Goal: Task Accomplishment & Management: Use online tool/utility

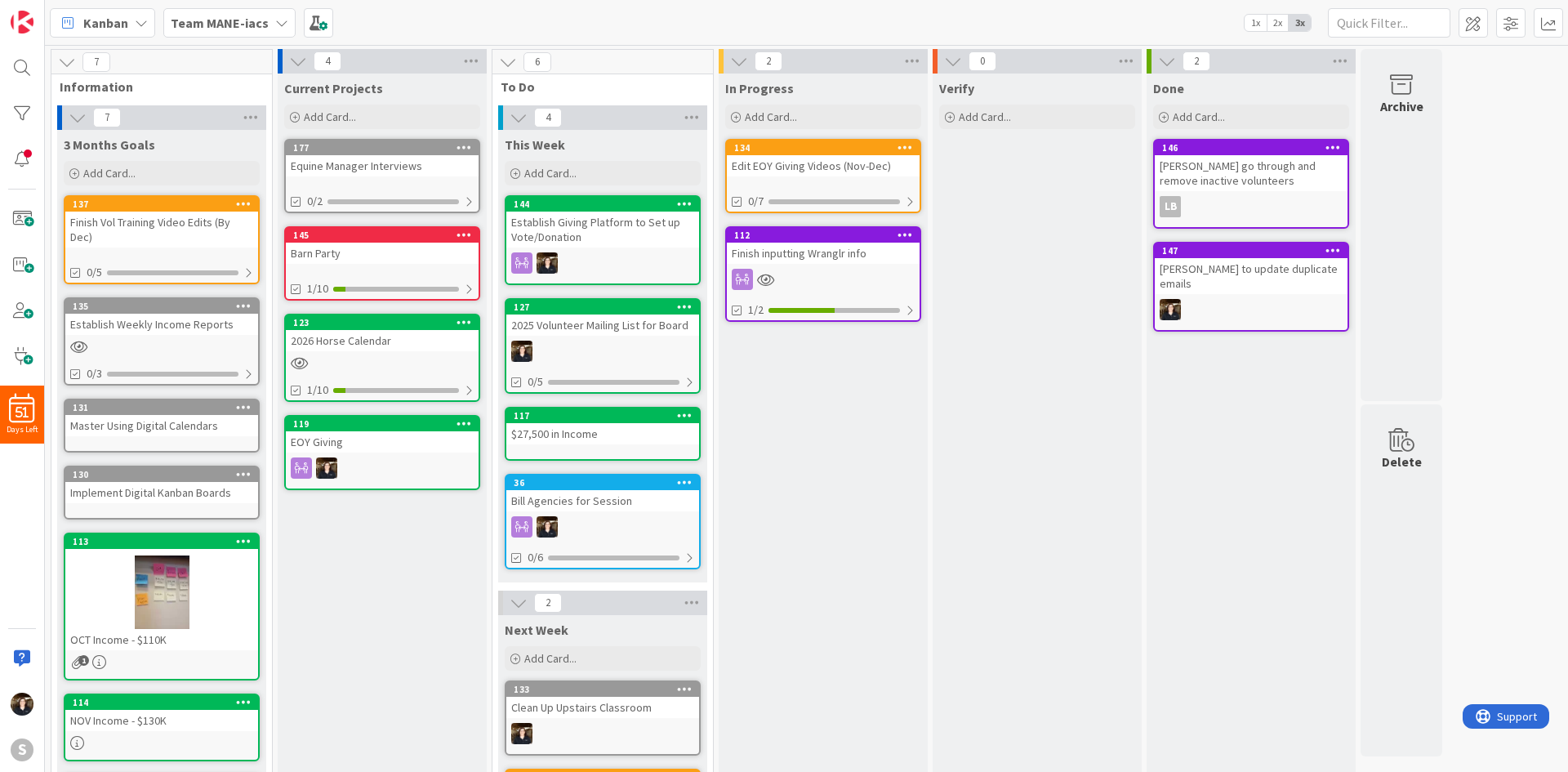
click at [266, 25] on div "Team MANE-iacs" at bounding box center [229, 23] width 132 height 29
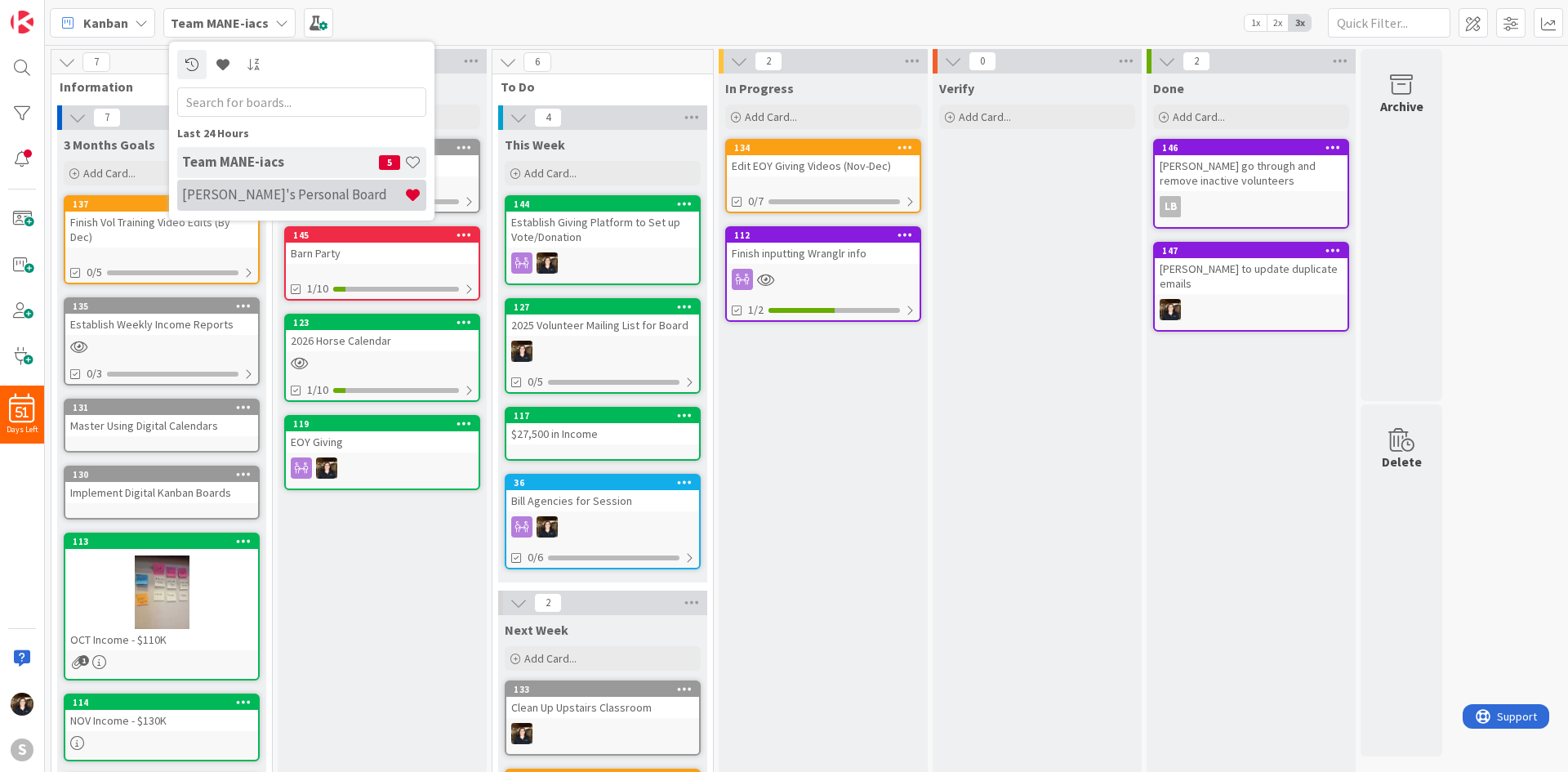
click at [230, 185] on div "[PERSON_NAME]'s Personal Board" at bounding box center [302, 196] width 249 height 31
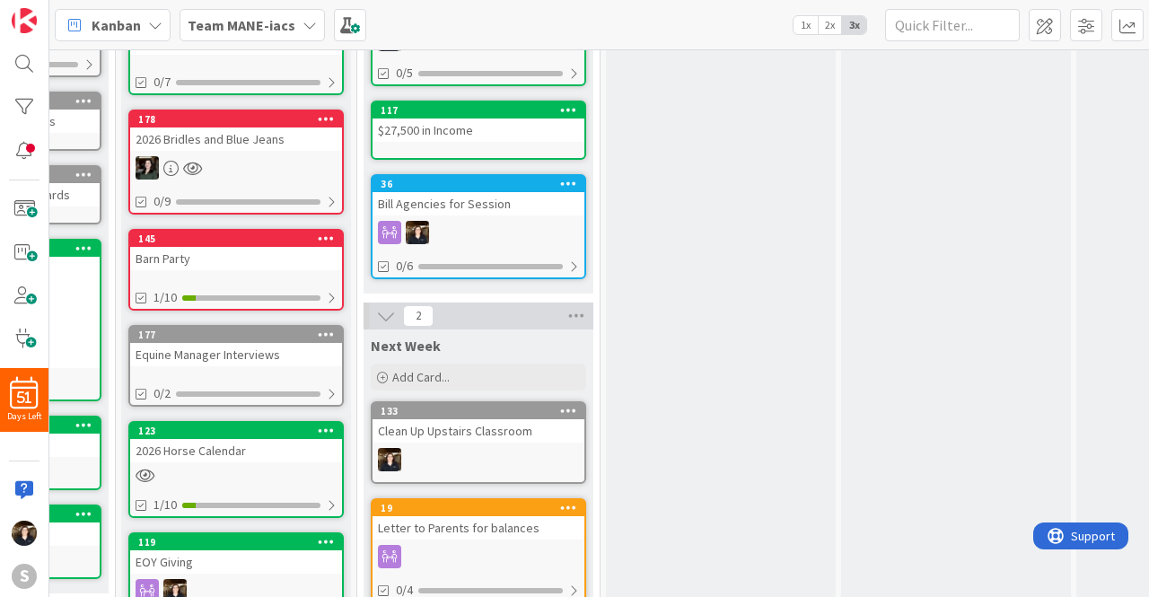
scroll to position [345, 184]
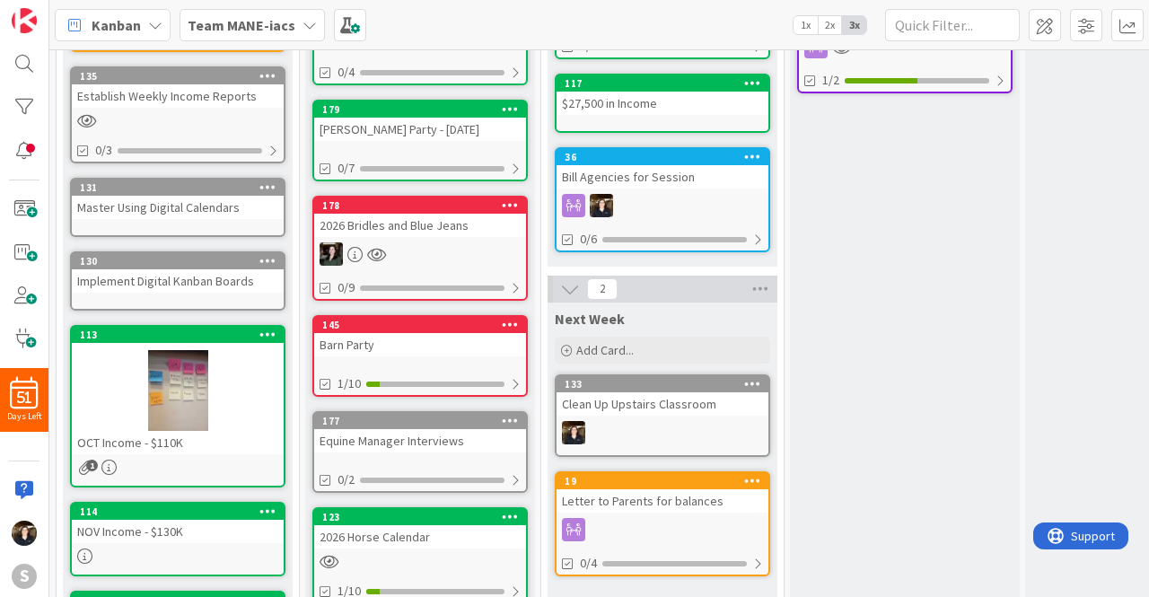
scroll to position [351, 0]
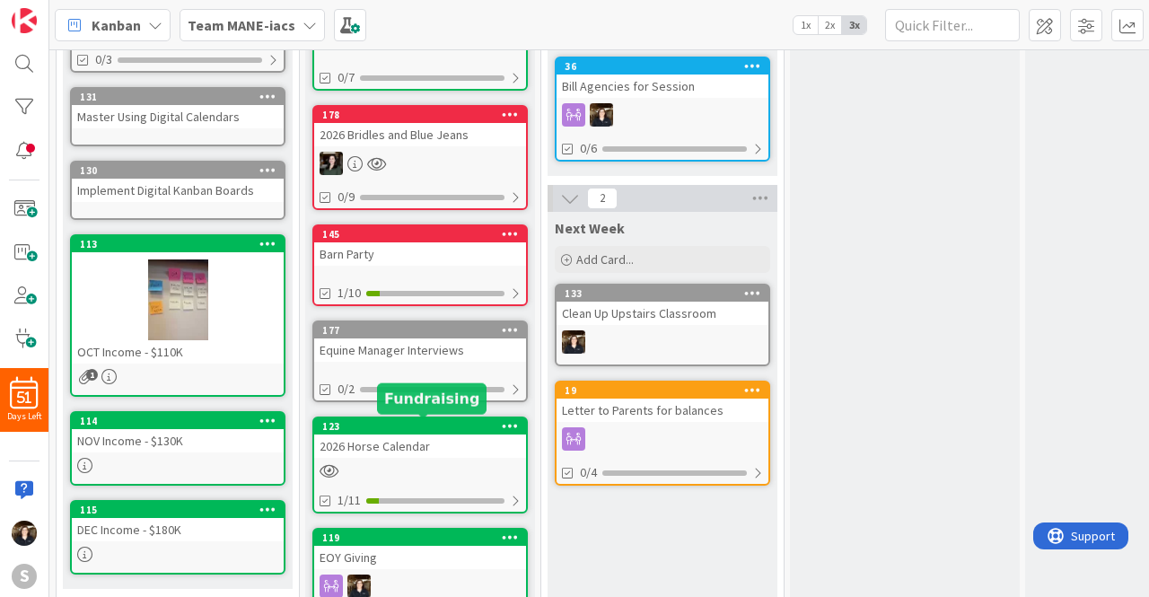
click at [492, 430] on div "123" at bounding box center [424, 426] width 204 height 13
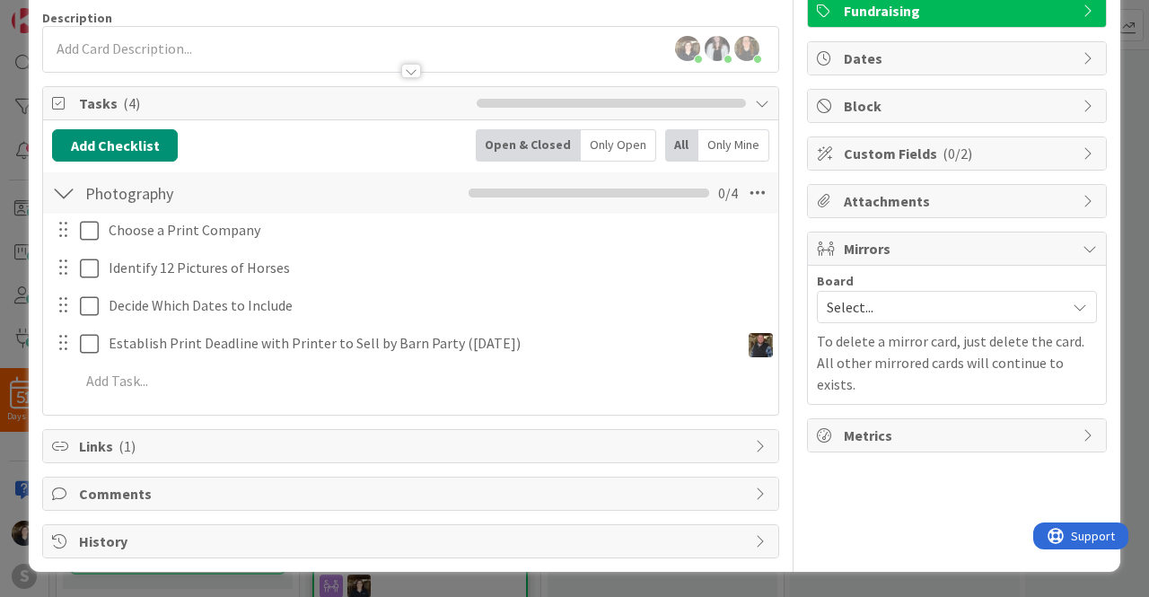
scroll to position [131, 0]
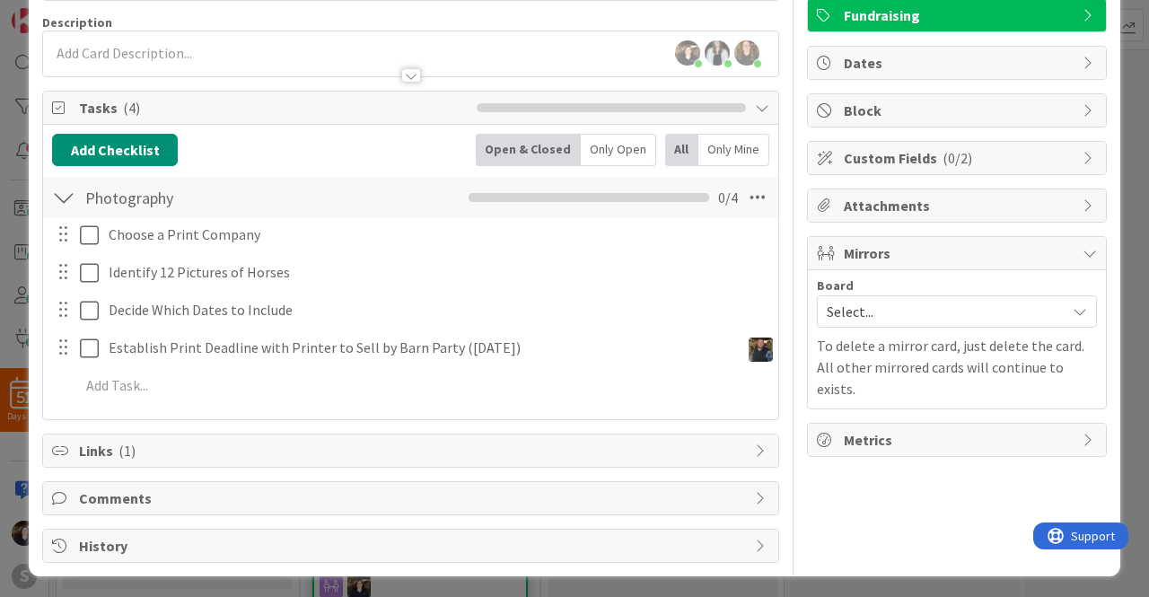
click at [755, 450] on icon at bounding box center [762, 451] width 14 height 14
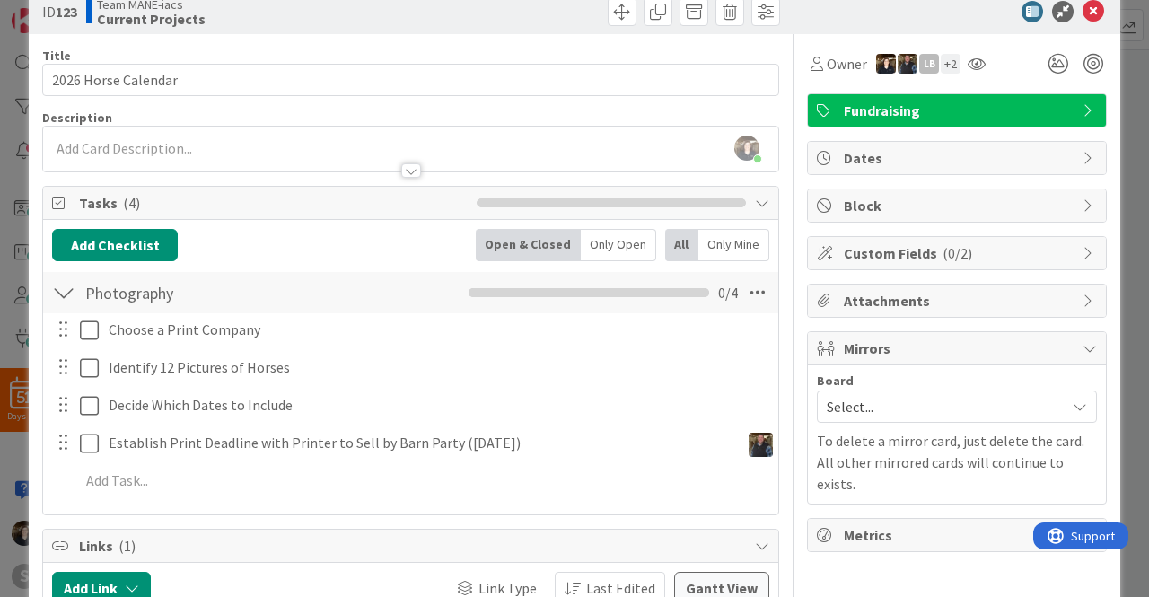
scroll to position [0, 0]
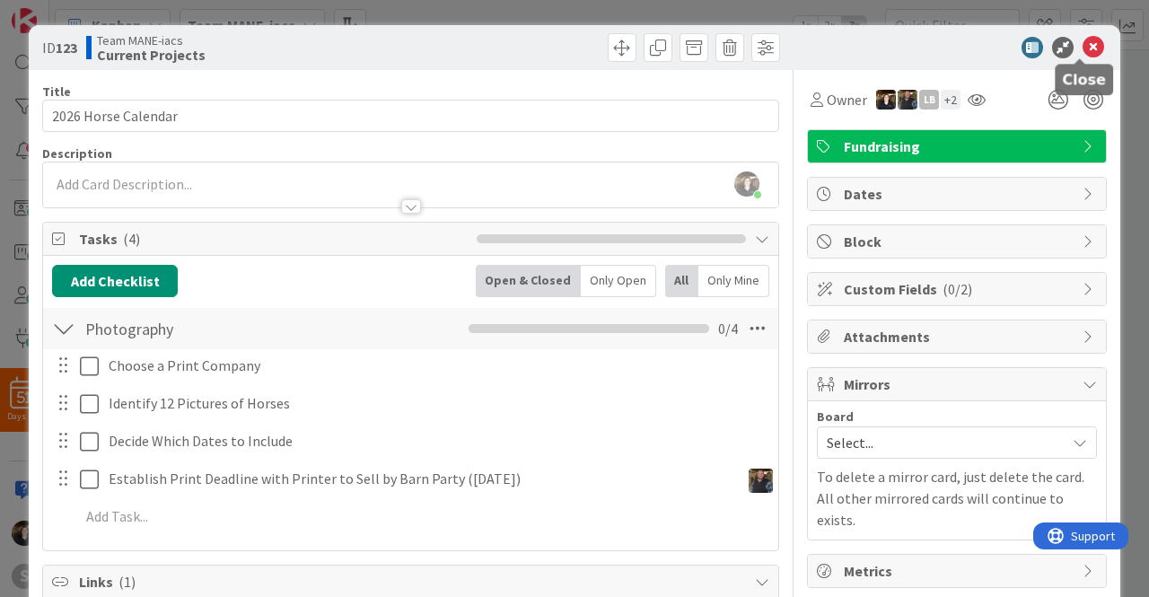
click at [1083, 49] on icon at bounding box center [1094, 48] width 22 height 22
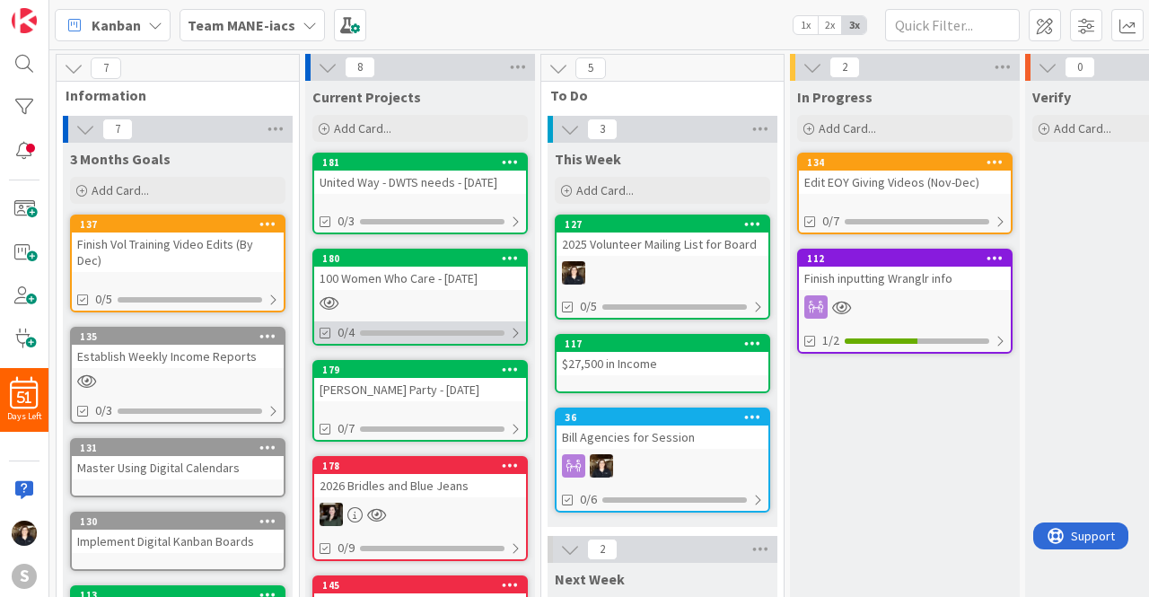
click at [513, 330] on div at bounding box center [515, 333] width 11 height 14
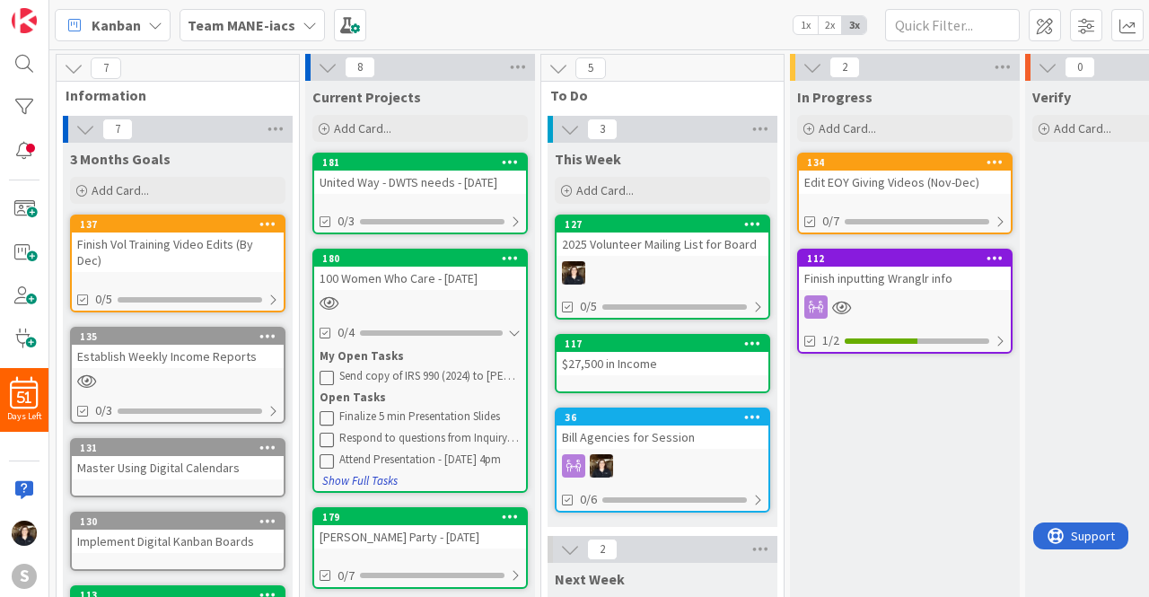
click at [360, 478] on button "Show Full Tasks" at bounding box center [359, 481] width 77 height 20
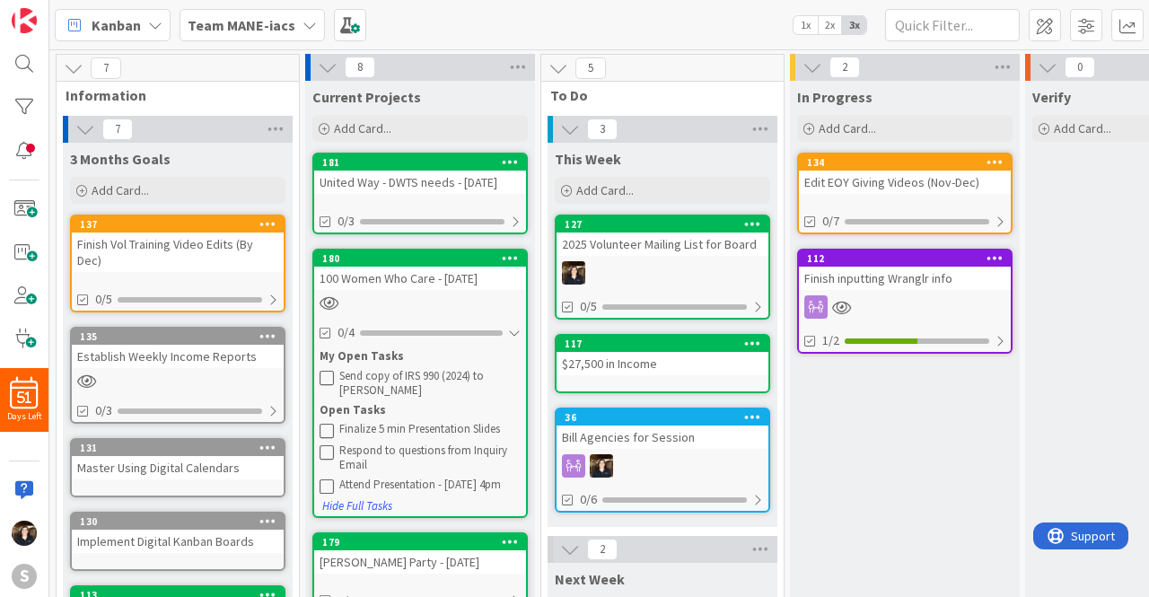
click at [327, 380] on icon at bounding box center [327, 377] width 14 height 14
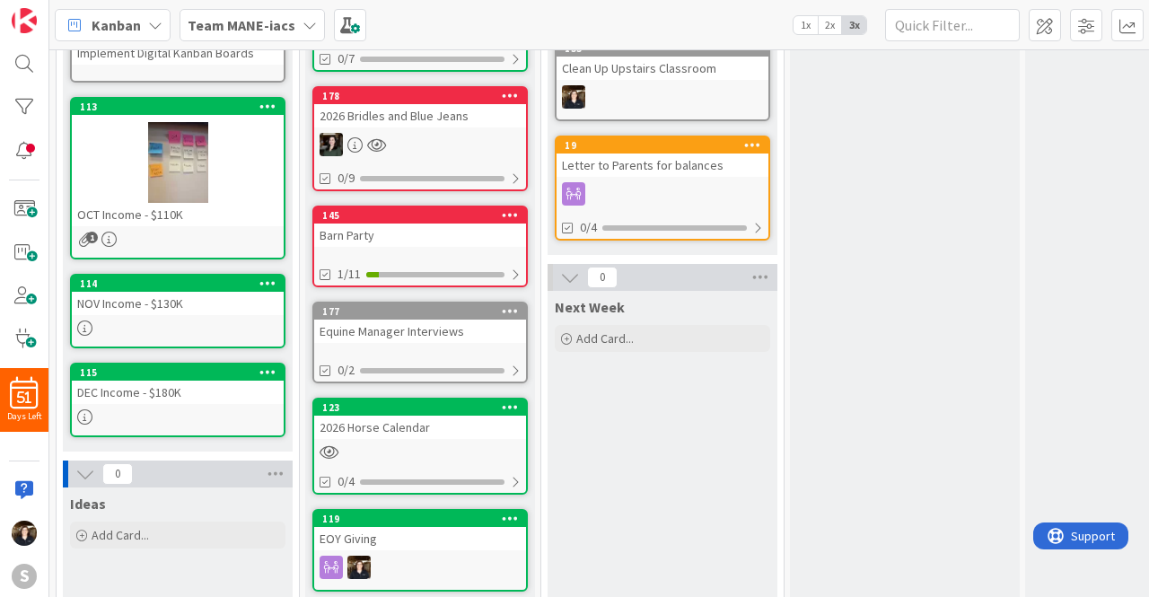
scroll to position [489, 0]
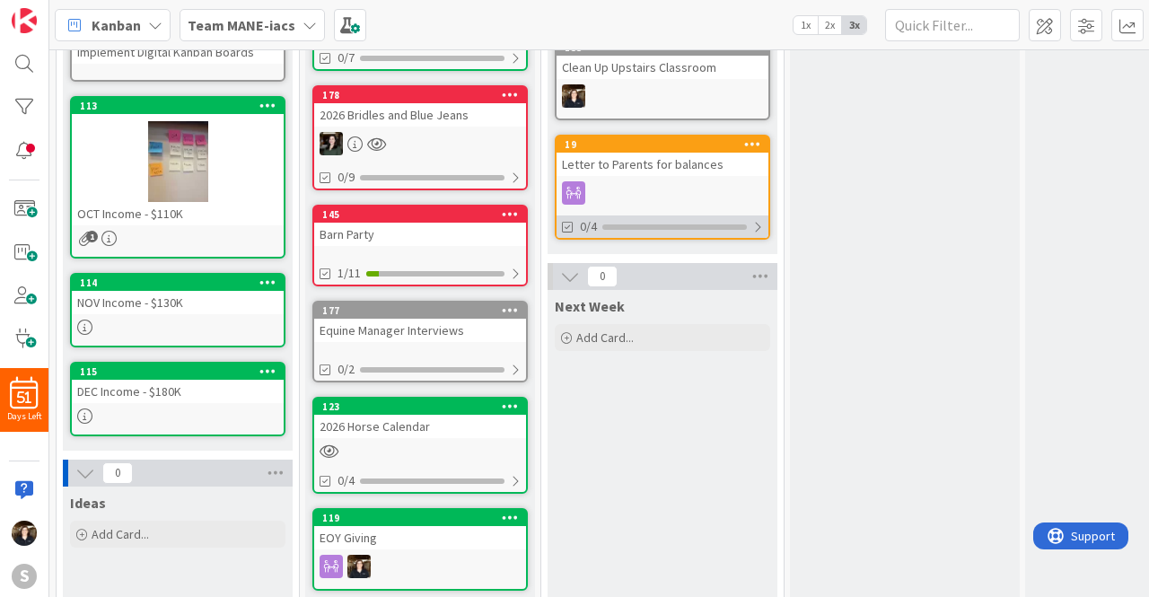
click at [756, 223] on div at bounding box center [758, 227] width 11 height 14
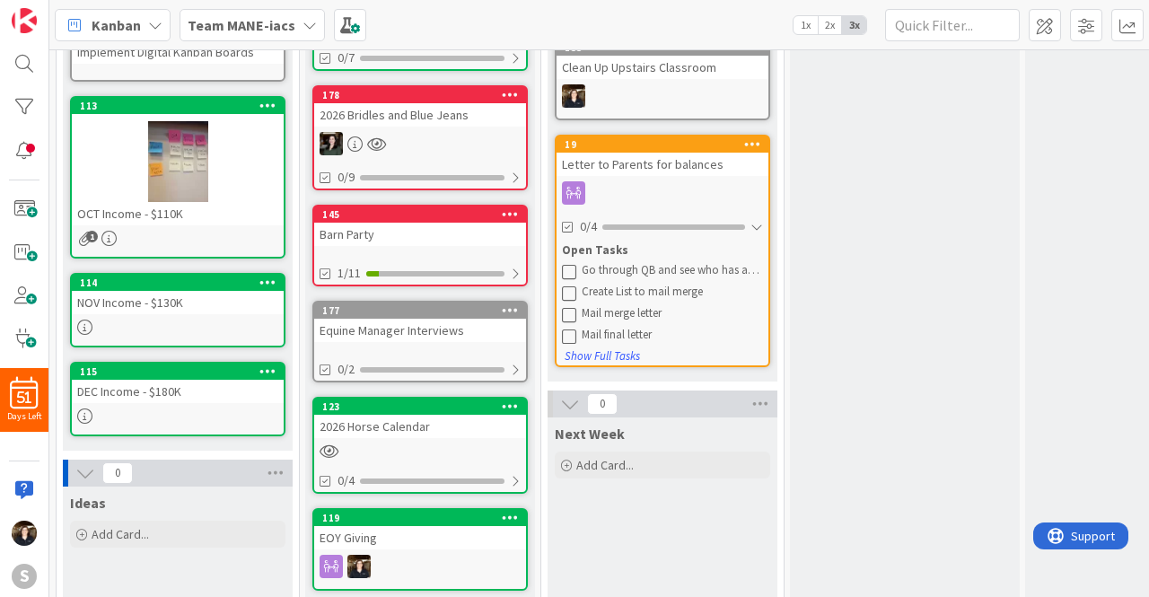
click at [649, 162] on div "Letter to Parents for balances" at bounding box center [663, 164] width 212 height 23
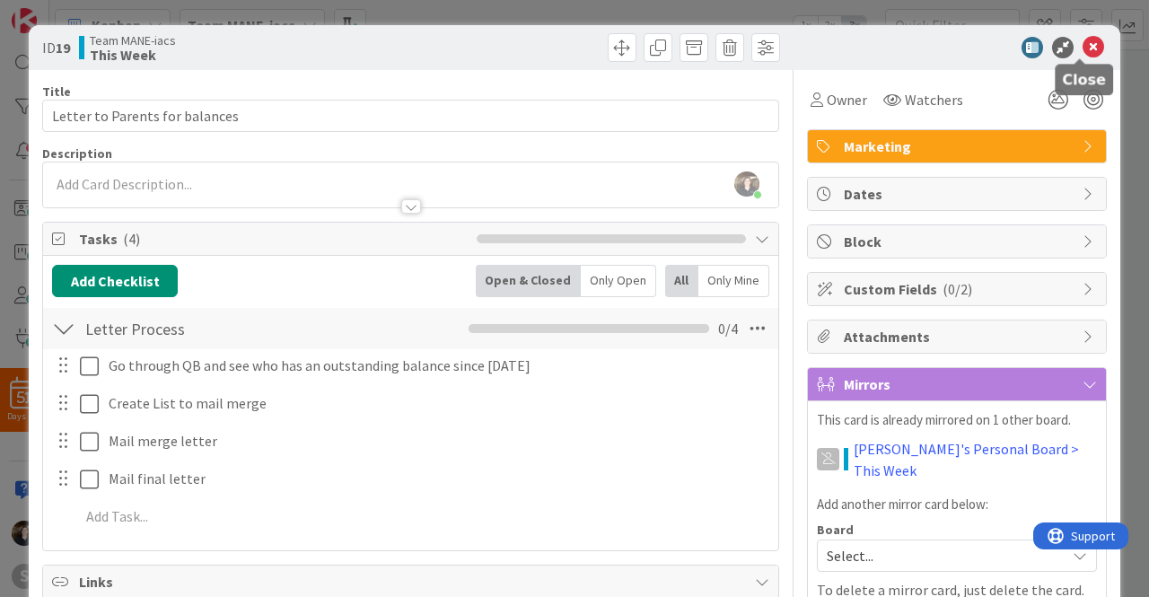
click at [1083, 43] on icon at bounding box center [1094, 48] width 22 height 22
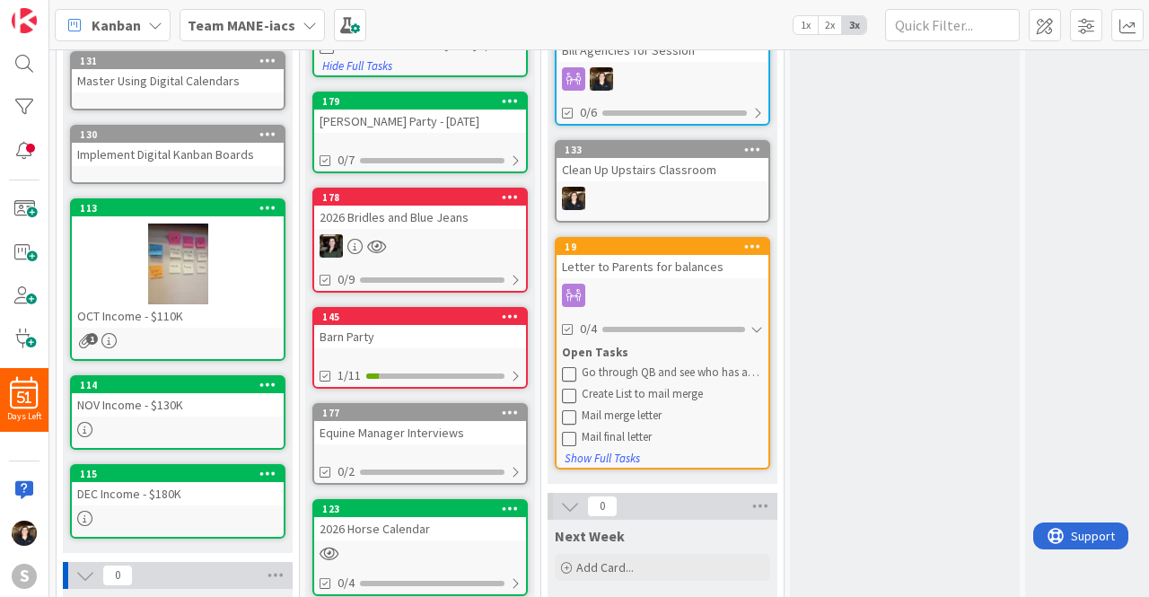
scroll to position [390, 0]
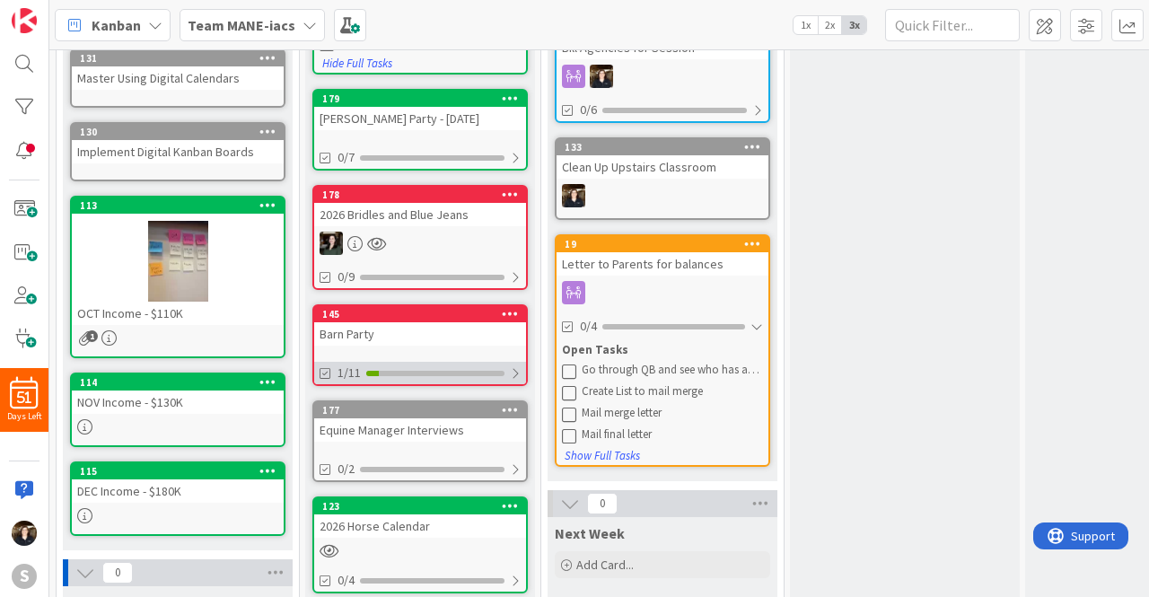
click at [519, 375] on div at bounding box center [515, 373] width 11 height 14
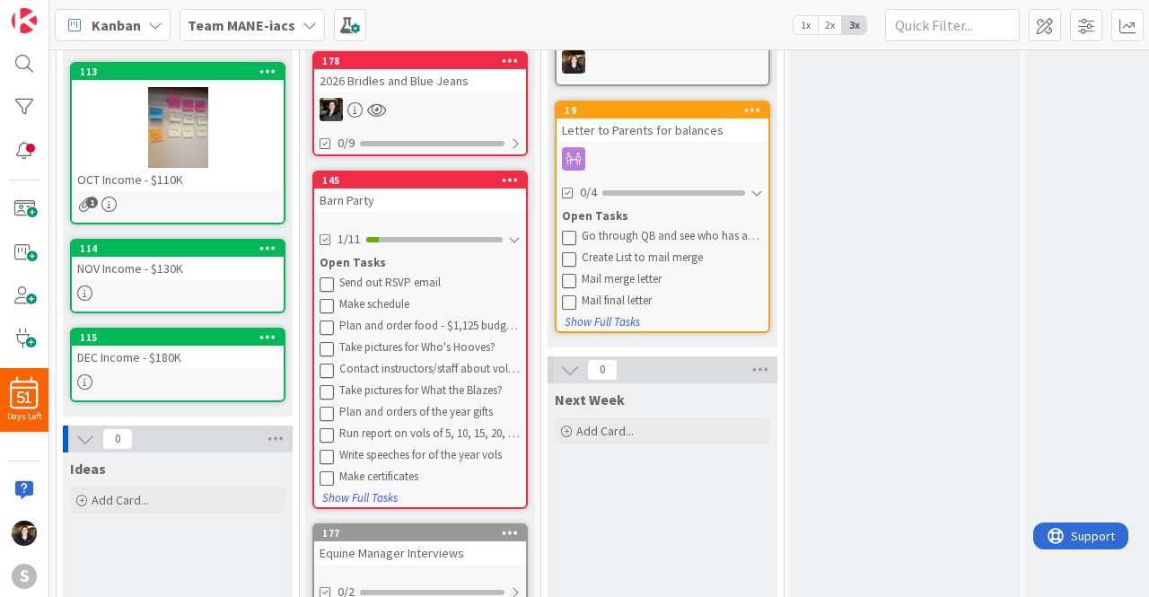
scroll to position [526, 0]
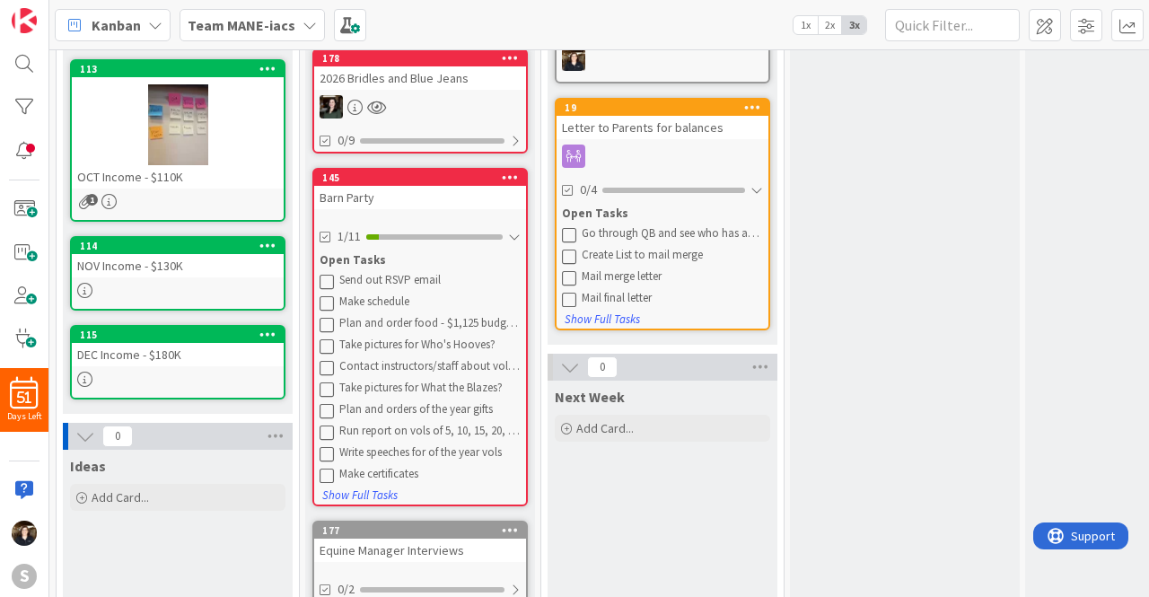
click at [374, 197] on div "Barn Party" at bounding box center [420, 197] width 212 height 23
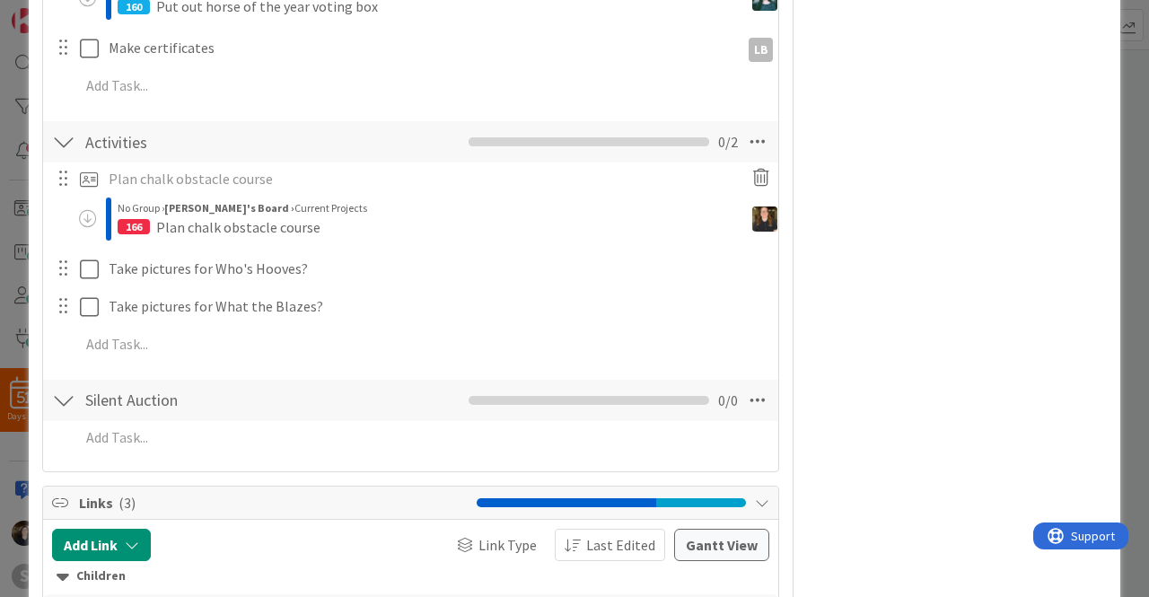
scroll to position [1008, 0]
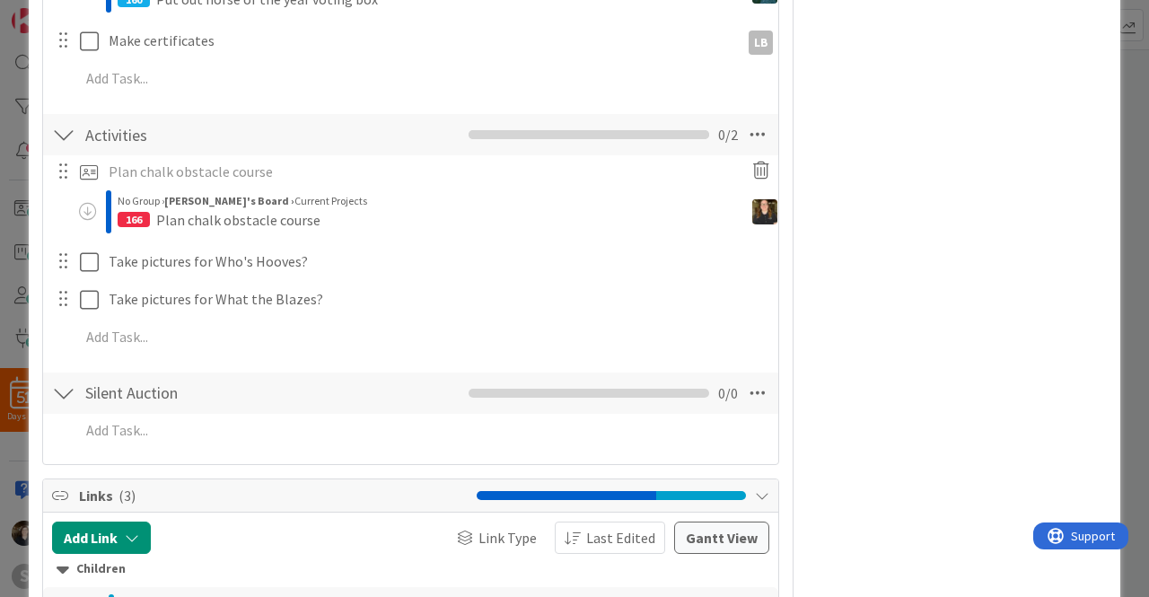
click at [67, 267] on div at bounding box center [62, 261] width 23 height 27
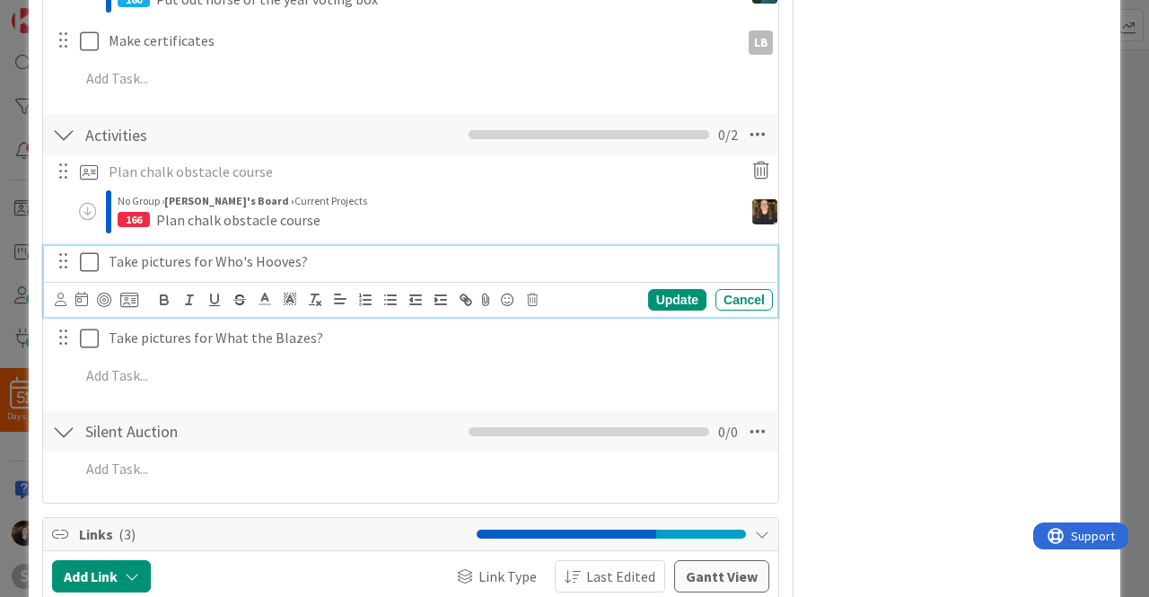
click at [133, 251] on p "Take pictures for Who's Hooves?" at bounding box center [437, 261] width 657 height 21
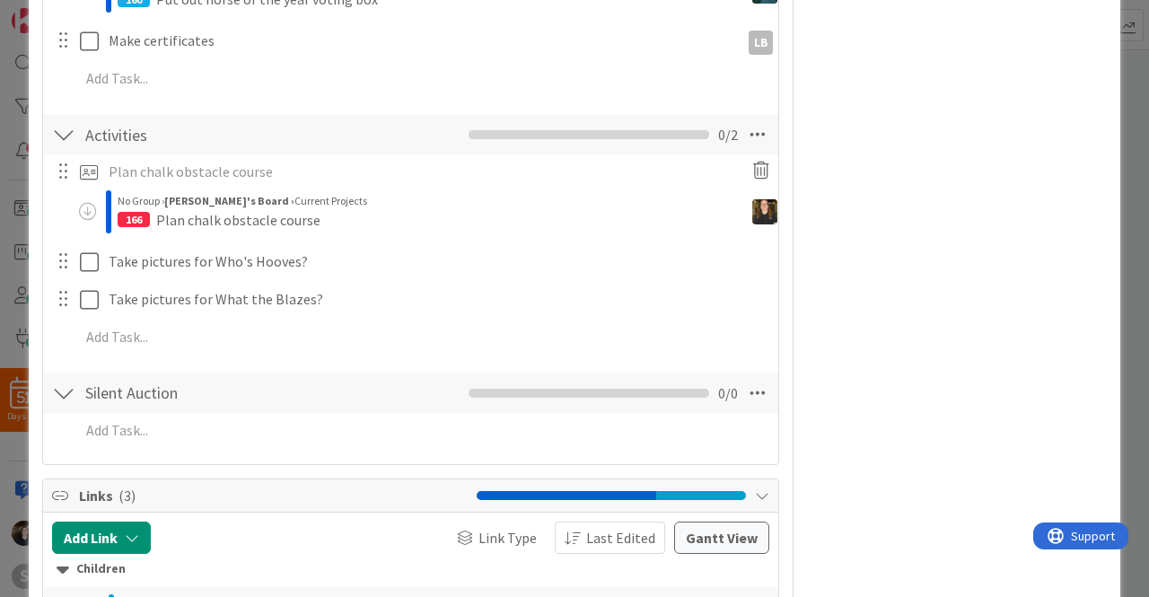
click at [720, 301] on div "Plan chalk obstacle course Update Cancel No Group › Kara's Board › Current Proj…" at bounding box center [410, 257] width 717 height 205
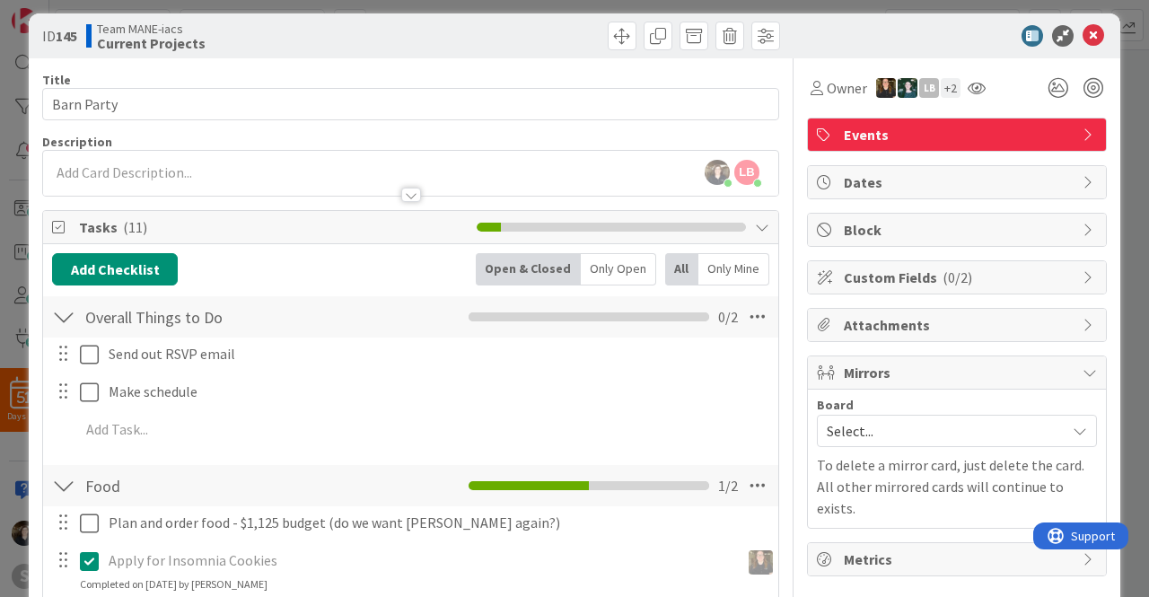
scroll to position [11, 0]
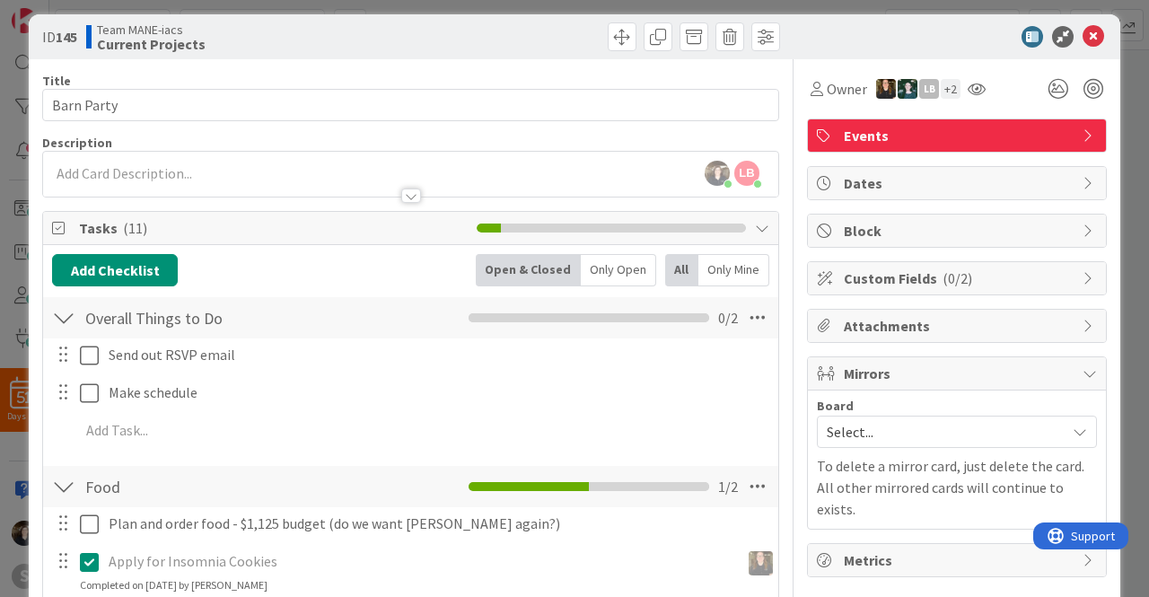
click at [1087, 47] on icon at bounding box center [1094, 37] width 22 height 22
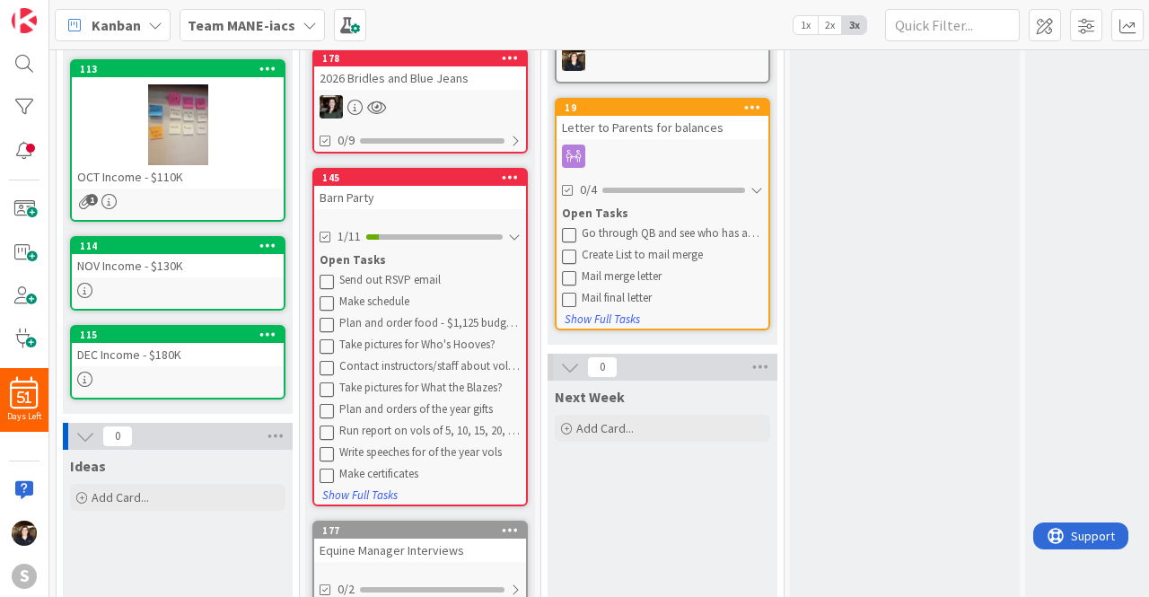
click at [304, 21] on icon at bounding box center [310, 25] width 14 height 14
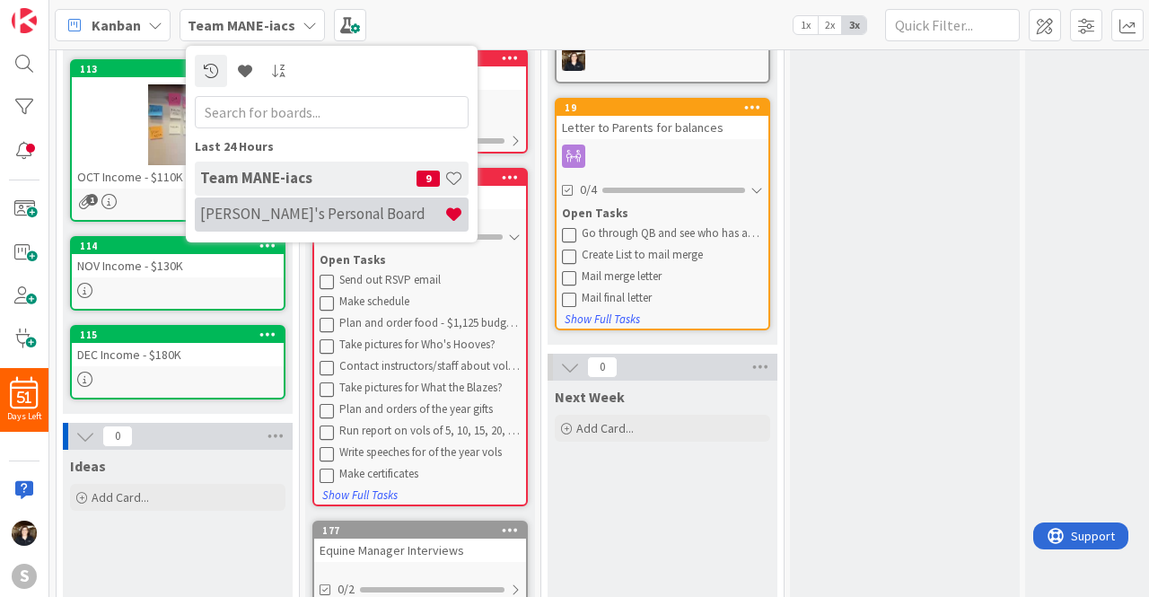
click at [284, 211] on h4 "[PERSON_NAME]'s Personal Board" at bounding box center [322, 214] width 244 height 18
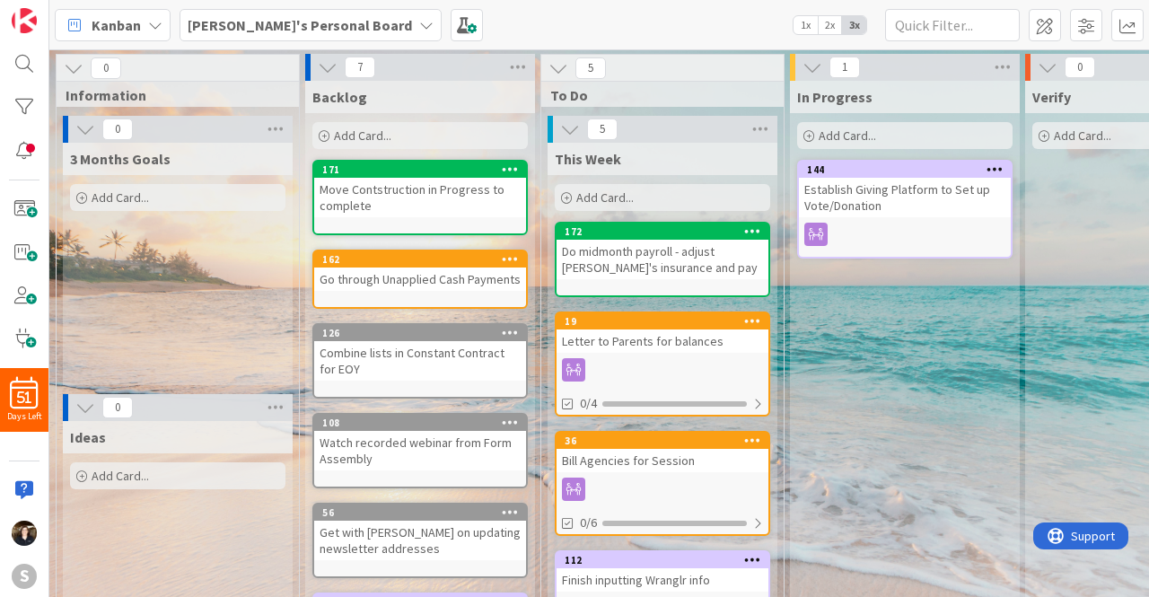
click at [419, 28] on icon at bounding box center [426, 25] width 14 height 14
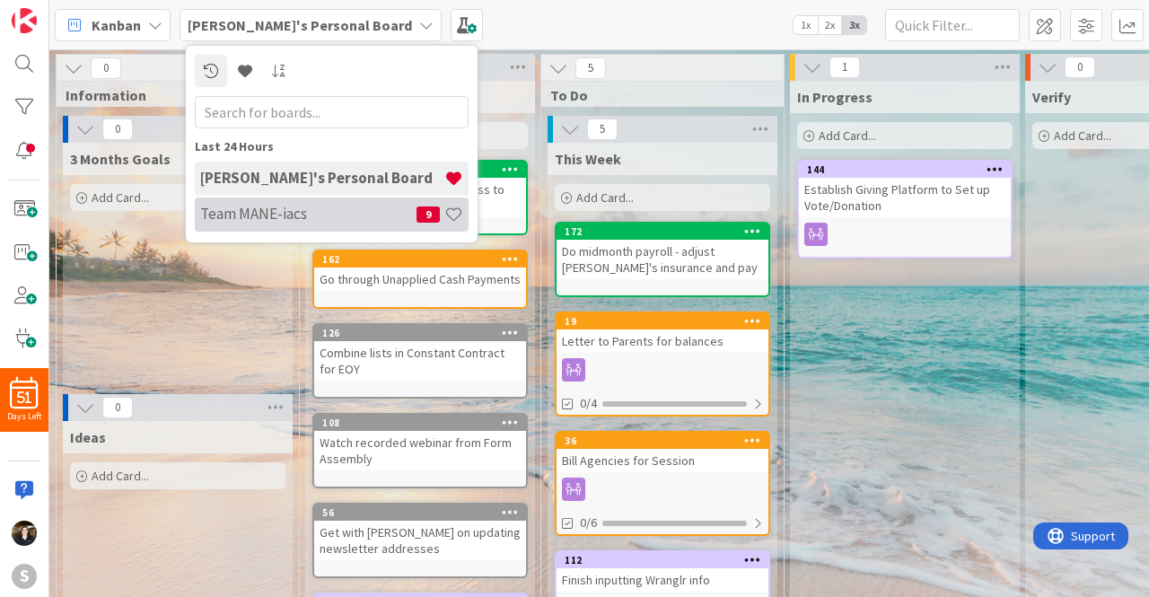
click at [277, 209] on h4 "Team MANE-iacs" at bounding box center [308, 214] width 216 height 18
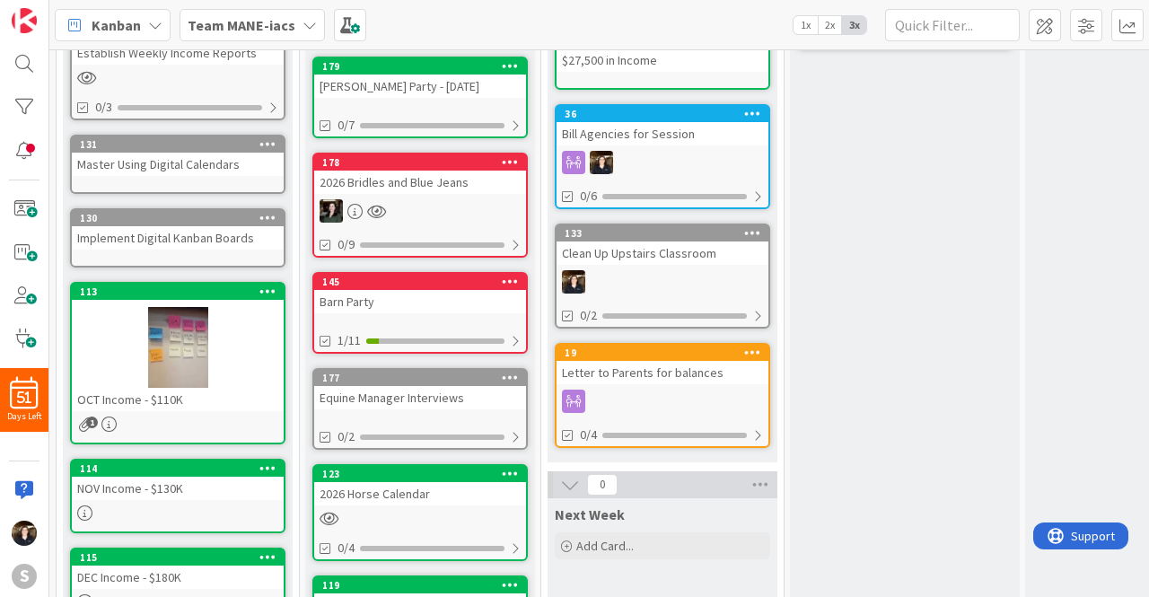
scroll to position [304, 0]
click at [381, 284] on div "145" at bounding box center [424, 282] width 204 height 13
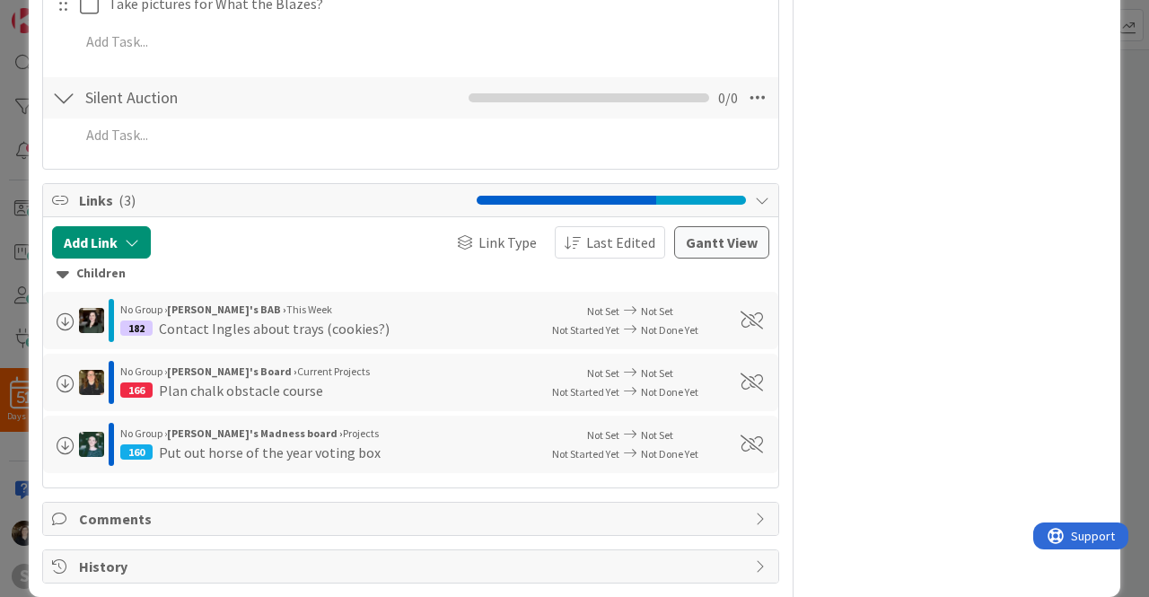
scroll to position [1306, 0]
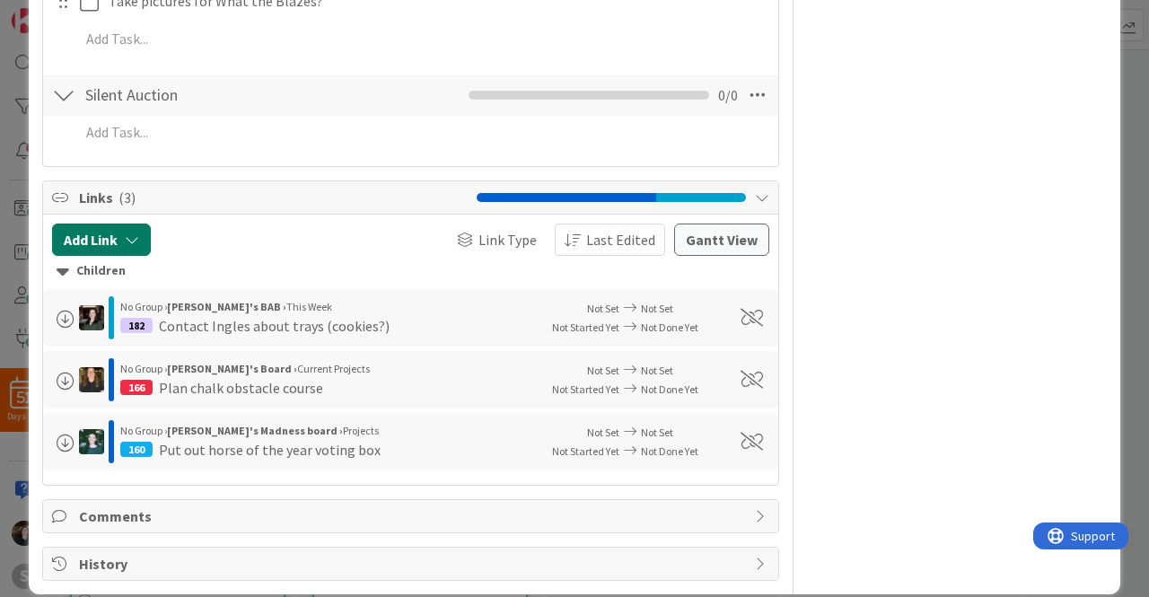
click at [125, 233] on icon "button" at bounding box center [132, 240] width 14 height 14
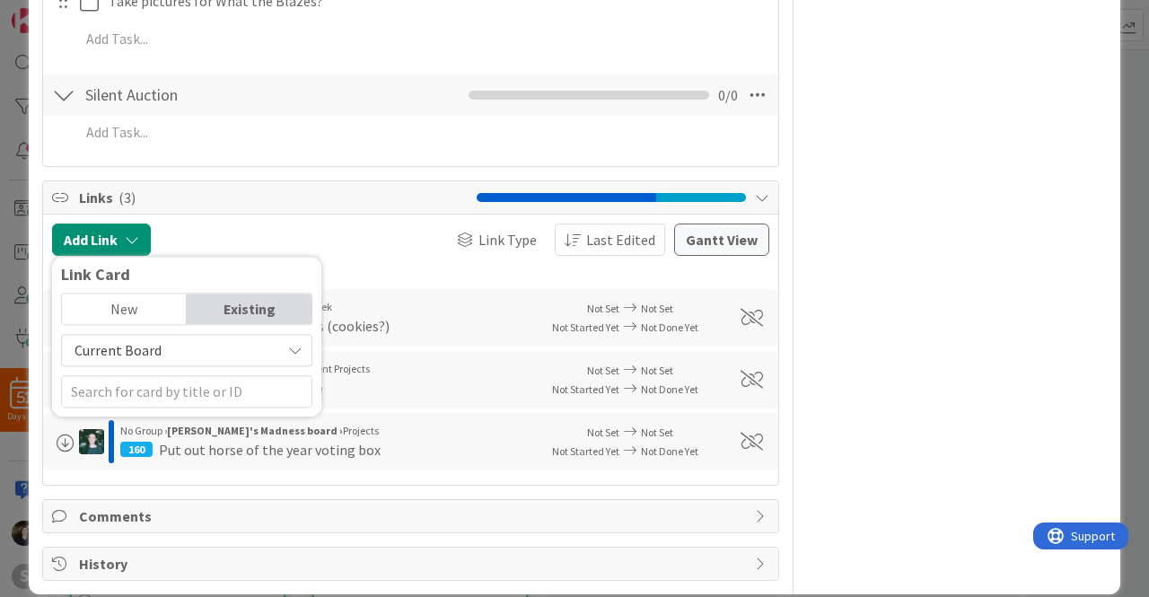
click at [292, 195] on span "Links ( 3 )" at bounding box center [273, 198] width 389 height 22
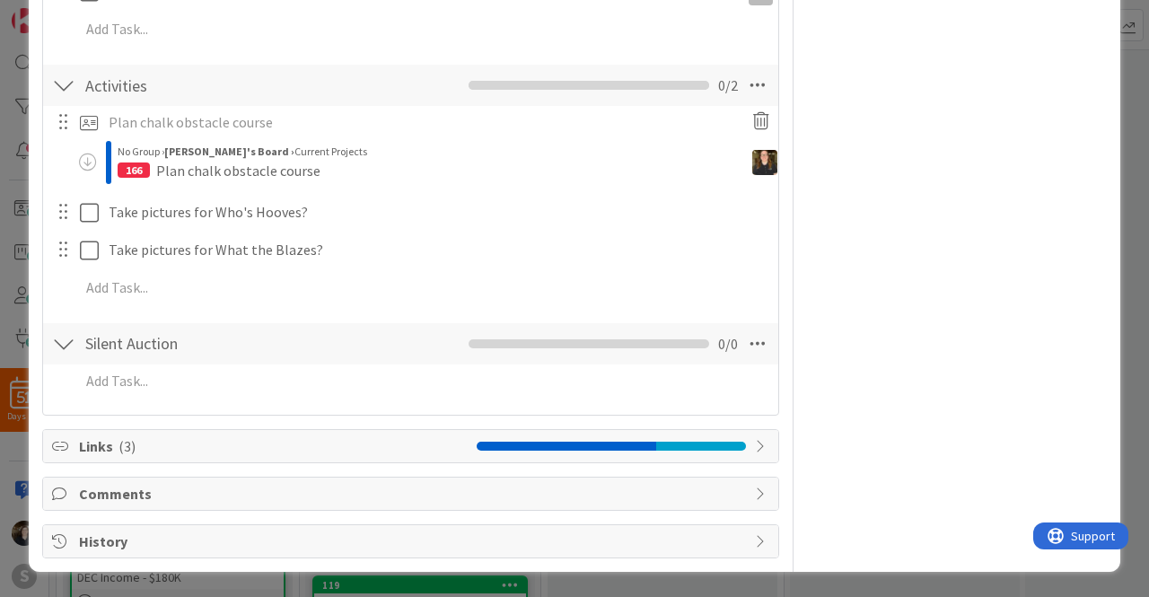
scroll to position [1052, 0]
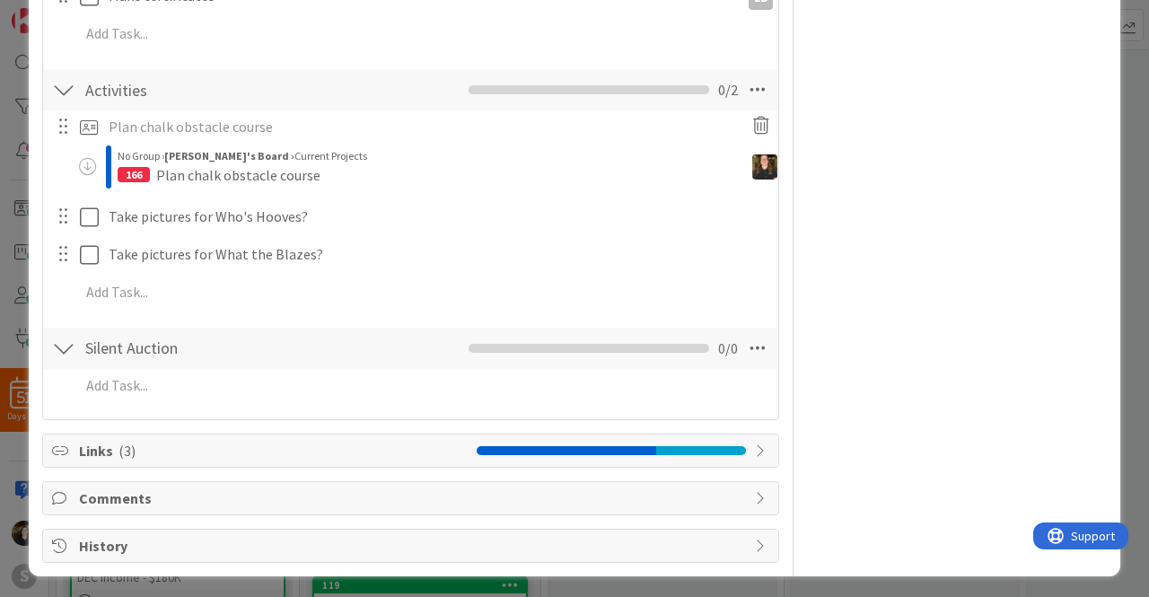
click at [755, 445] on icon at bounding box center [762, 451] width 14 height 14
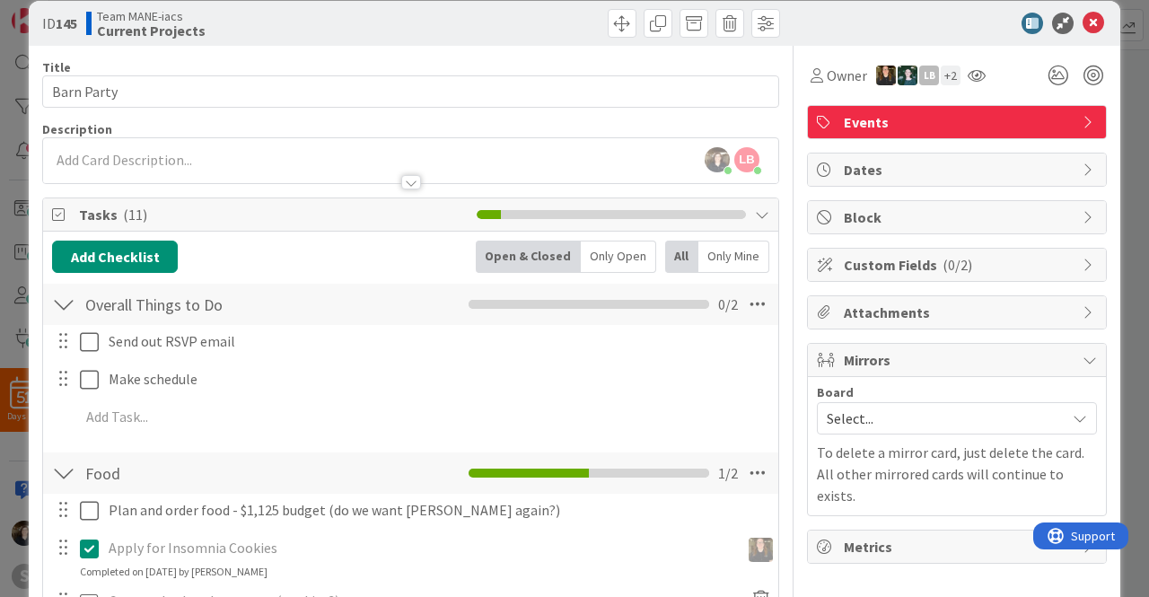
scroll to position [0, 0]
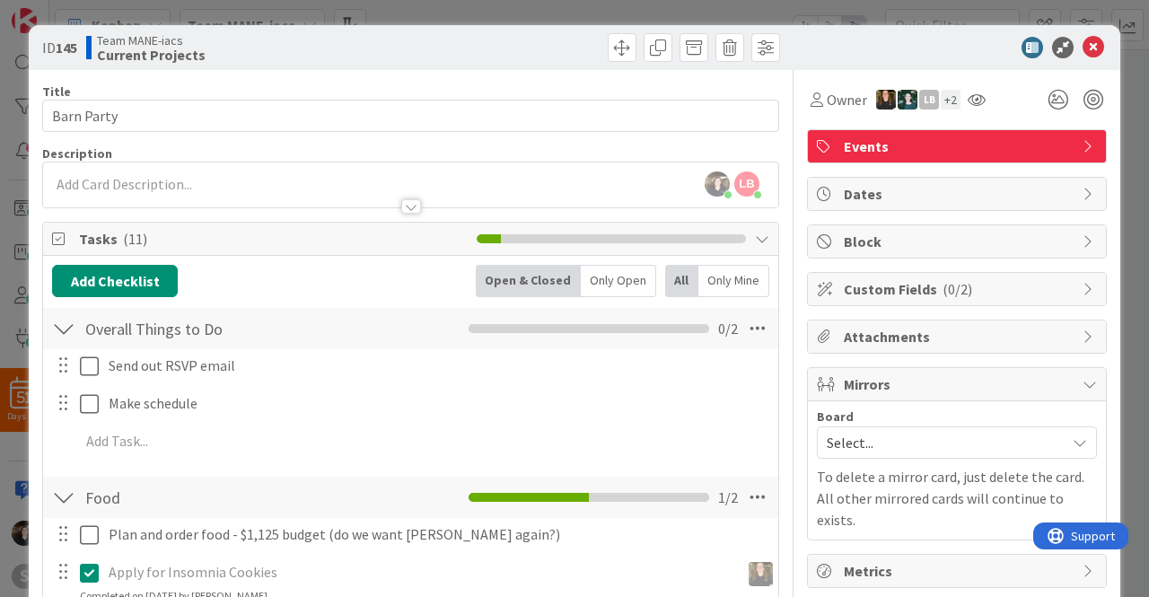
click at [1087, 46] on icon at bounding box center [1094, 48] width 22 height 22
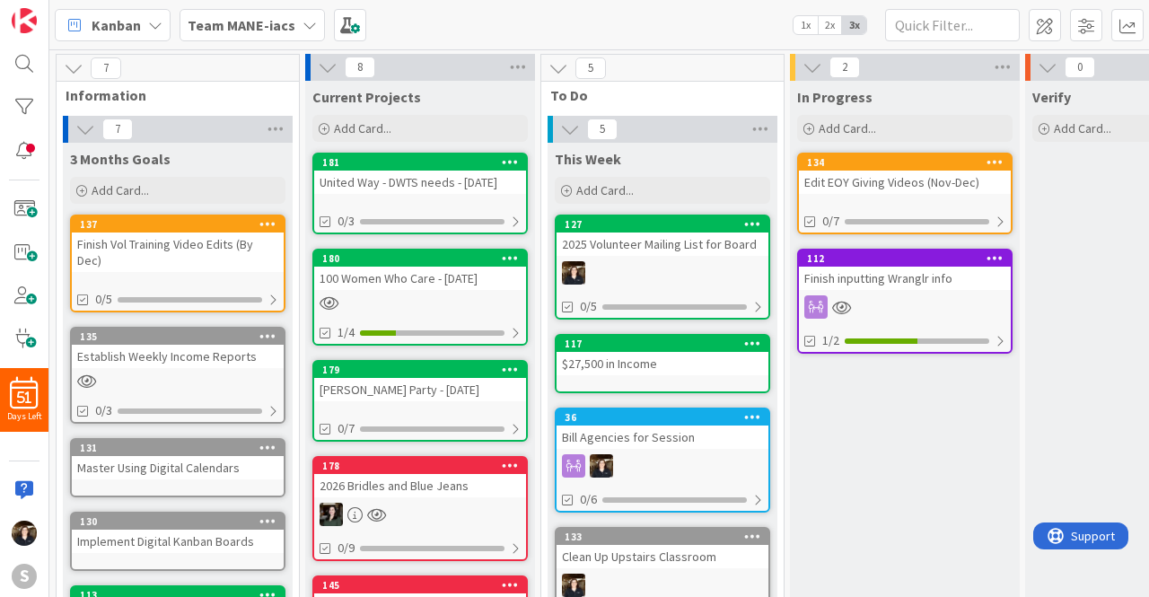
click at [879, 173] on div "Edit EOY Giving Videos (Nov-Dec)" at bounding box center [905, 182] width 212 height 23
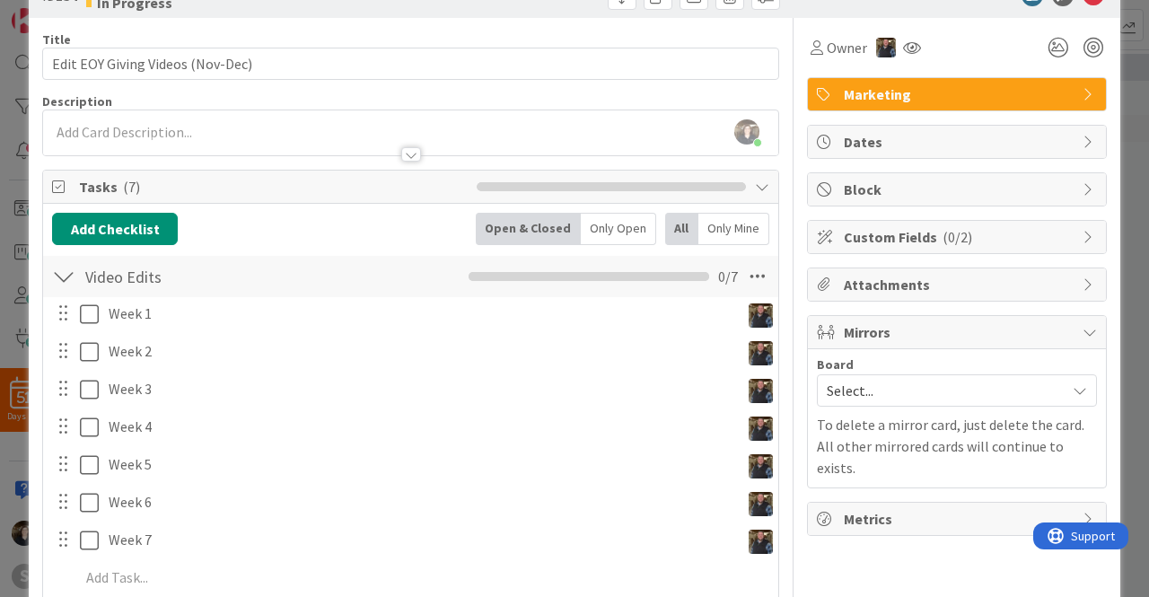
scroll to position [19, 0]
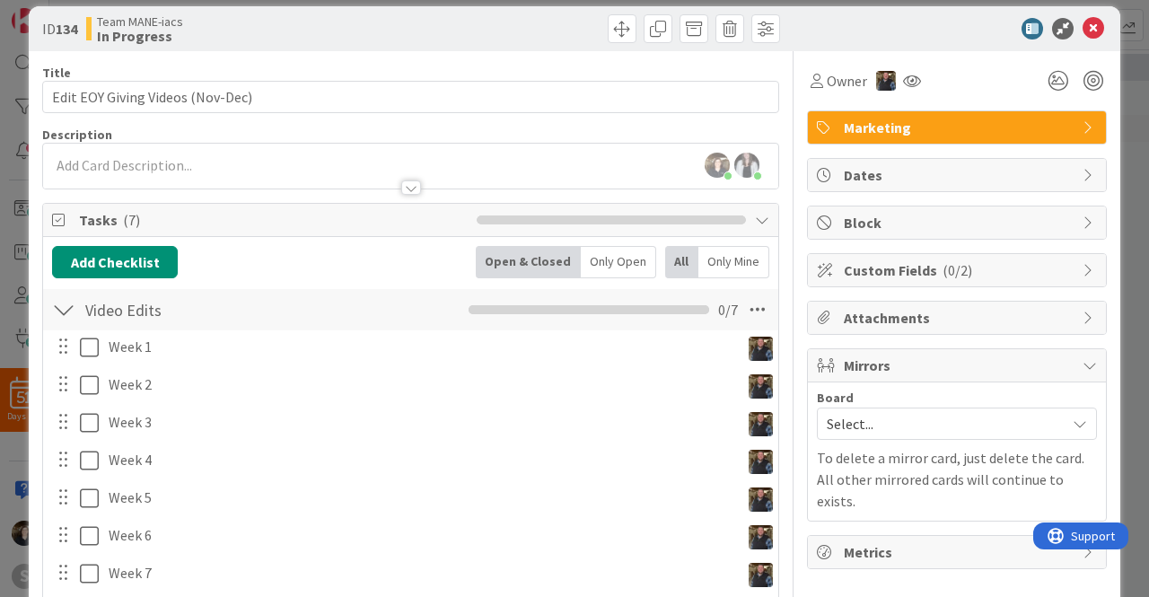
click at [742, 230] on div "Tasks ( 7 )" at bounding box center [410, 220] width 735 height 33
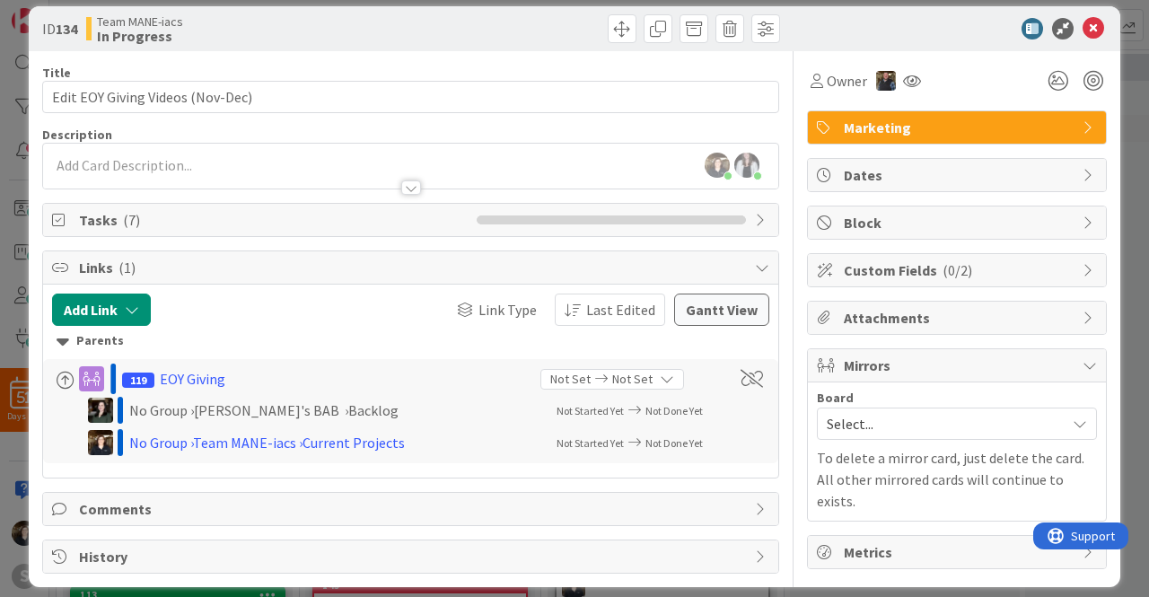
click at [755, 219] on icon at bounding box center [762, 220] width 14 height 14
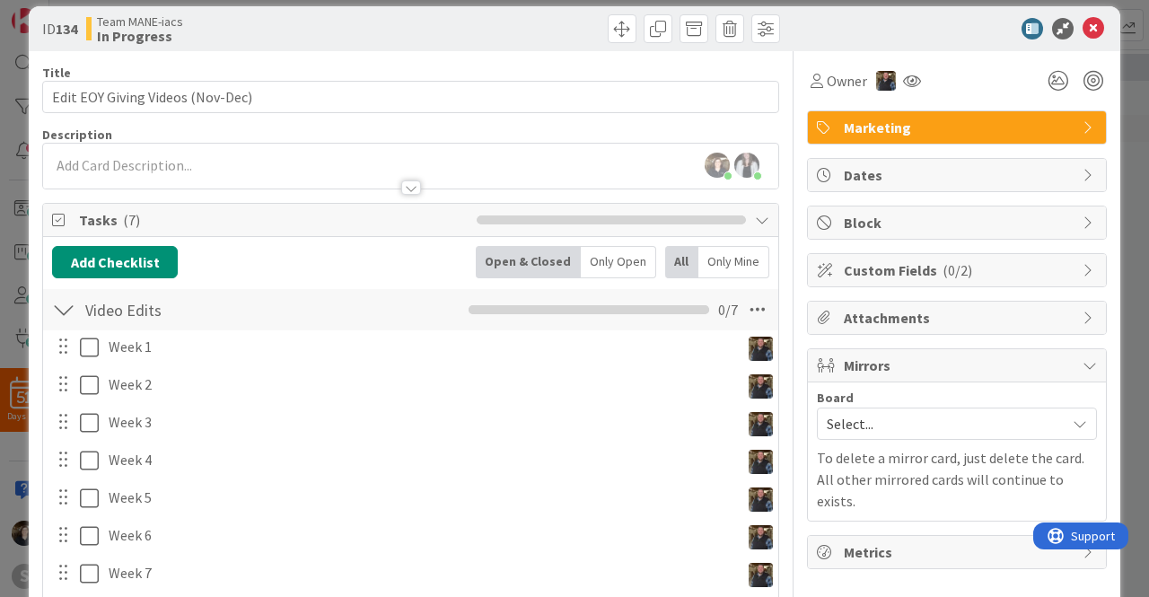
click at [1086, 23] on icon at bounding box center [1094, 29] width 22 height 22
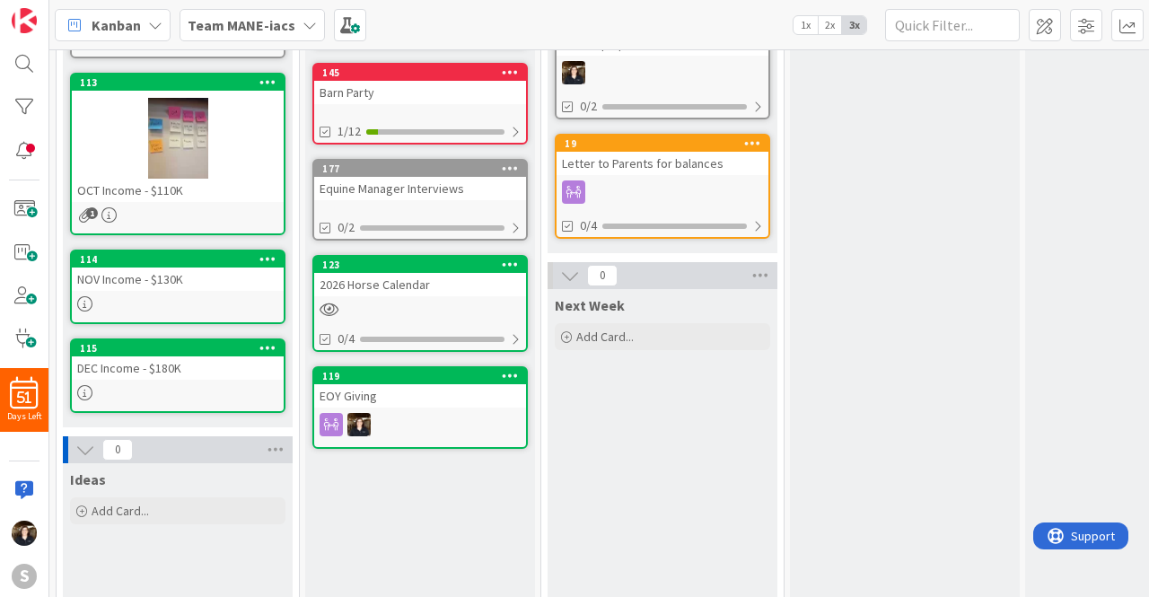
scroll to position [516, 0]
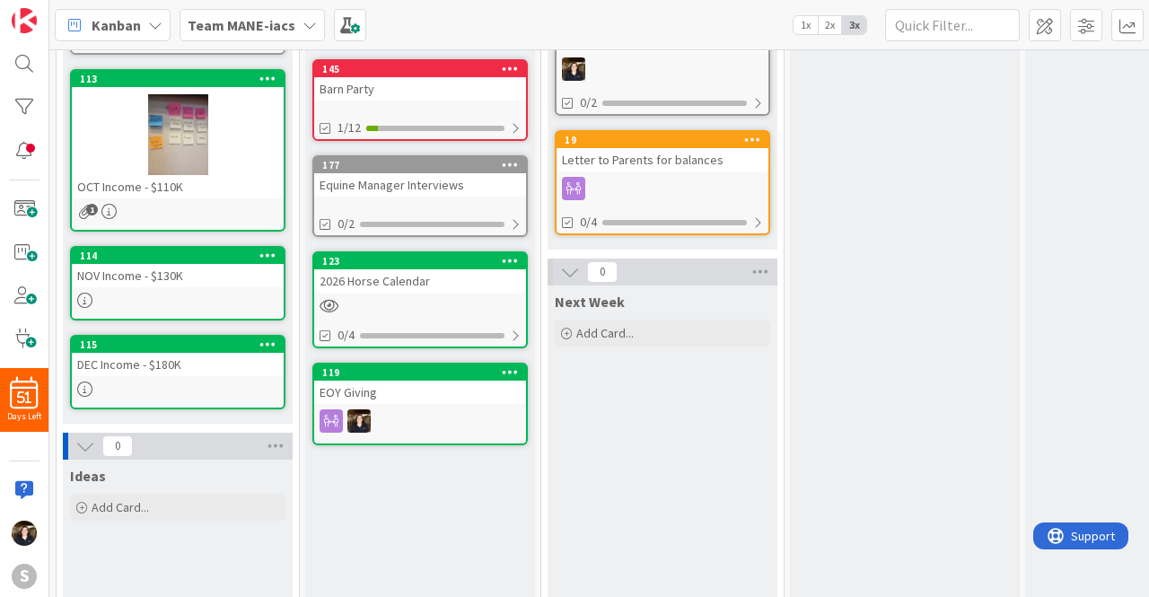
click at [461, 381] on div "EOY Giving" at bounding box center [420, 392] width 212 height 23
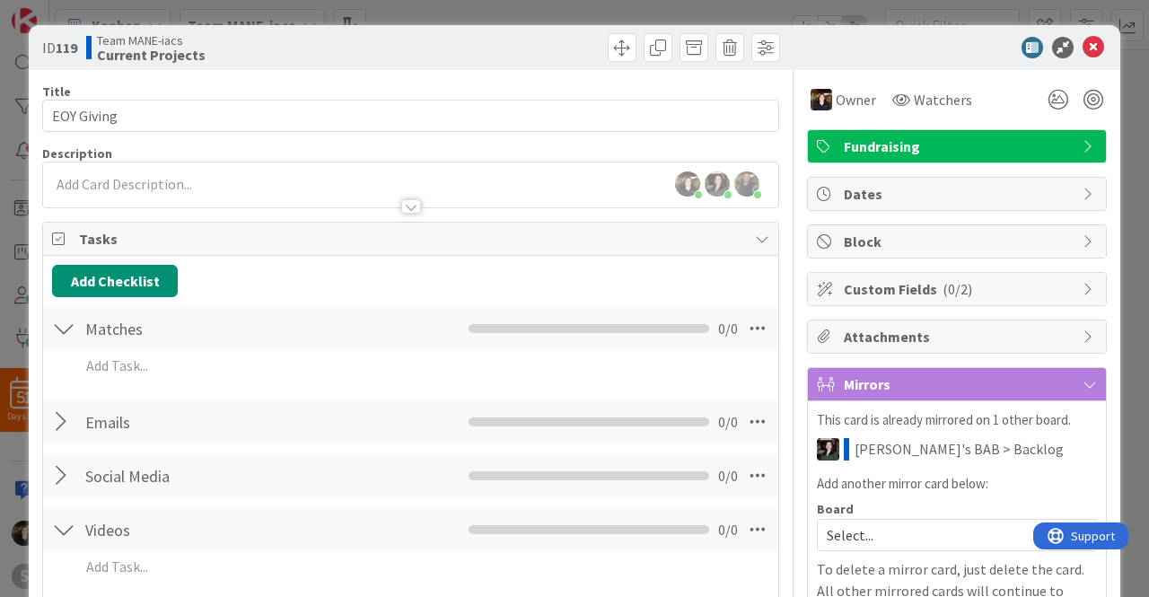
click at [1083, 55] on icon at bounding box center [1094, 48] width 22 height 22
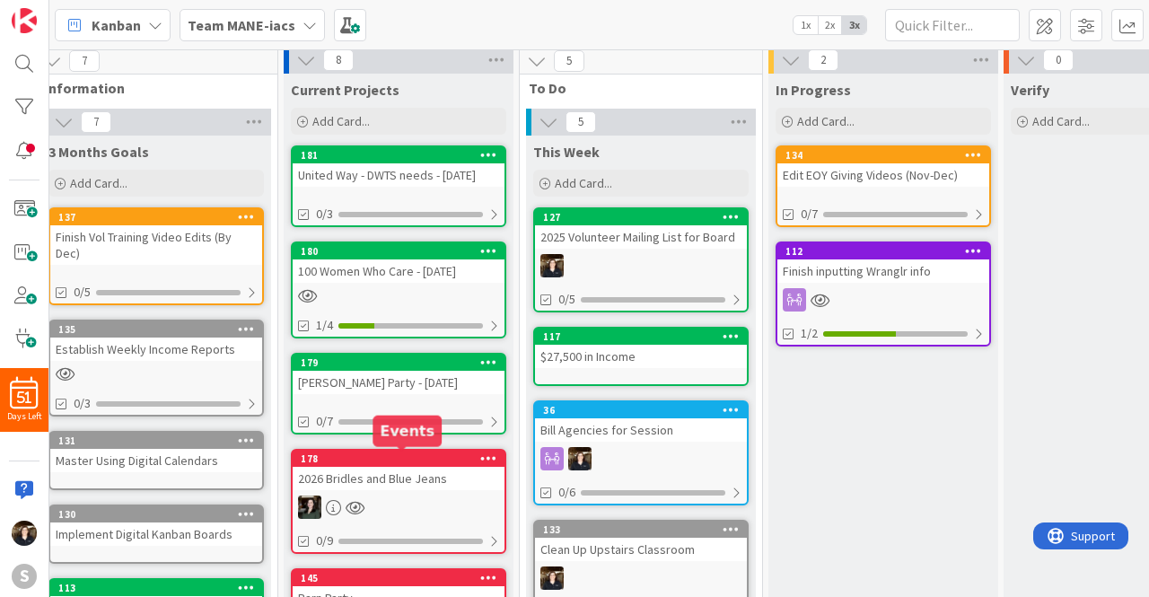
scroll to position [6, 0]
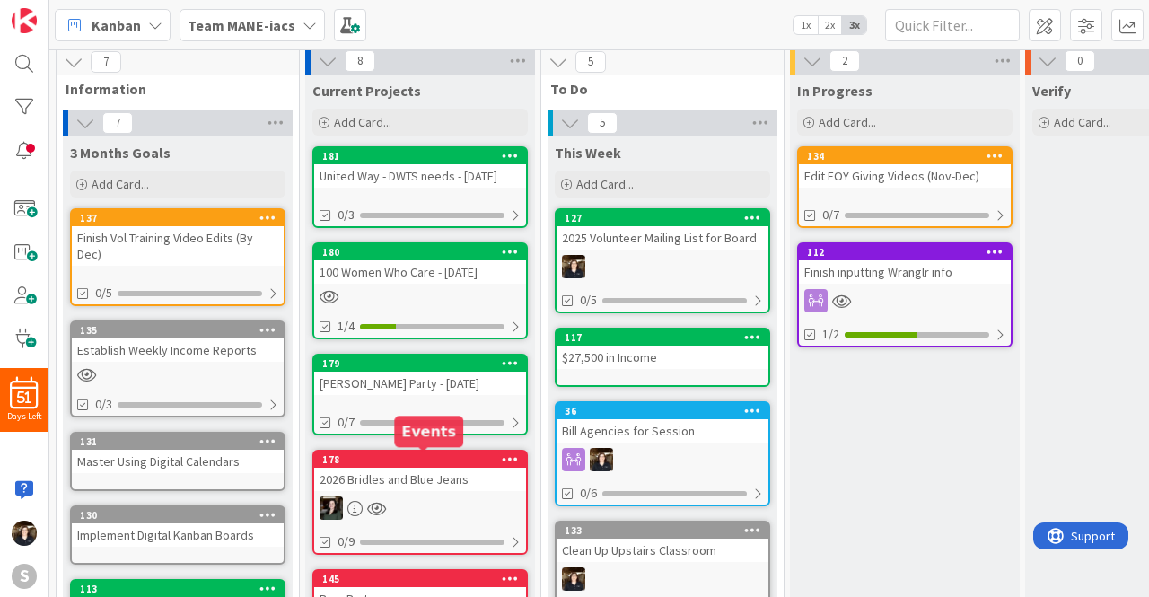
click at [468, 455] on div "178" at bounding box center [424, 459] width 204 height 13
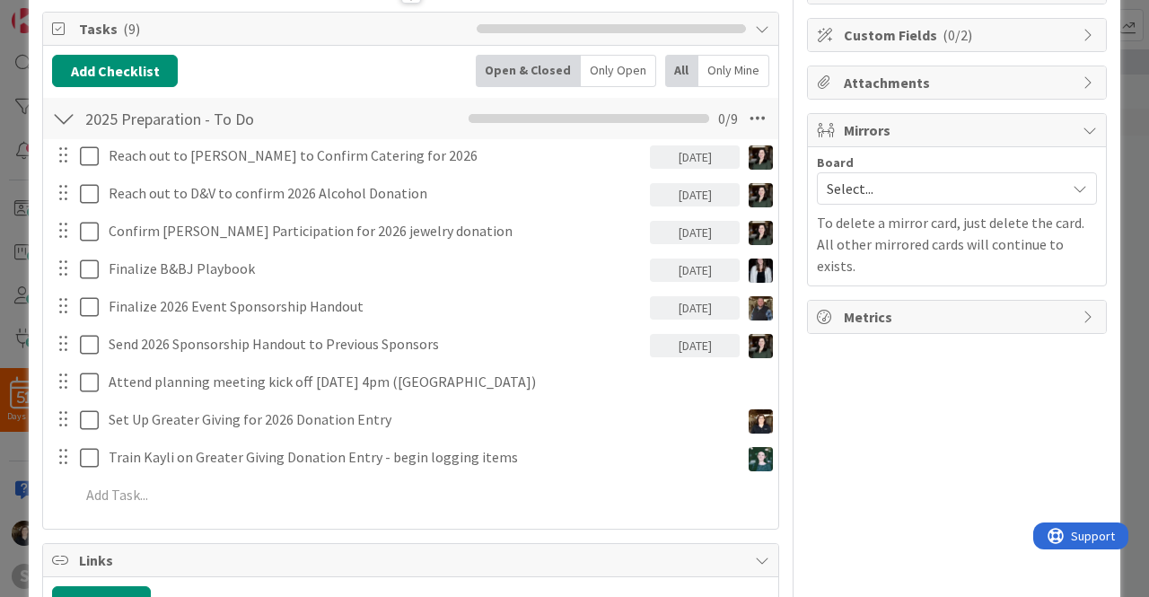
scroll to position [265, 0]
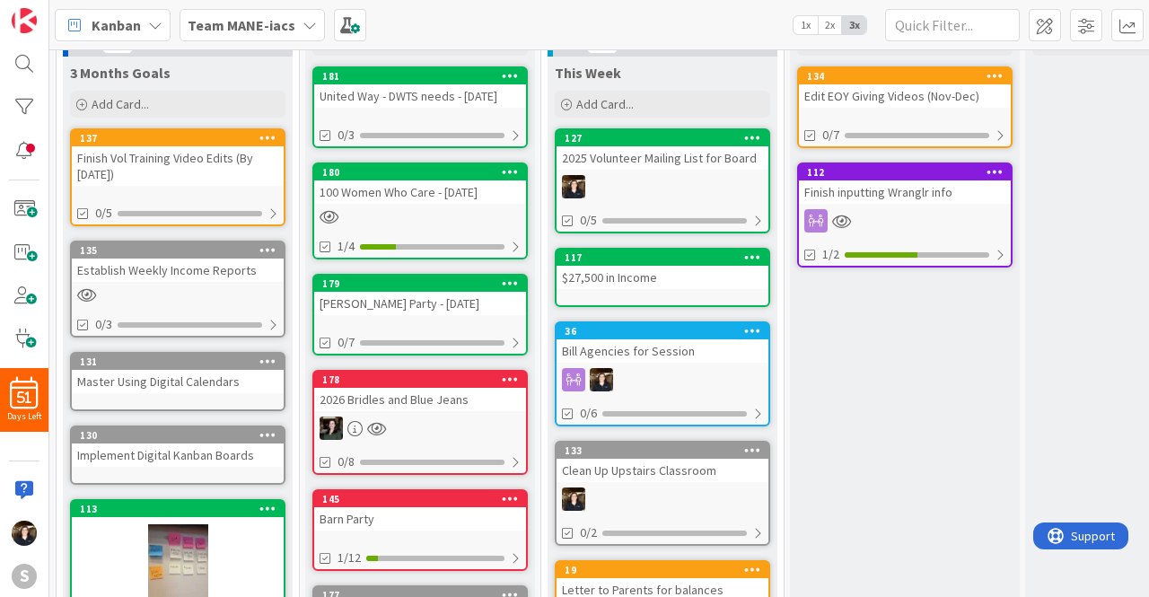
scroll to position [84, 0]
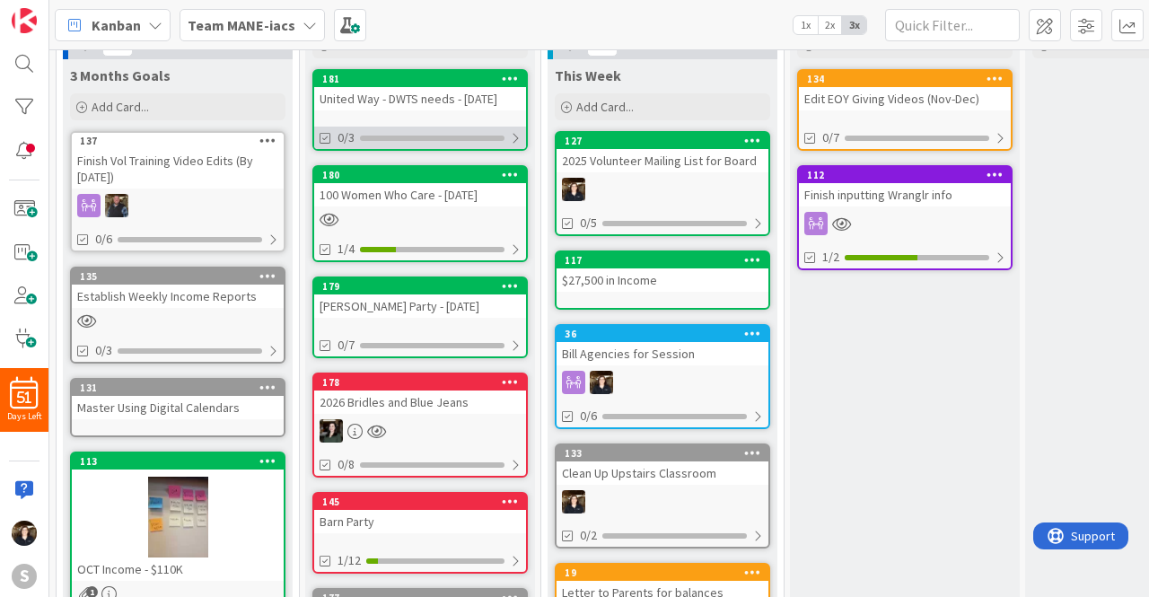
click at [516, 135] on div at bounding box center [515, 138] width 11 height 14
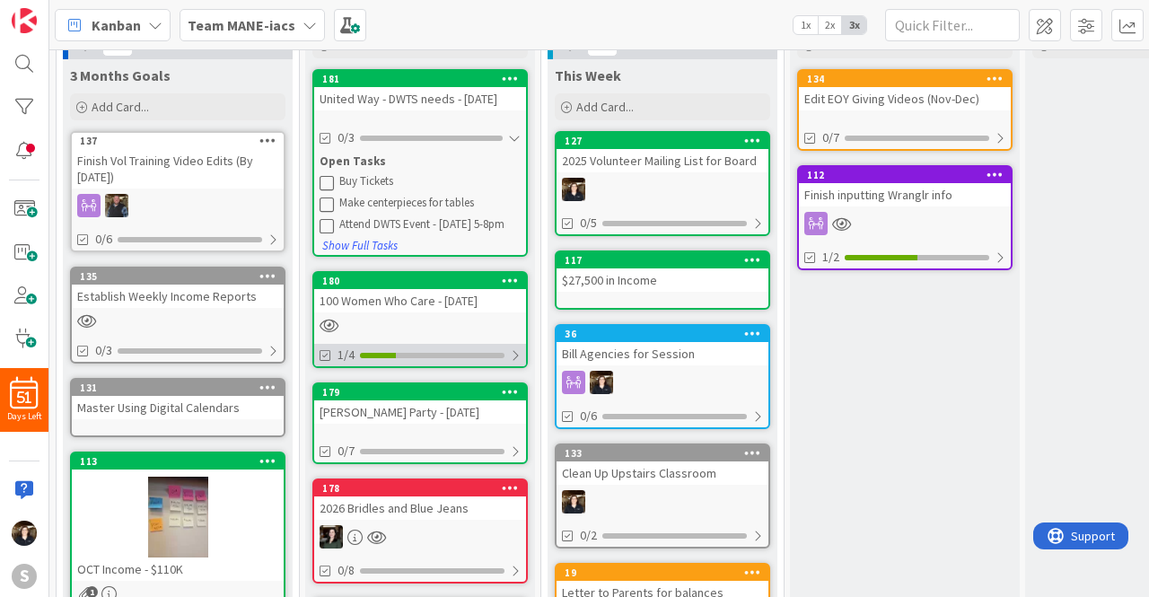
click at [514, 355] on div at bounding box center [515, 355] width 11 height 14
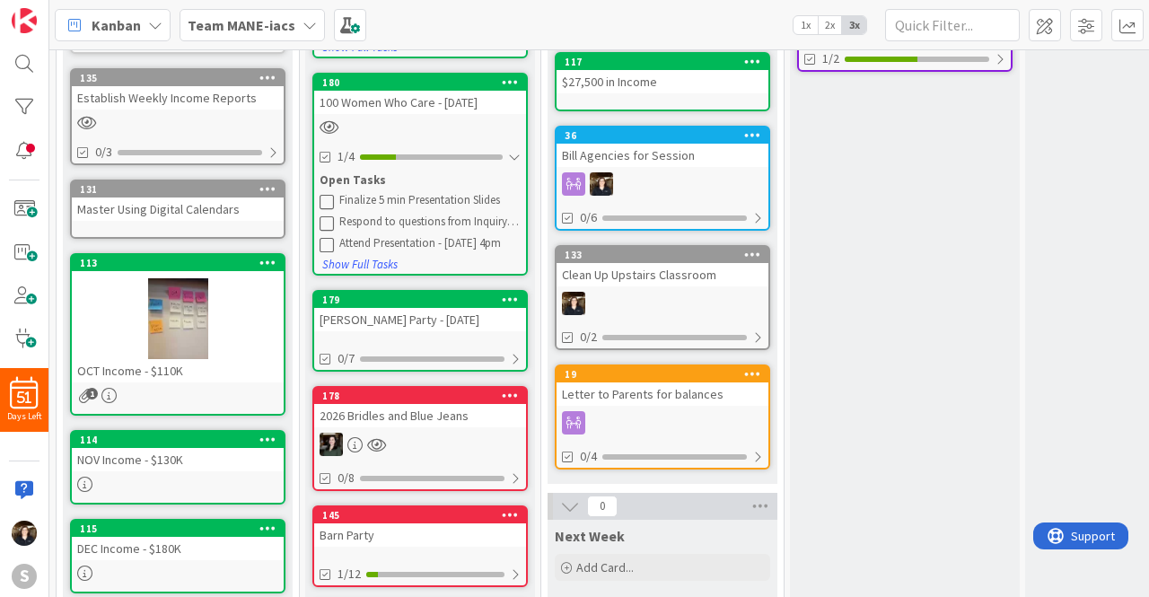
scroll to position [269, 0]
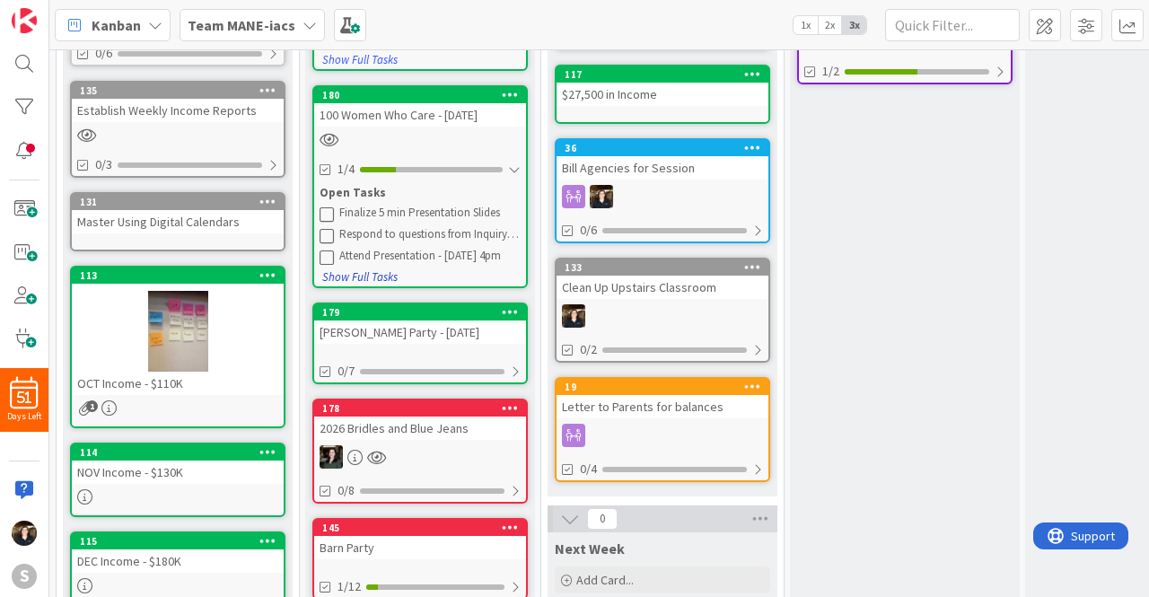
click at [366, 271] on button "Show Full Tasks" at bounding box center [359, 278] width 77 height 20
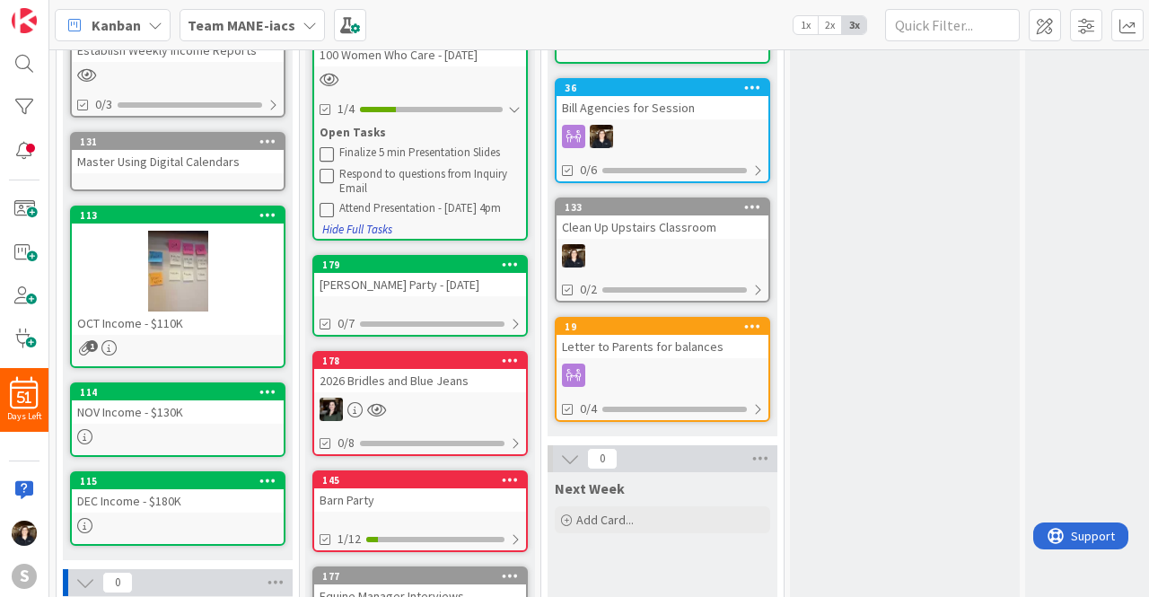
scroll to position [342, 0]
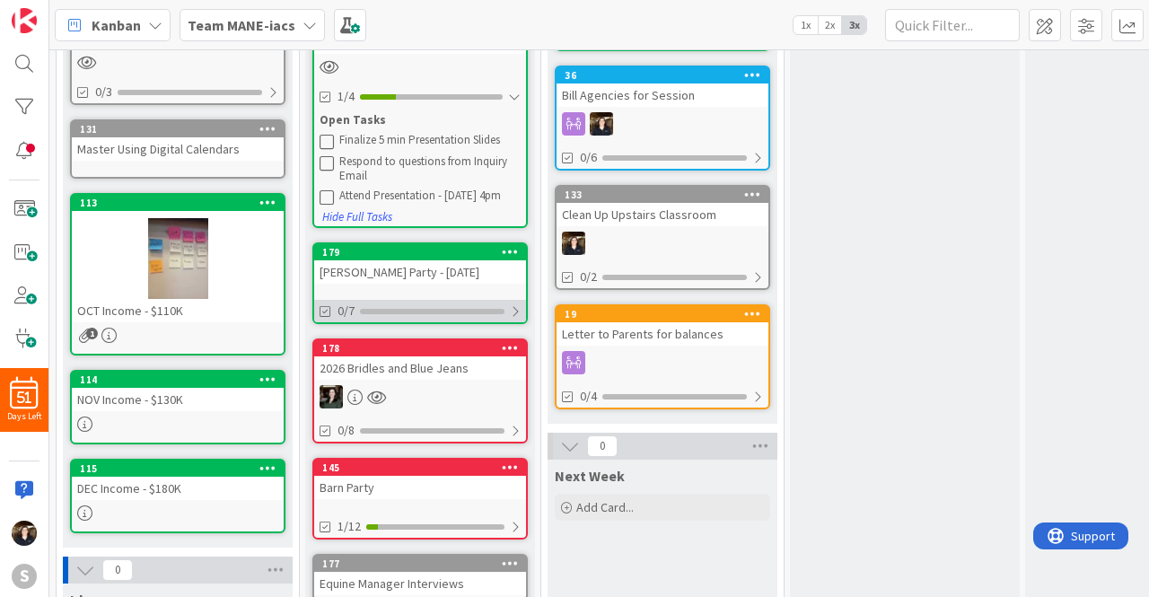
click at [511, 315] on div at bounding box center [515, 311] width 11 height 14
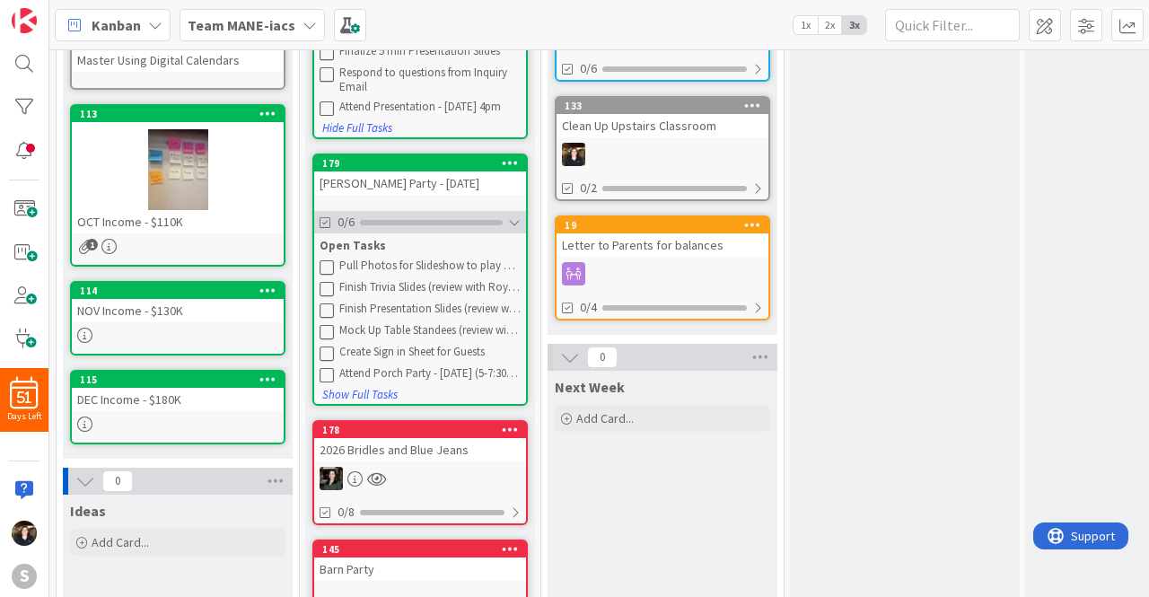
scroll to position [431, 0]
click at [370, 390] on button "Show Full Tasks" at bounding box center [359, 395] width 77 height 20
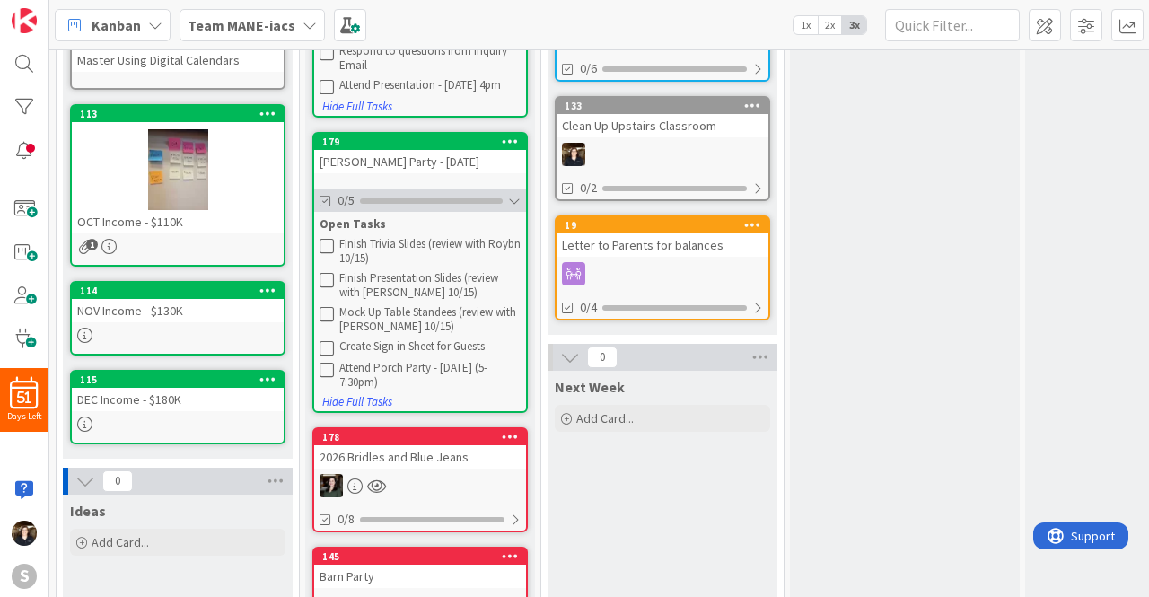
click at [519, 194] on div at bounding box center [514, 201] width 13 height 14
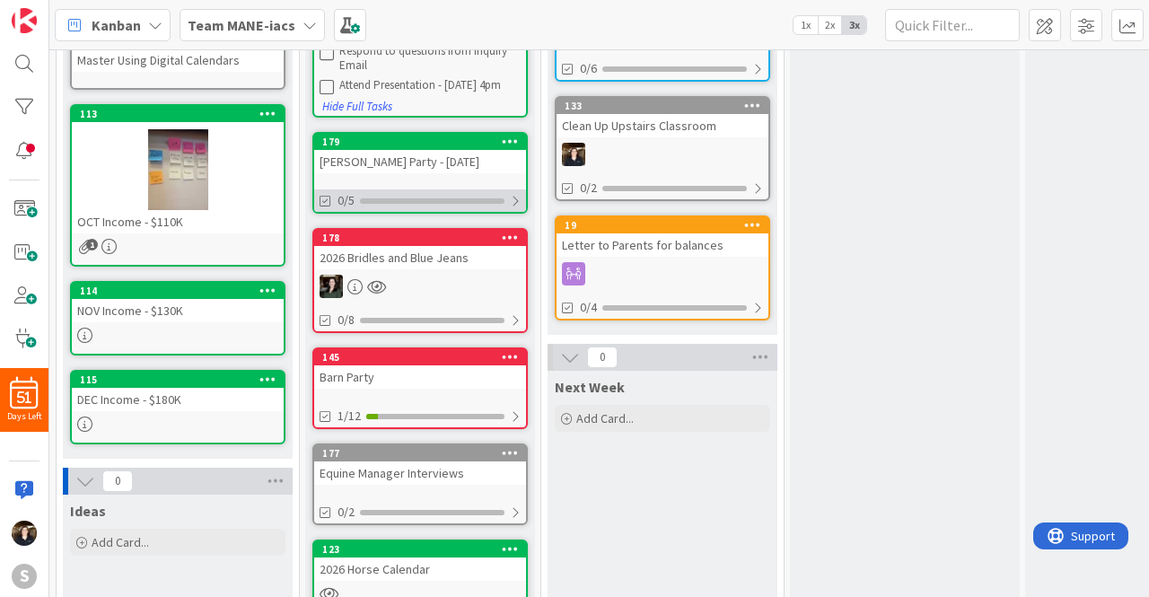
click at [519, 194] on div at bounding box center [515, 201] width 11 height 14
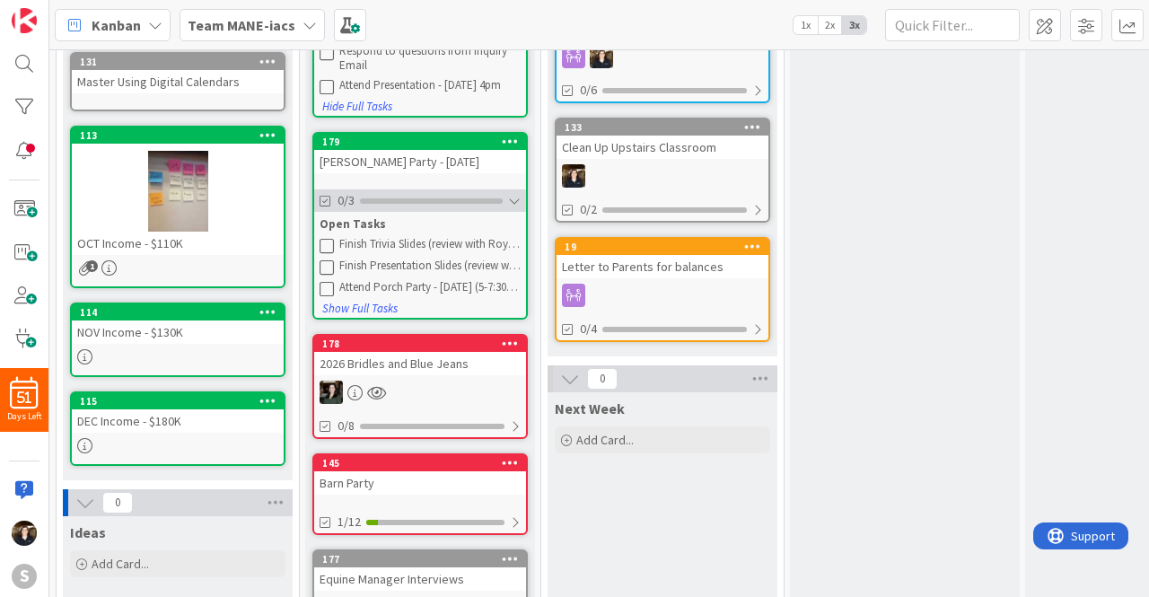
scroll to position [409, 0]
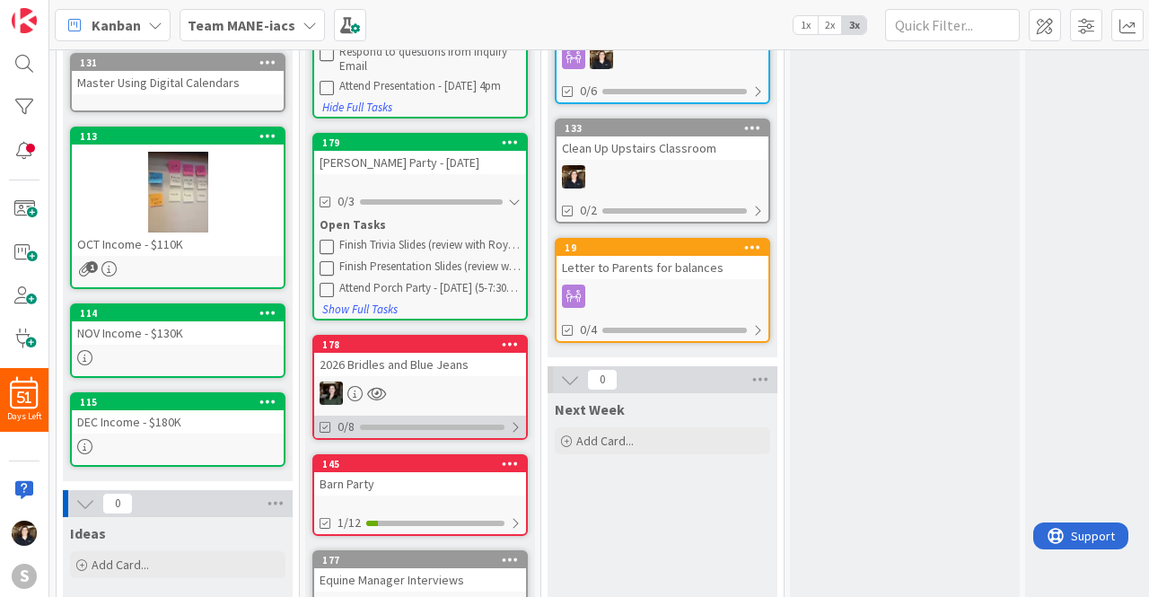
click at [515, 424] on div at bounding box center [515, 427] width 11 height 14
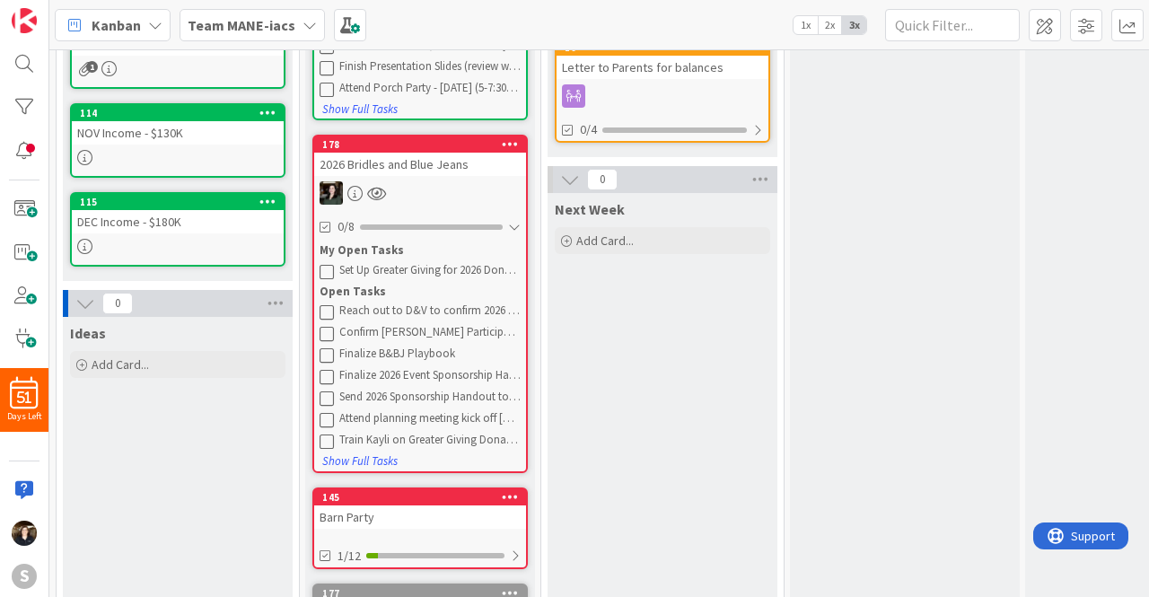
click at [659, 368] on div "Next Week Add Card..." at bounding box center [663, 535] width 230 height 685
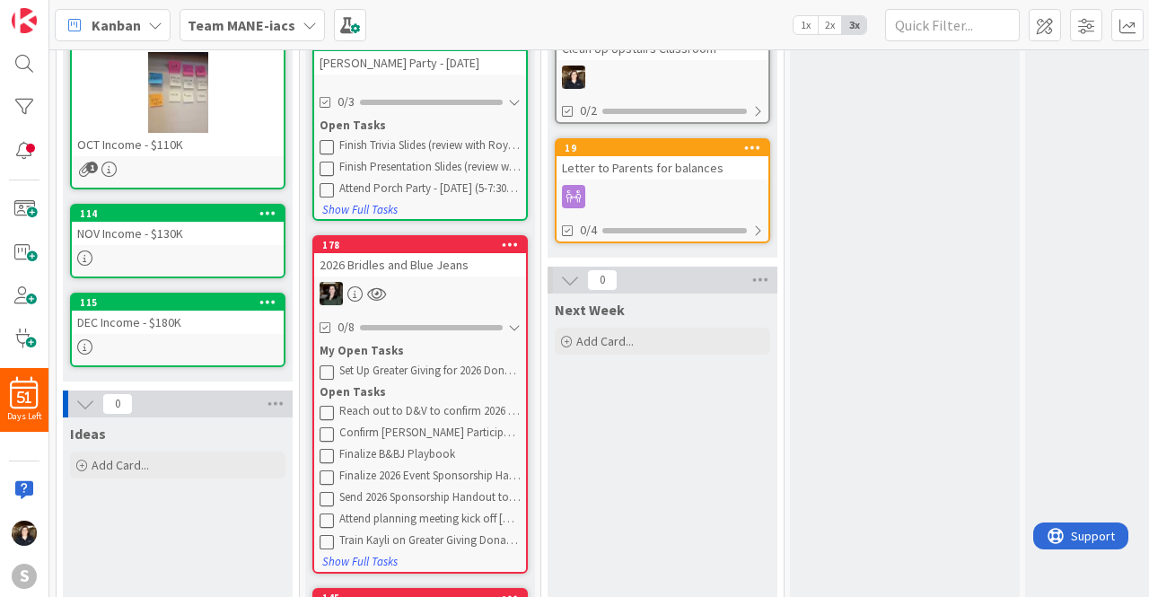
scroll to position [523, 0]
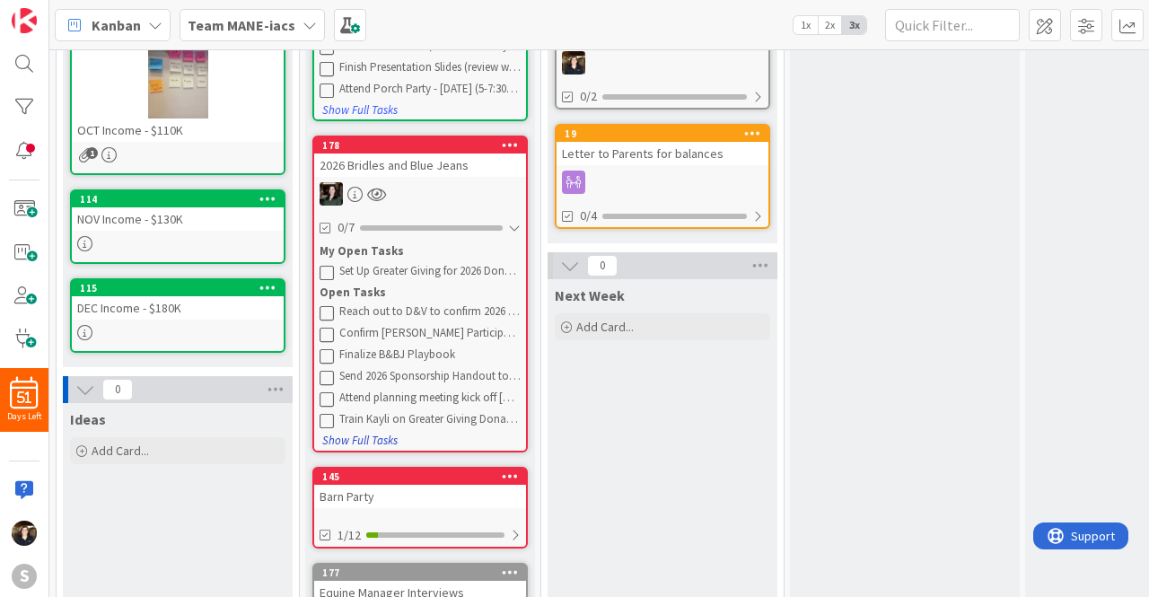
click at [383, 443] on button "Show Full Tasks" at bounding box center [359, 441] width 77 height 20
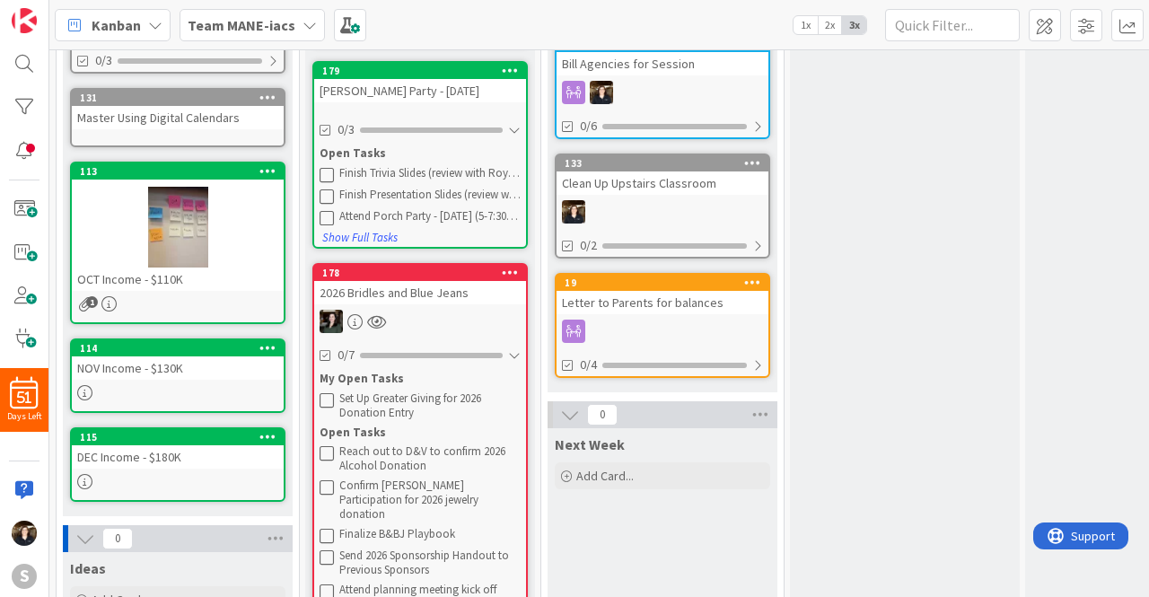
scroll to position [412, 0]
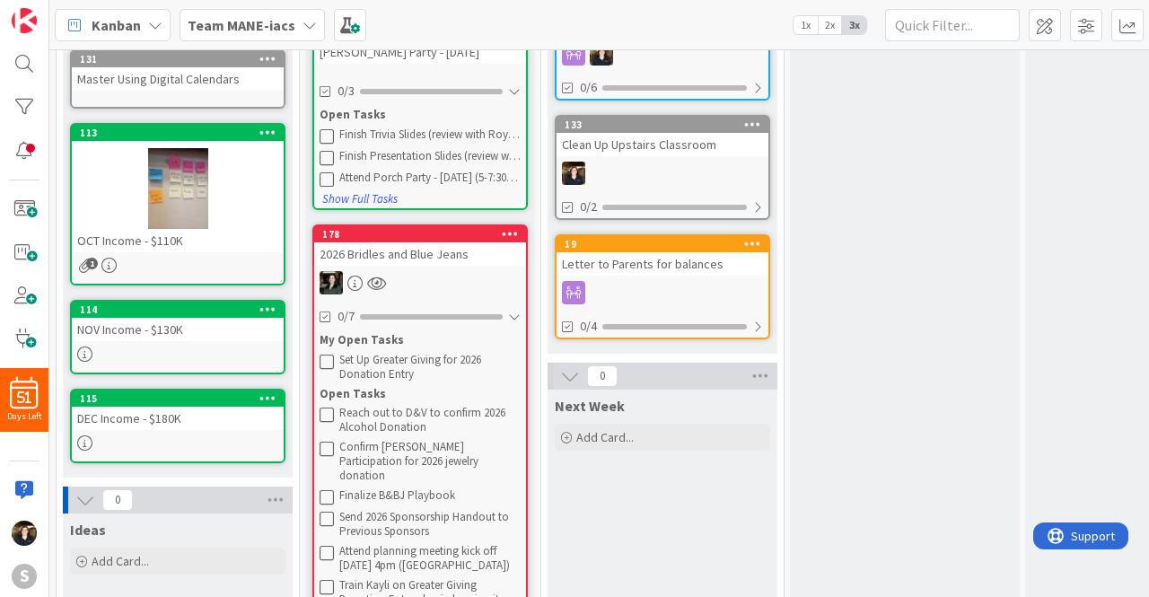
click at [458, 228] on div "178" at bounding box center [424, 234] width 204 height 13
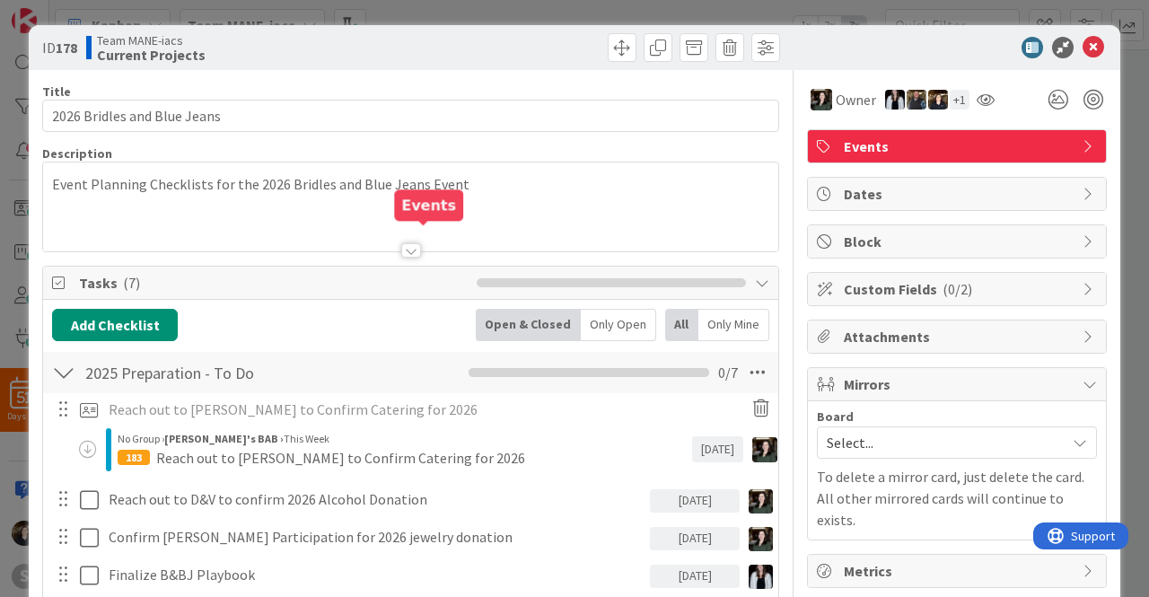
click at [1084, 41] on icon at bounding box center [1094, 48] width 22 height 22
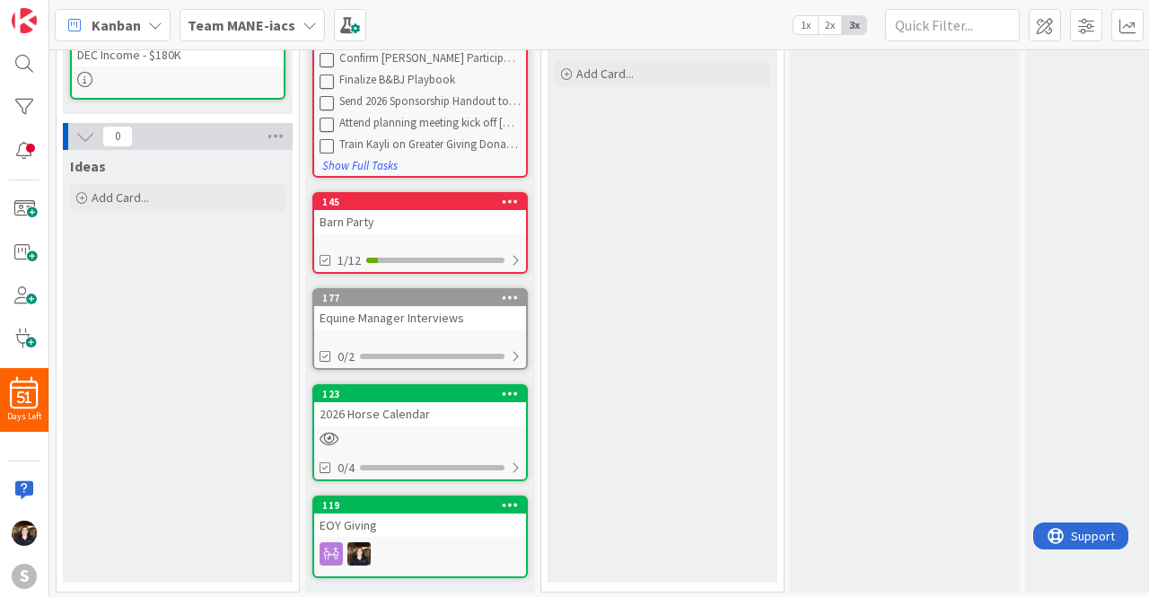
scroll to position [791, 0]
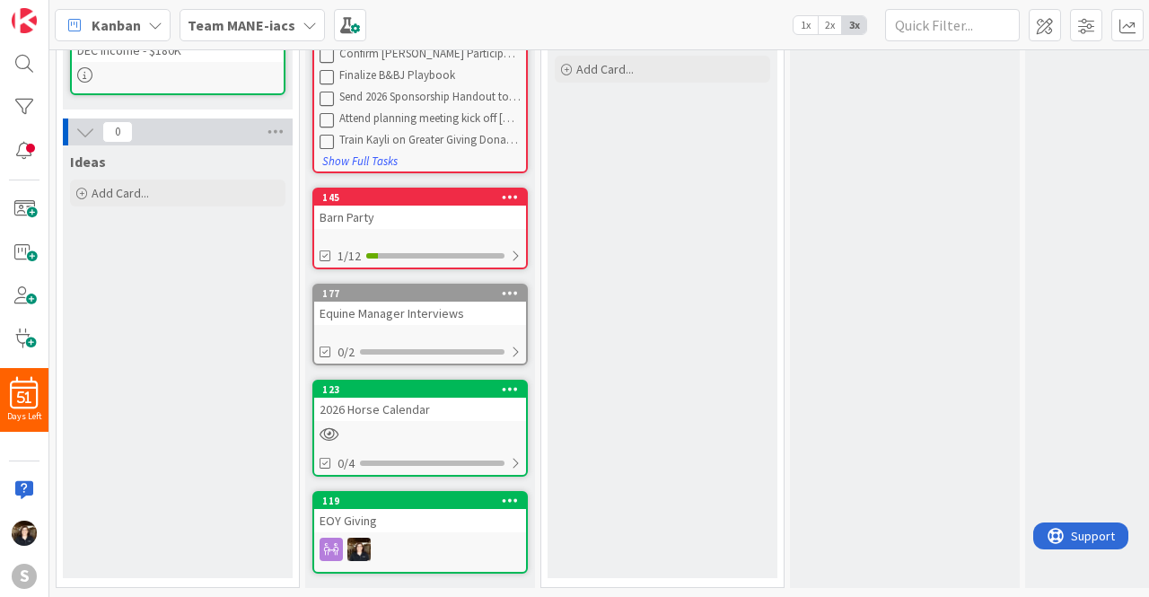
click at [460, 516] on div "EOY Giving" at bounding box center [420, 520] width 212 height 23
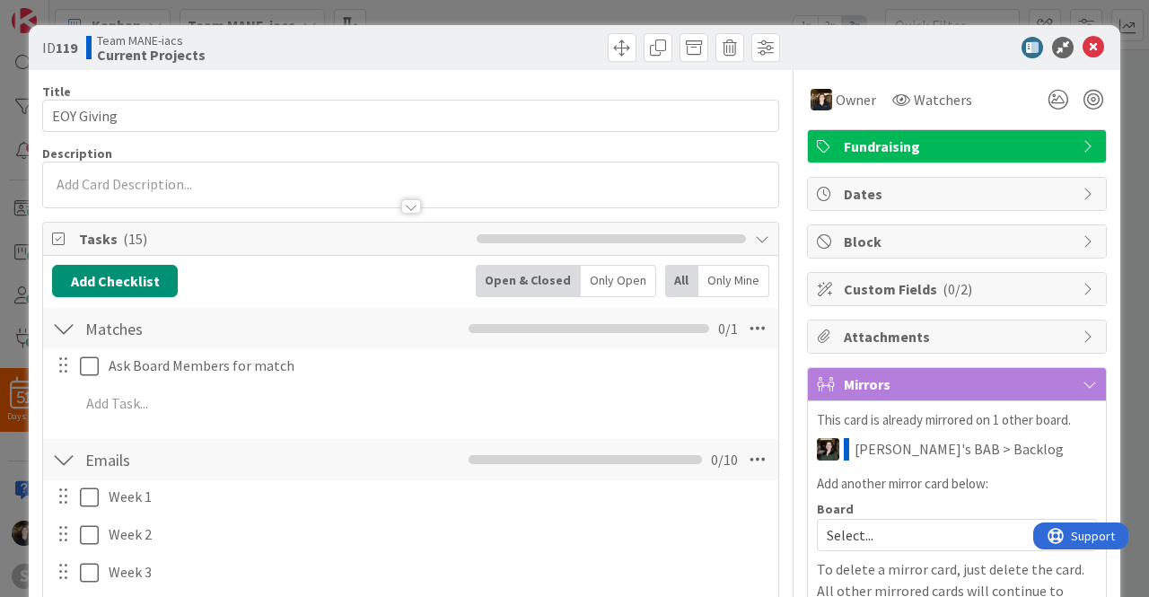
click at [1087, 49] on icon at bounding box center [1094, 48] width 22 height 22
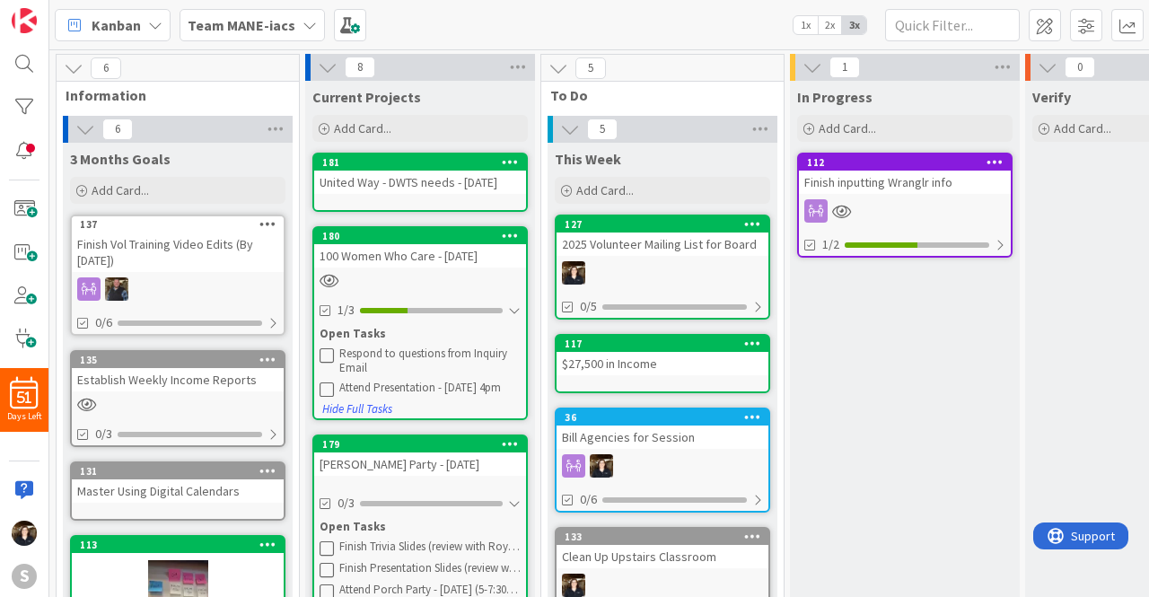
click at [961, 208] on div at bounding box center [905, 210] width 212 height 23
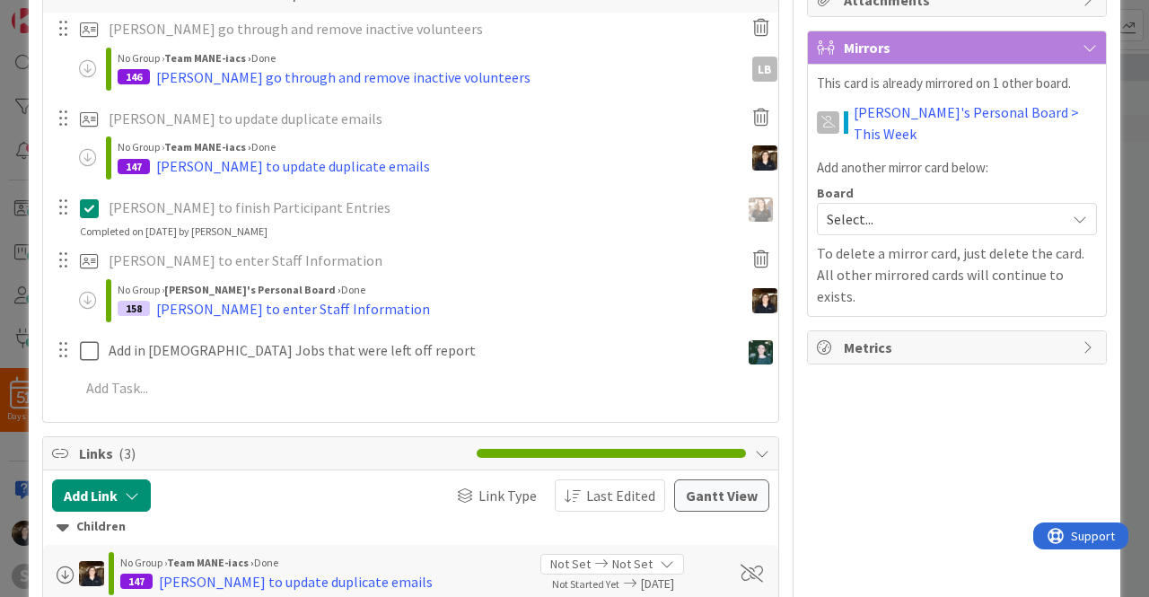
scroll to position [341, 0]
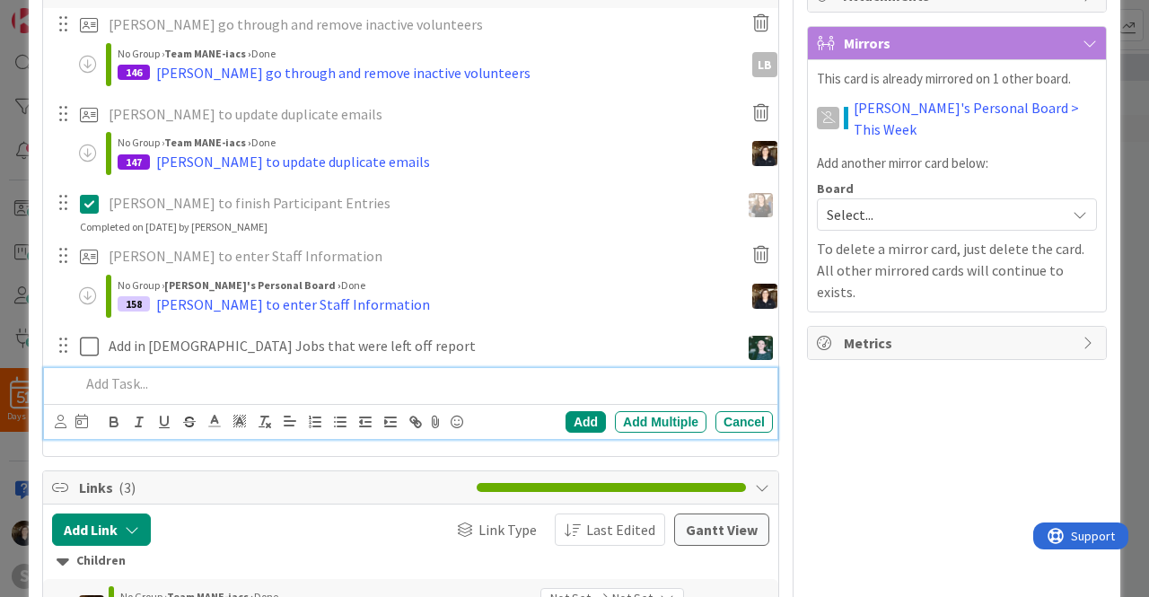
click at [156, 382] on p at bounding box center [423, 384] width 686 height 21
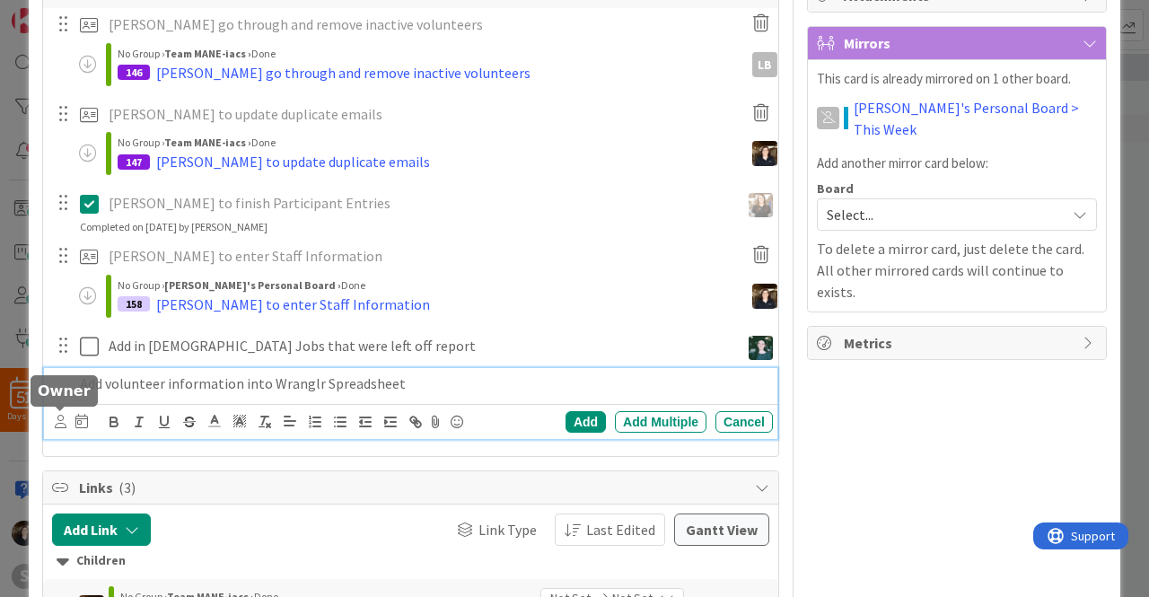
click at [58, 416] on icon at bounding box center [61, 421] width 12 height 13
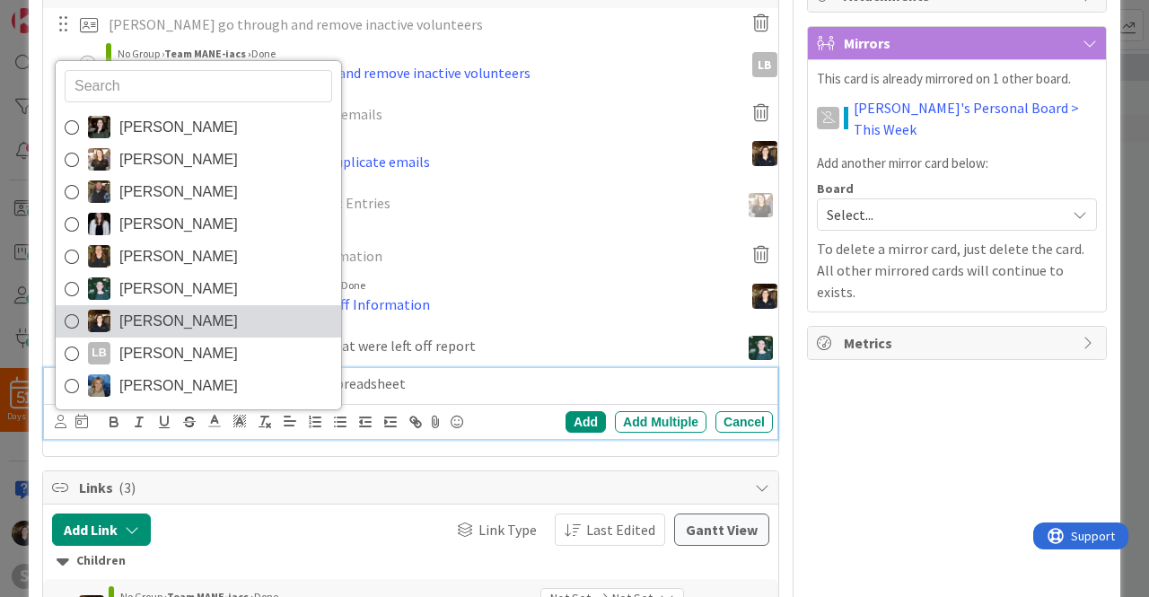
click at [72, 318] on icon at bounding box center [72, 321] width 14 height 27
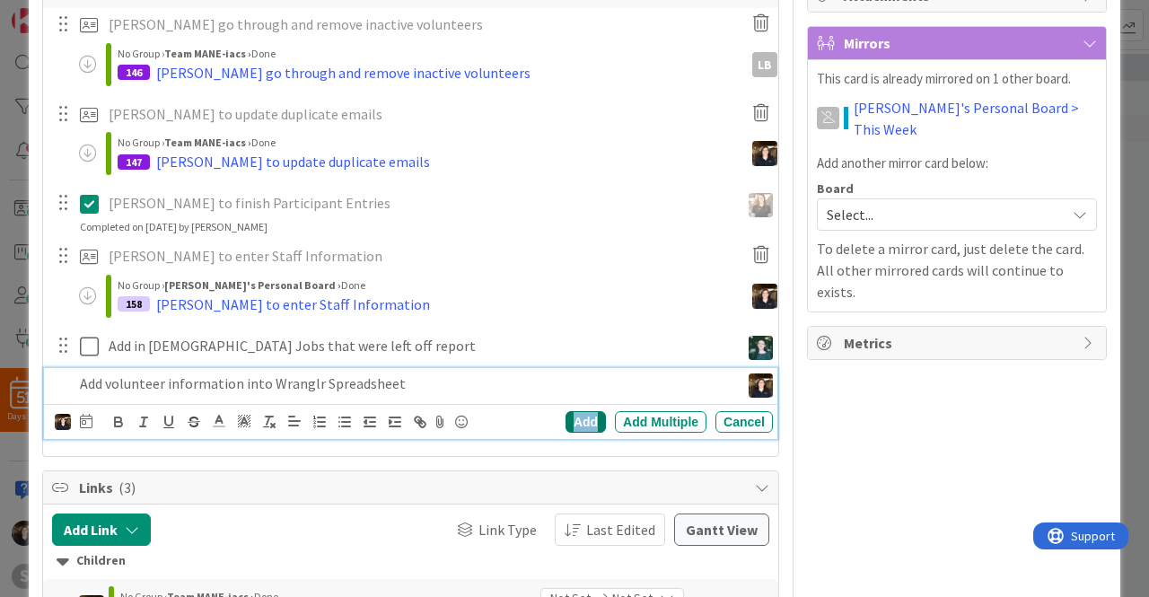
click at [578, 412] on div "Add" at bounding box center [586, 422] width 40 height 22
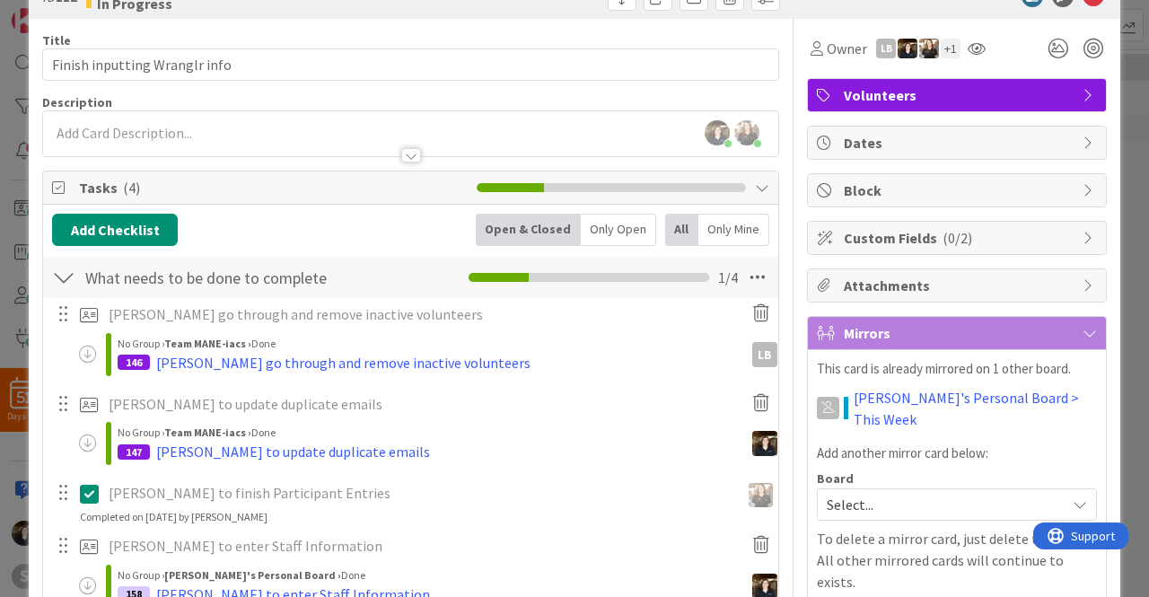
scroll to position [0, 0]
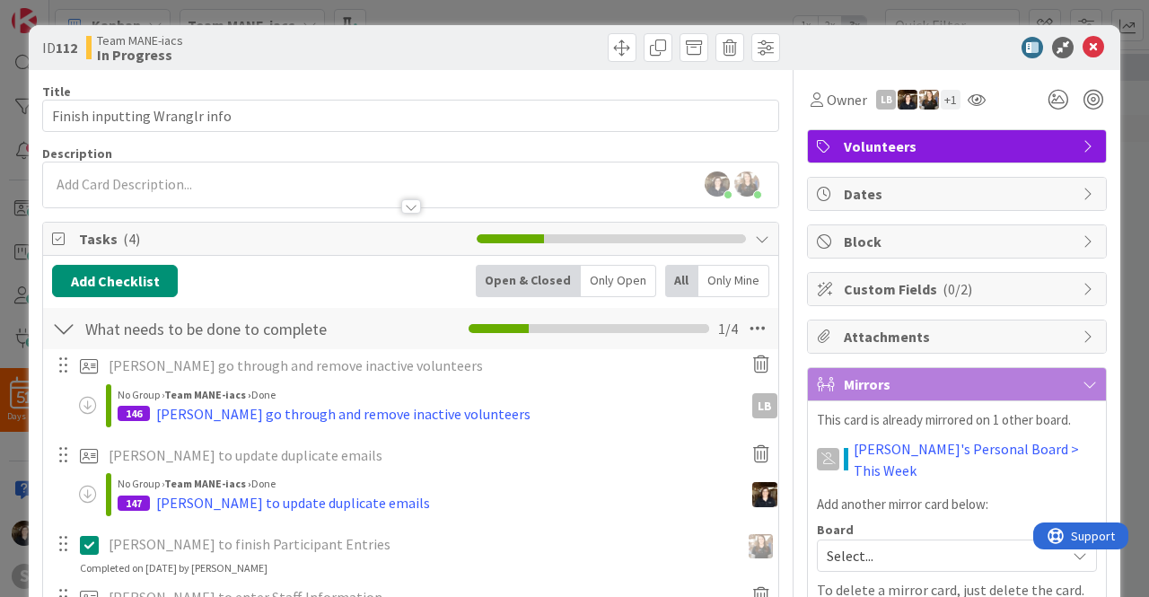
click at [1083, 48] on icon at bounding box center [1094, 48] width 22 height 22
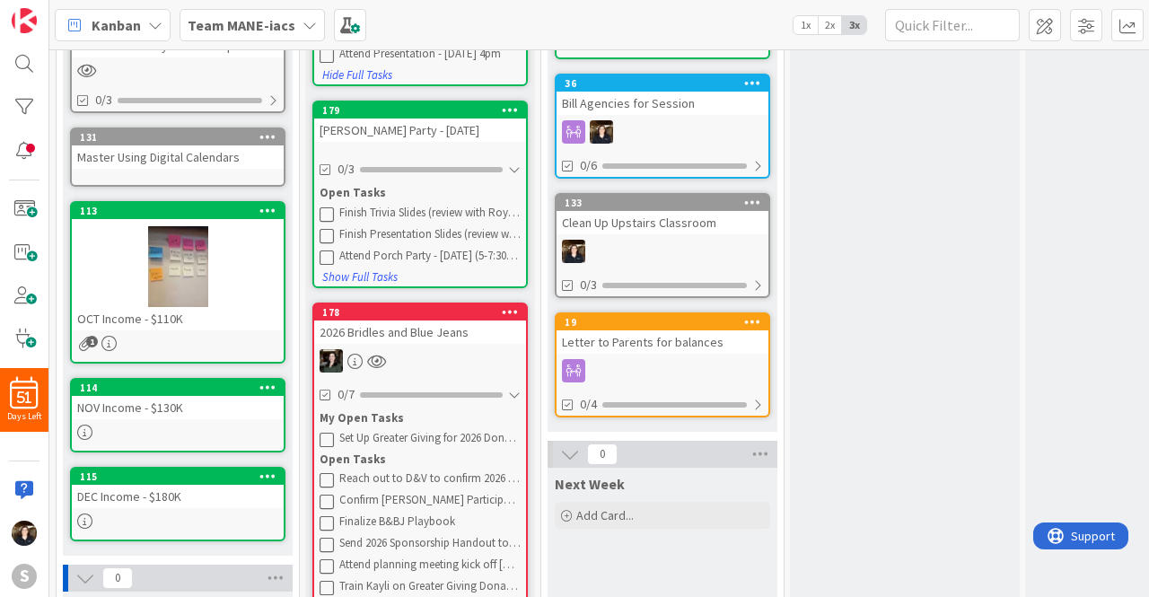
scroll to position [340, 0]
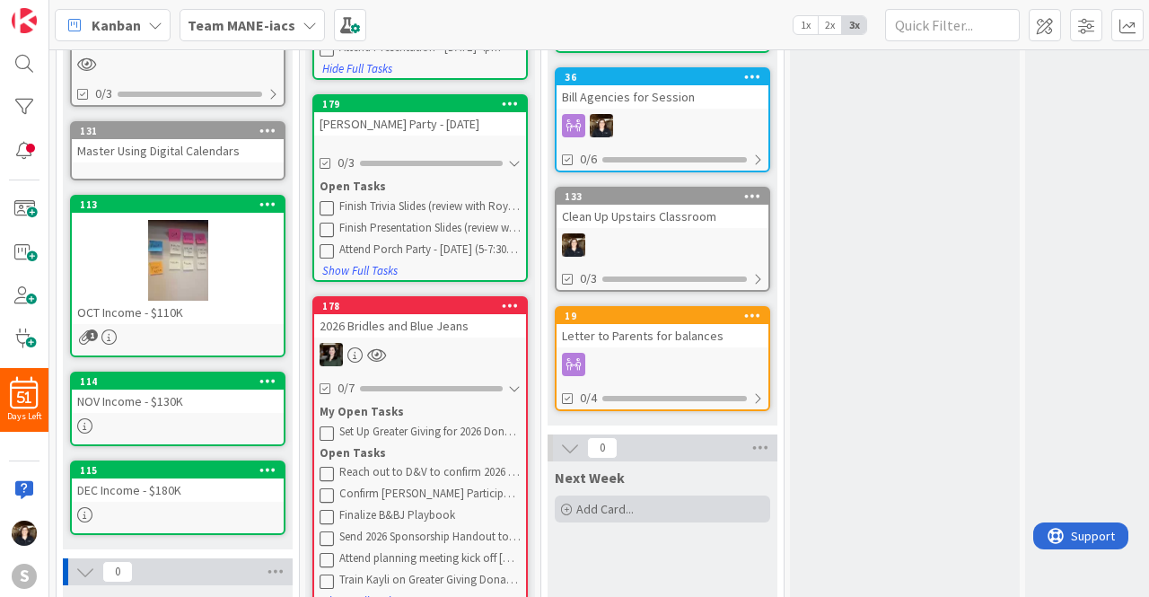
drag, startPoint x: 630, startPoint y: 194, endPoint x: 591, endPoint y: 509, distance: 317.7
drag, startPoint x: 591, startPoint y: 509, endPoint x: 947, endPoint y: 376, distance: 380.5
click at [947, 376] on div "In Progress Add Card... 112 Finish inputting Wranglr info 1/4" at bounding box center [905, 399] width 230 height 1318
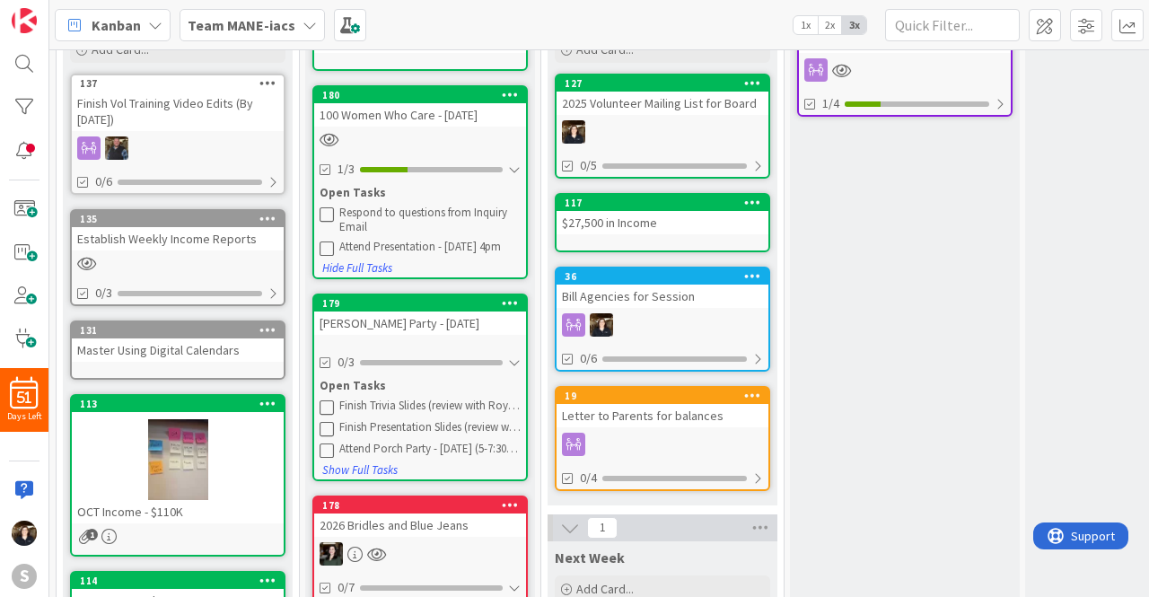
scroll to position [146, 0]
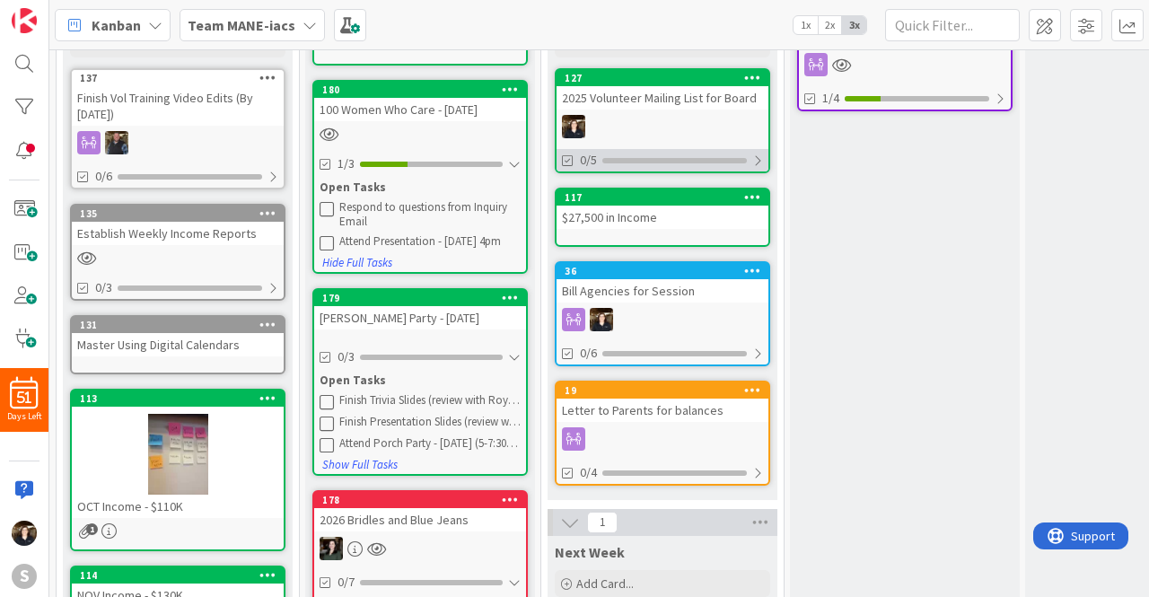
click at [760, 158] on div at bounding box center [758, 161] width 11 height 14
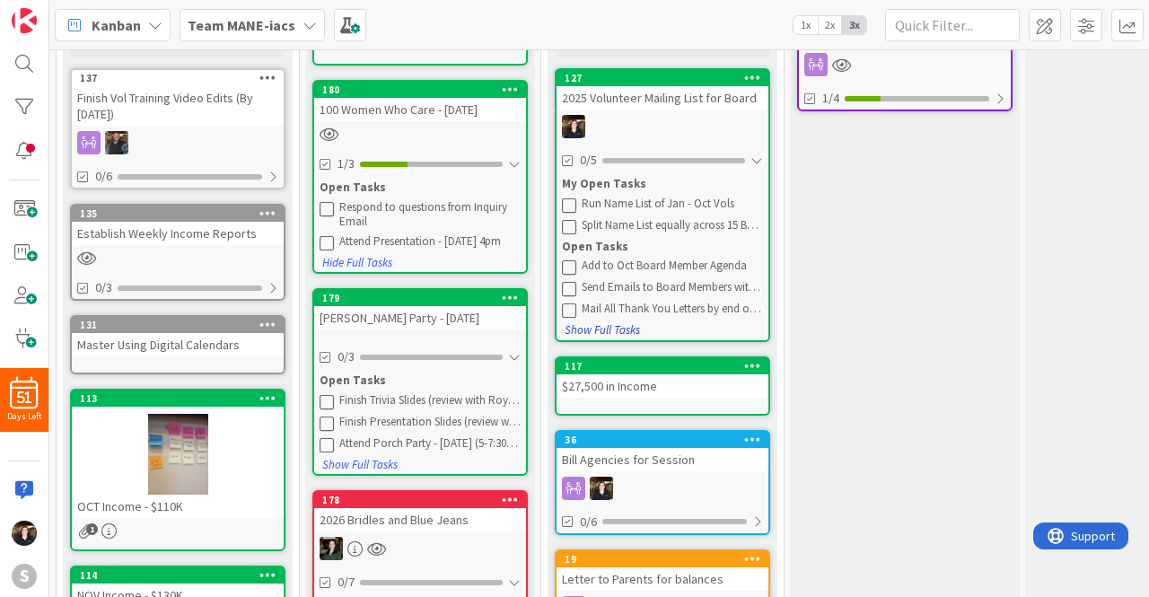
click at [612, 328] on button "Show Full Tasks" at bounding box center [602, 331] width 77 height 20
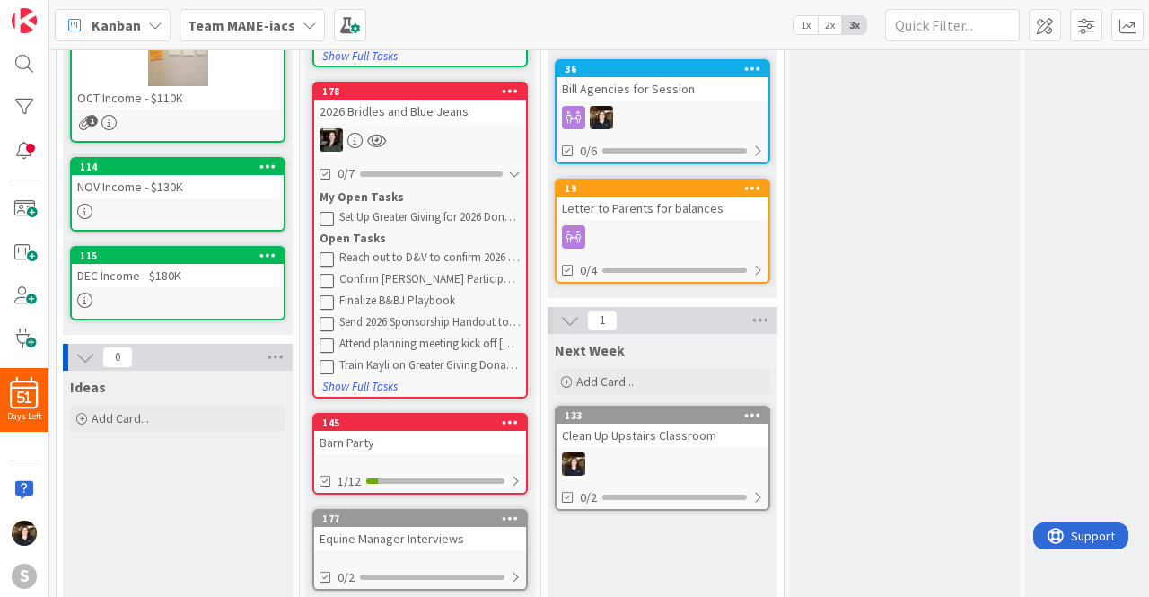
scroll to position [588, 0]
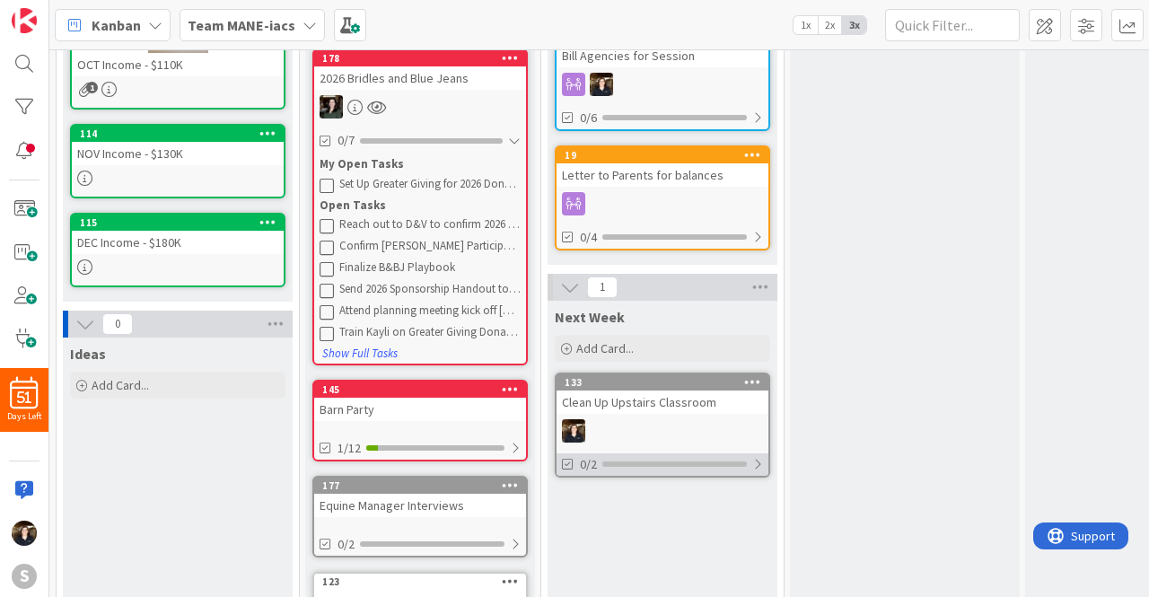
click at [760, 465] on div at bounding box center [758, 464] width 11 height 14
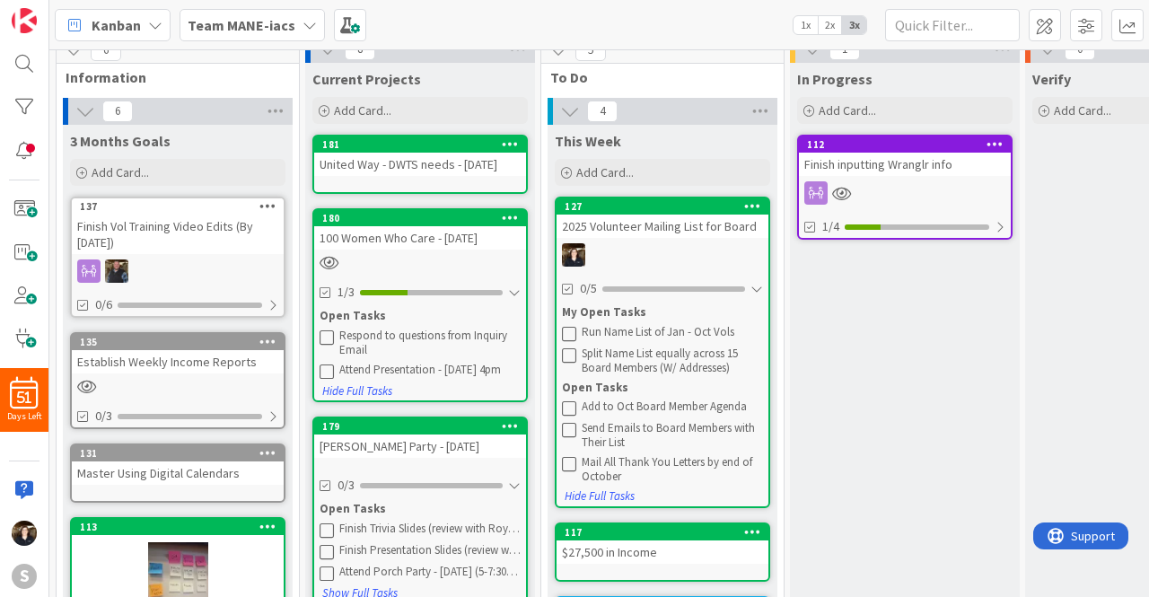
scroll to position [0, 0]
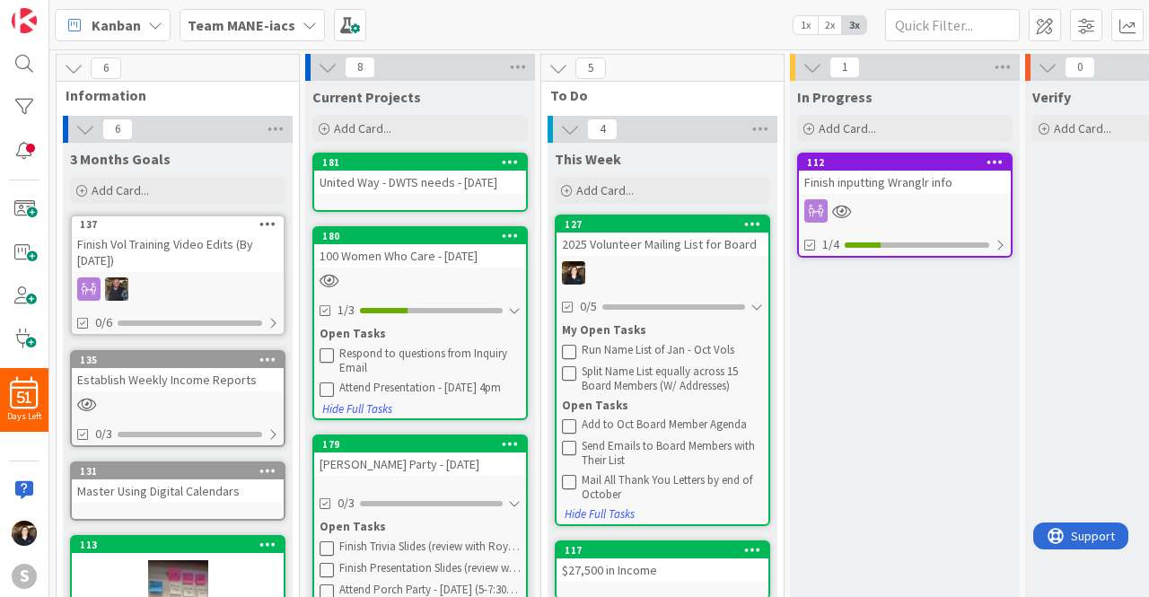
click at [303, 28] on icon at bounding box center [310, 25] width 14 height 14
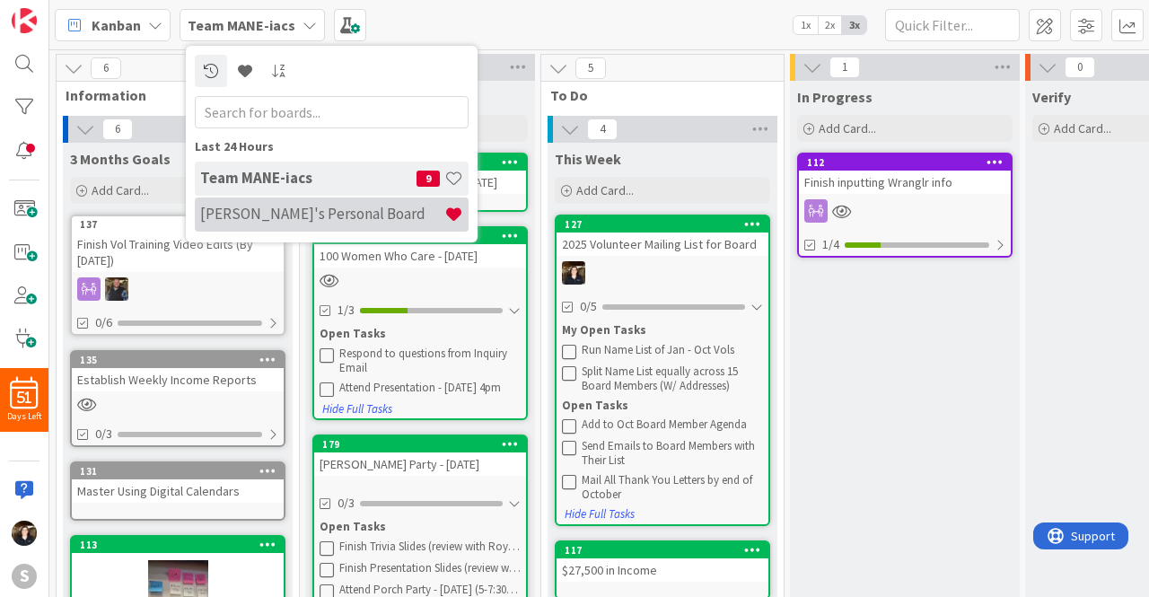
click at [280, 207] on h4 "[PERSON_NAME]'s Personal Board" at bounding box center [322, 214] width 244 height 18
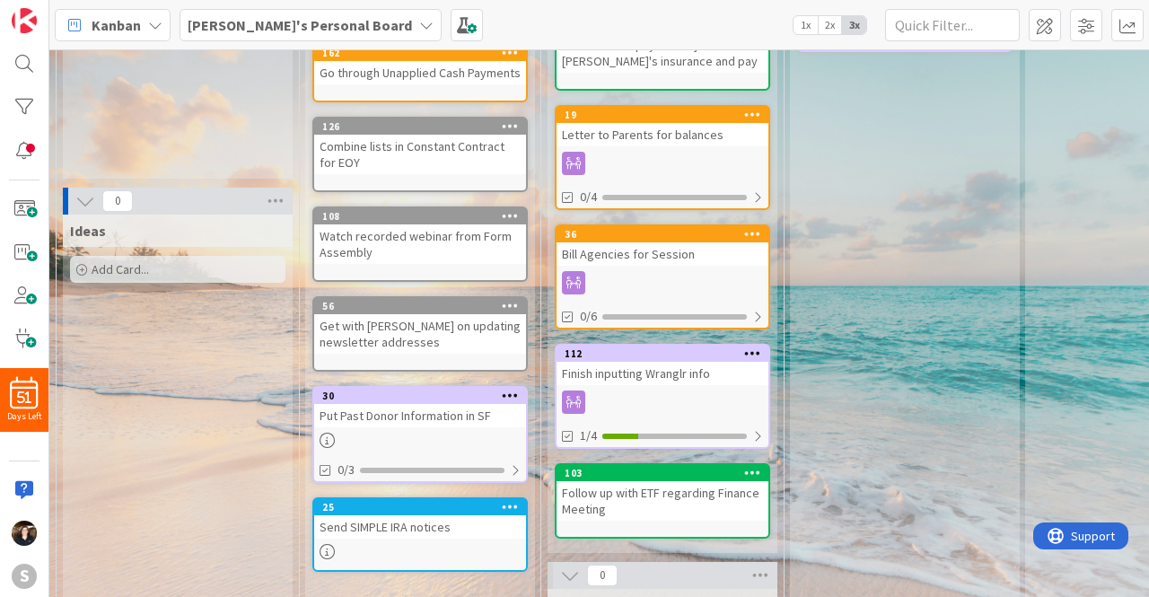
scroll to position [207, 0]
drag, startPoint x: 359, startPoint y: 28, endPoint x: 193, endPoint y: 125, distance: 192.4
click at [193, 125] on div "3 Months Goals Add Card..." at bounding box center [178, 57] width 230 height 242
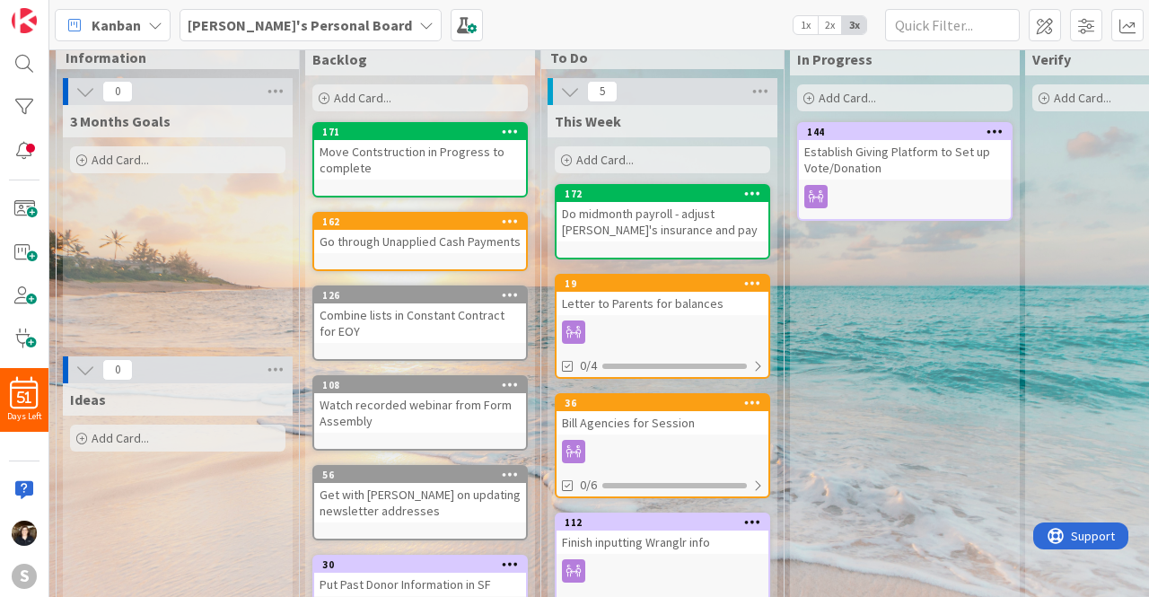
scroll to position [38, 0]
click at [419, 20] on icon at bounding box center [426, 25] width 14 height 14
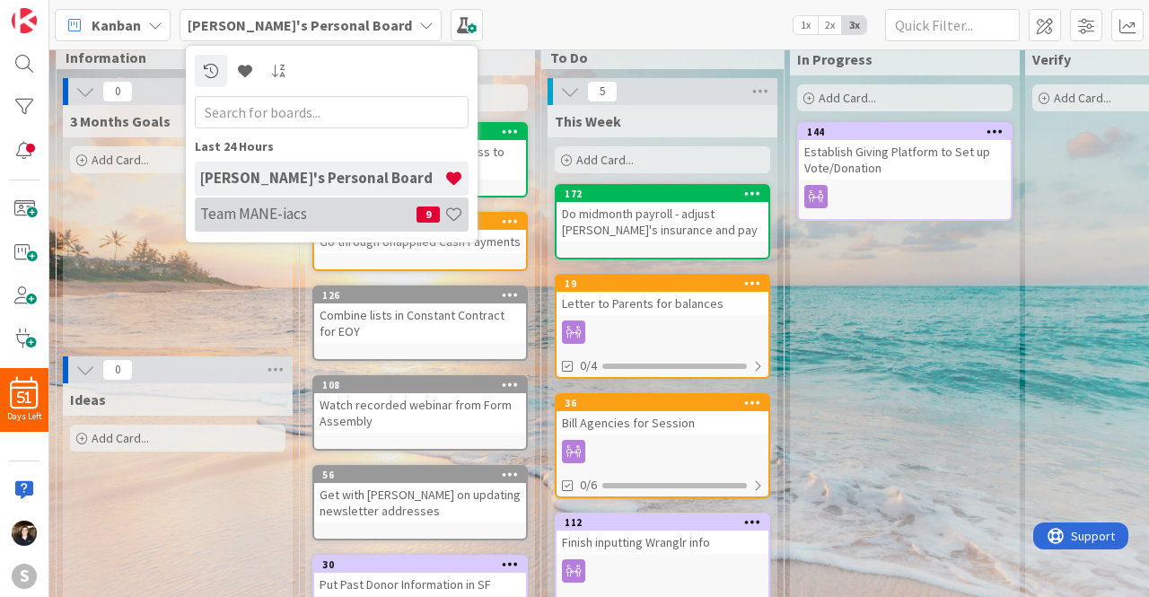
click at [320, 208] on h4 "Team MANE-iacs" at bounding box center [308, 214] width 216 height 18
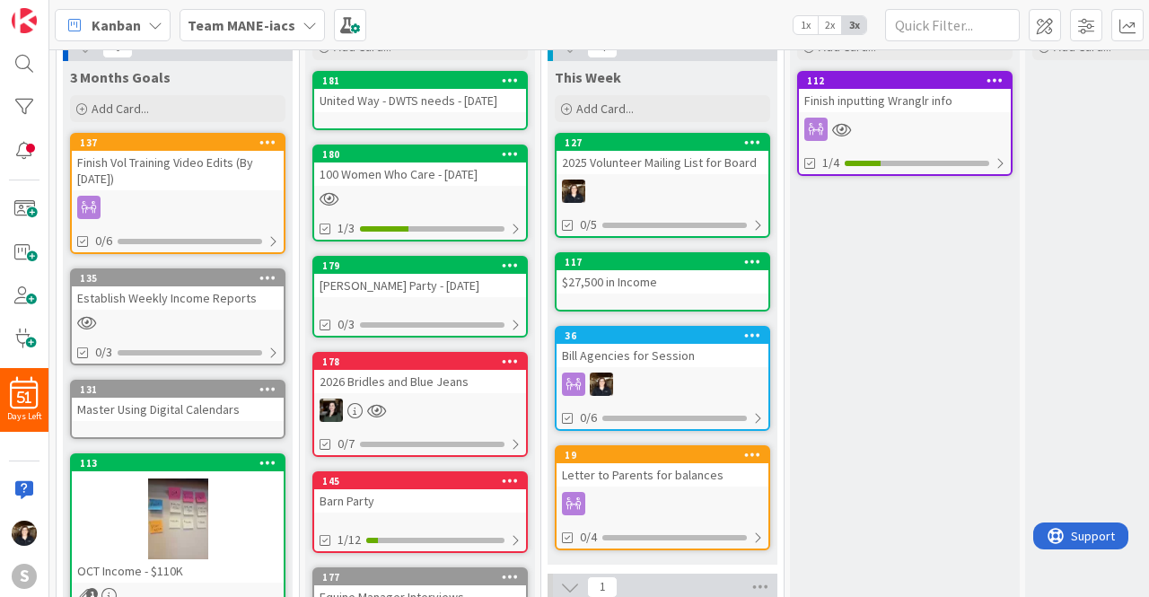
scroll to position [80, 0]
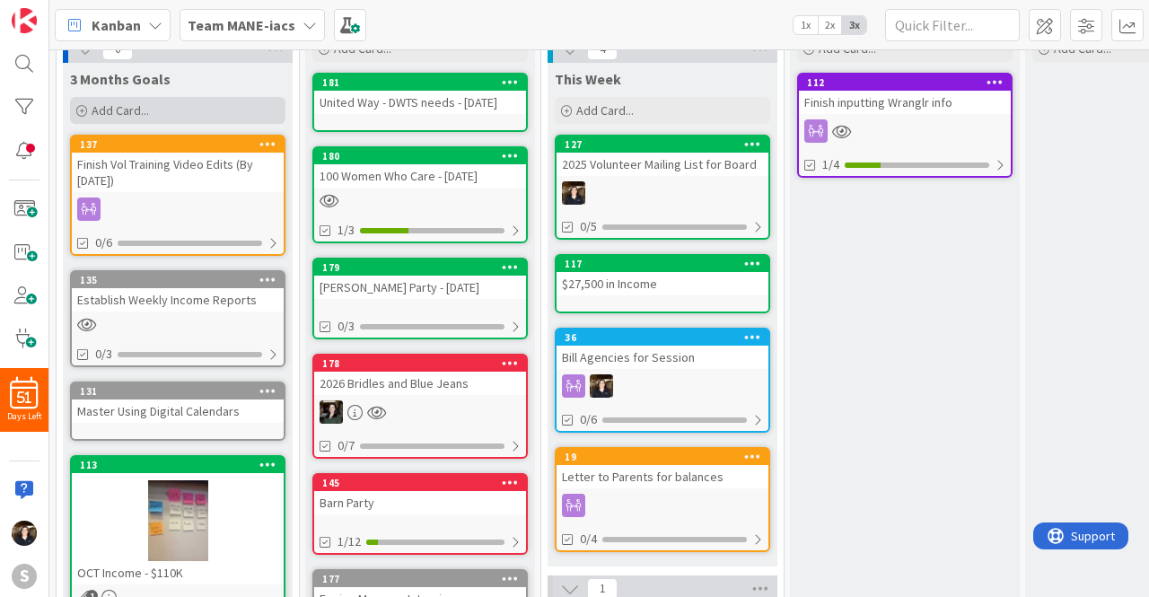
click at [277, 116] on div "Add Card..." at bounding box center [178, 110] width 216 height 27
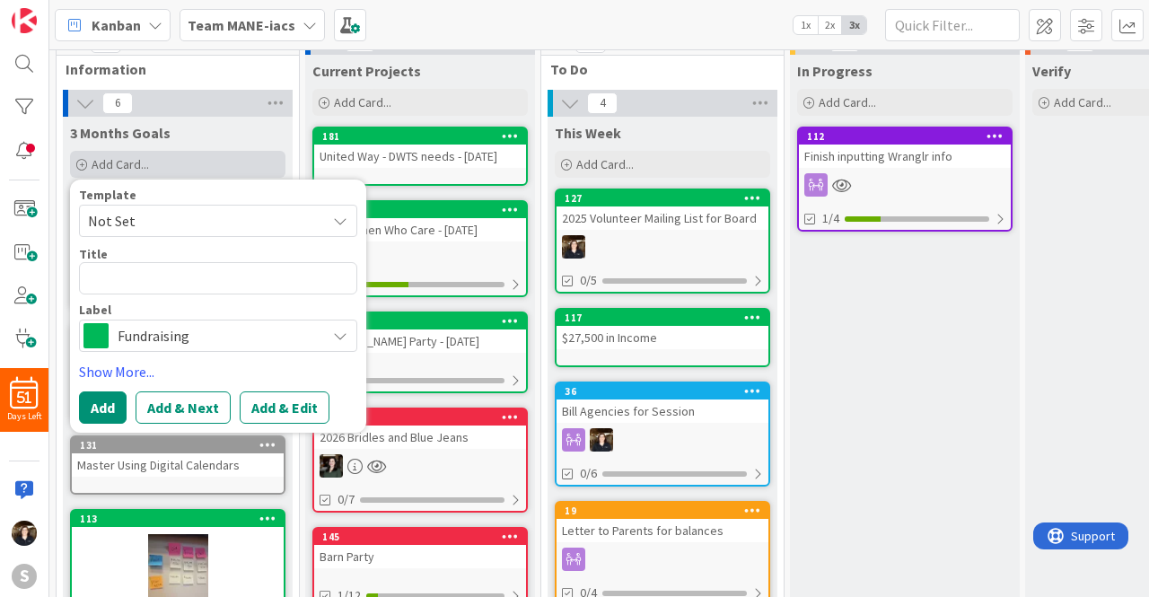
scroll to position [0, 0]
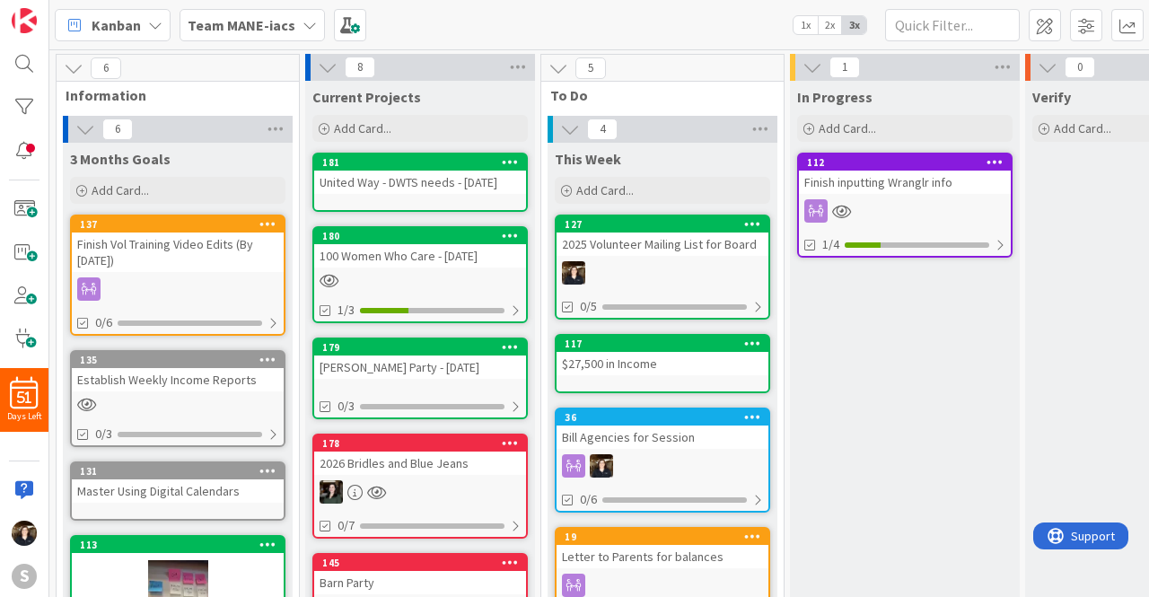
click at [502, 158] on icon at bounding box center [510, 161] width 17 height 13
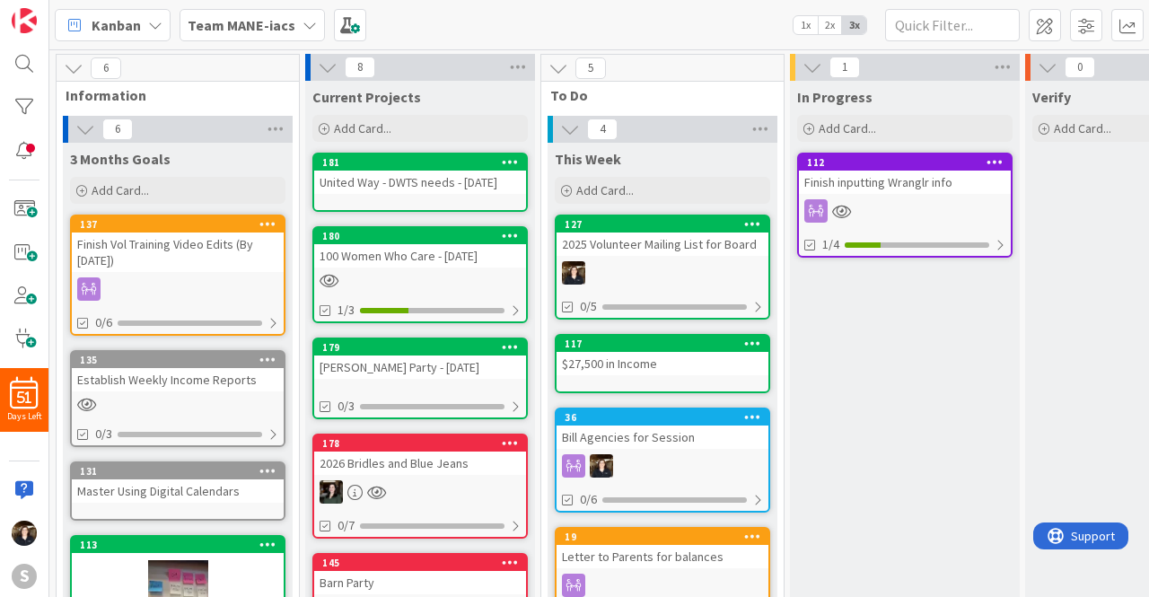
click at [440, 190] on div "United Way - DWTS needs - [DATE]" at bounding box center [420, 182] width 212 height 23
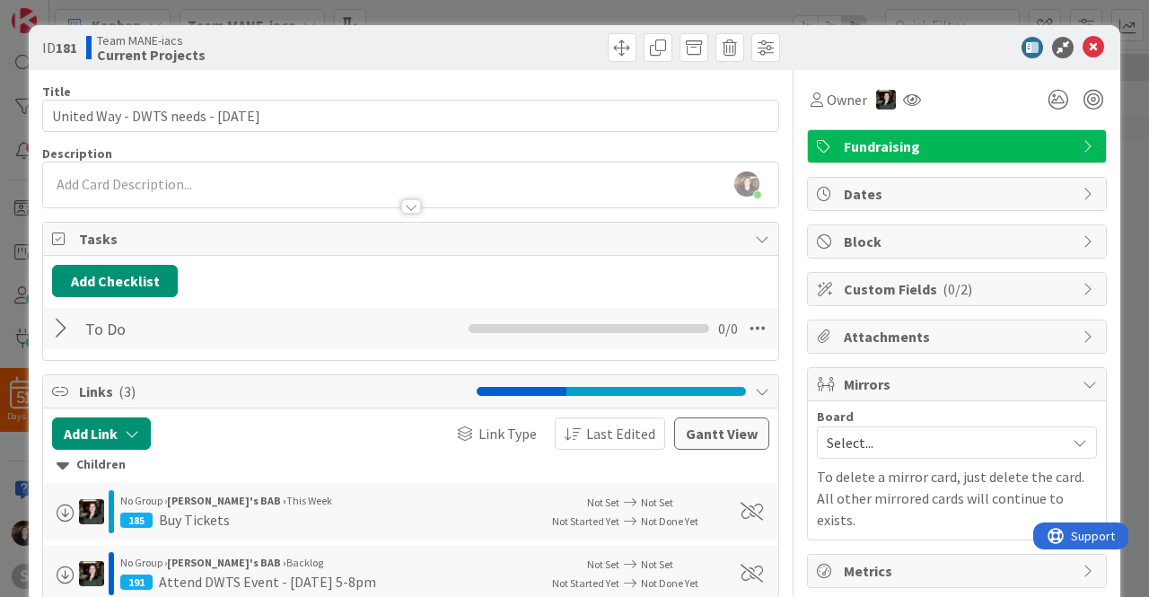
click at [1083, 56] on icon at bounding box center [1094, 48] width 22 height 22
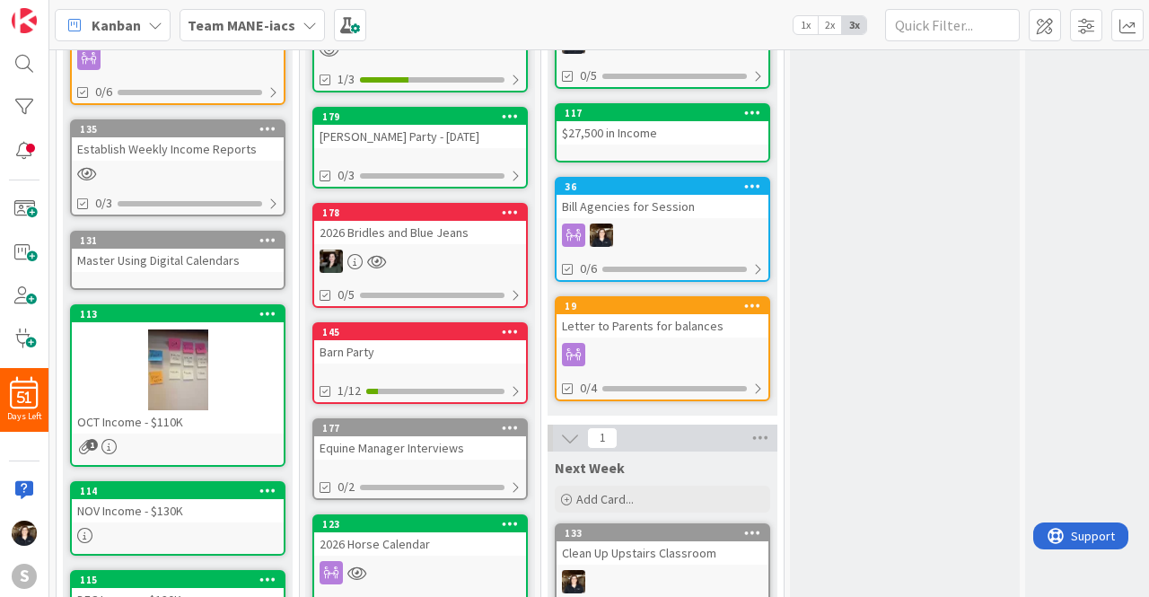
scroll to position [234, 0]
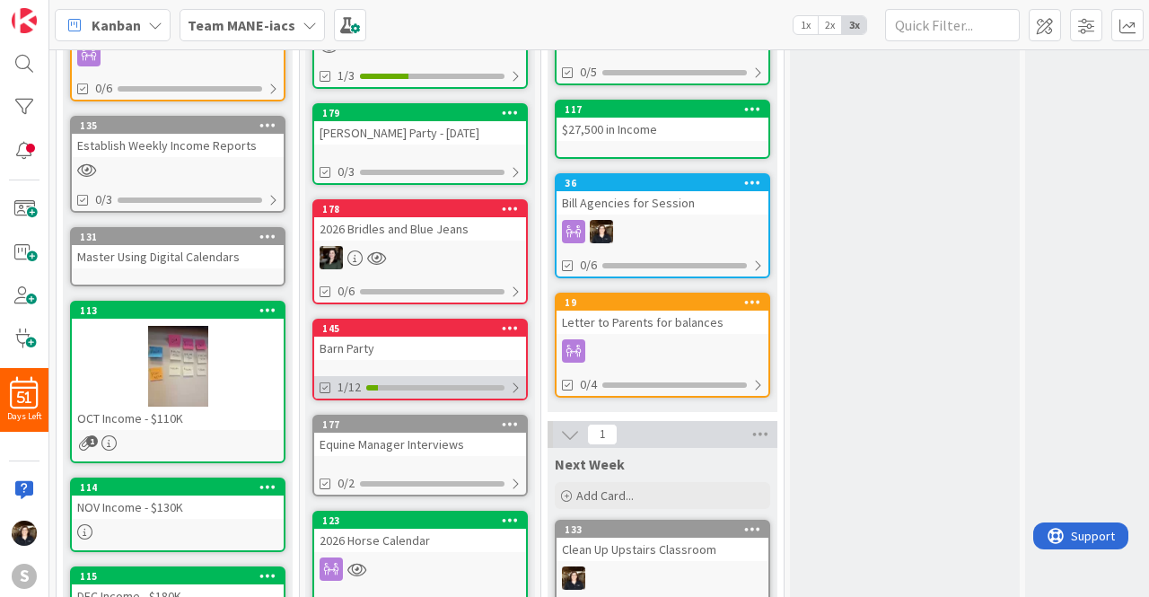
click at [515, 386] on div at bounding box center [515, 388] width 11 height 14
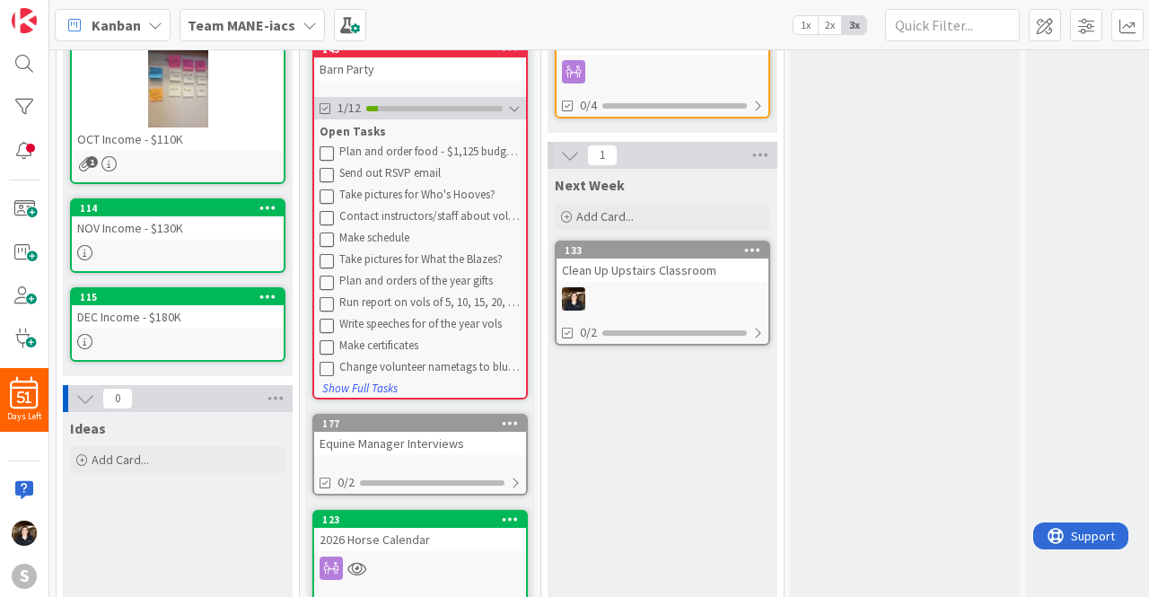
scroll to position [523, 0]
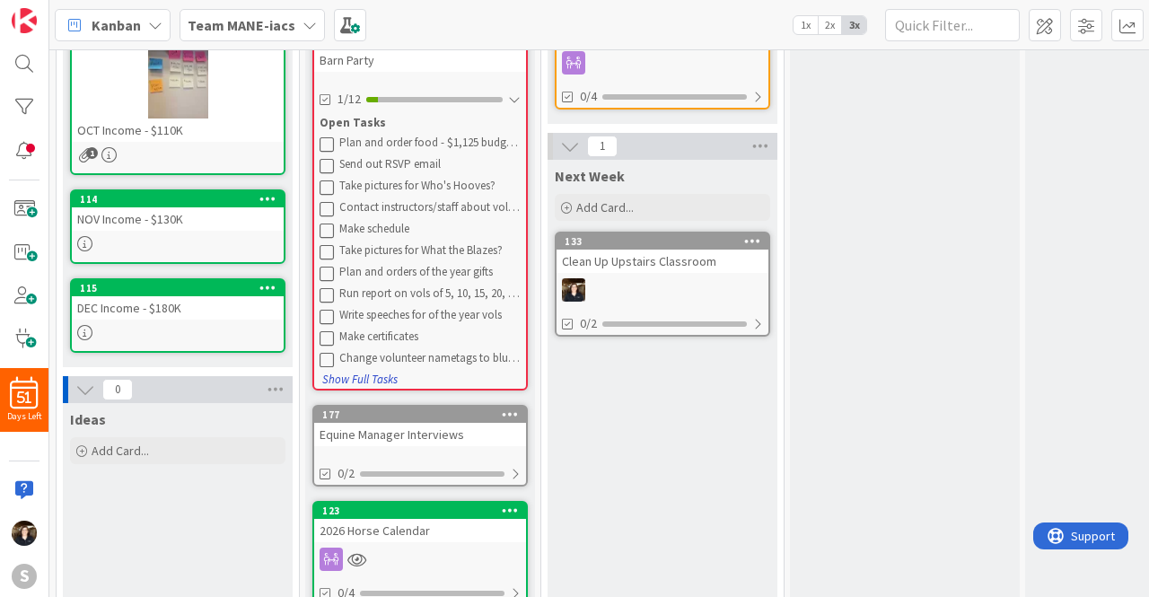
click at [373, 381] on button "Show Full Tasks" at bounding box center [359, 380] width 77 height 20
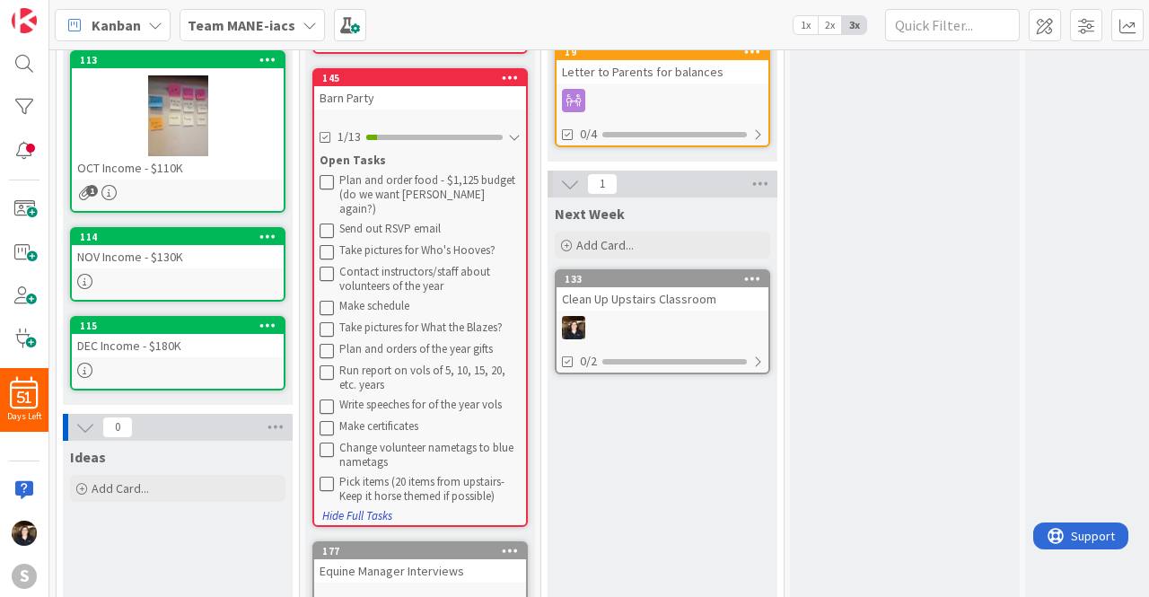
scroll to position [497, 0]
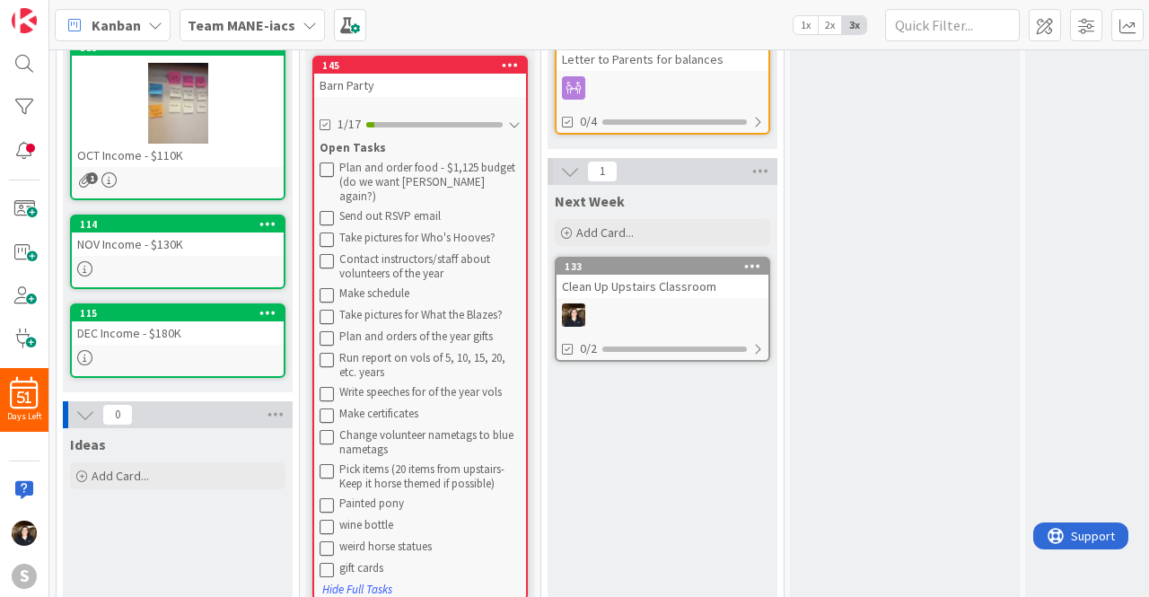
click at [954, 361] on div "In Progress Add Card... 112 Finish inputting Wranglr info 1/4" at bounding box center [905, 266] width 230 height 1367
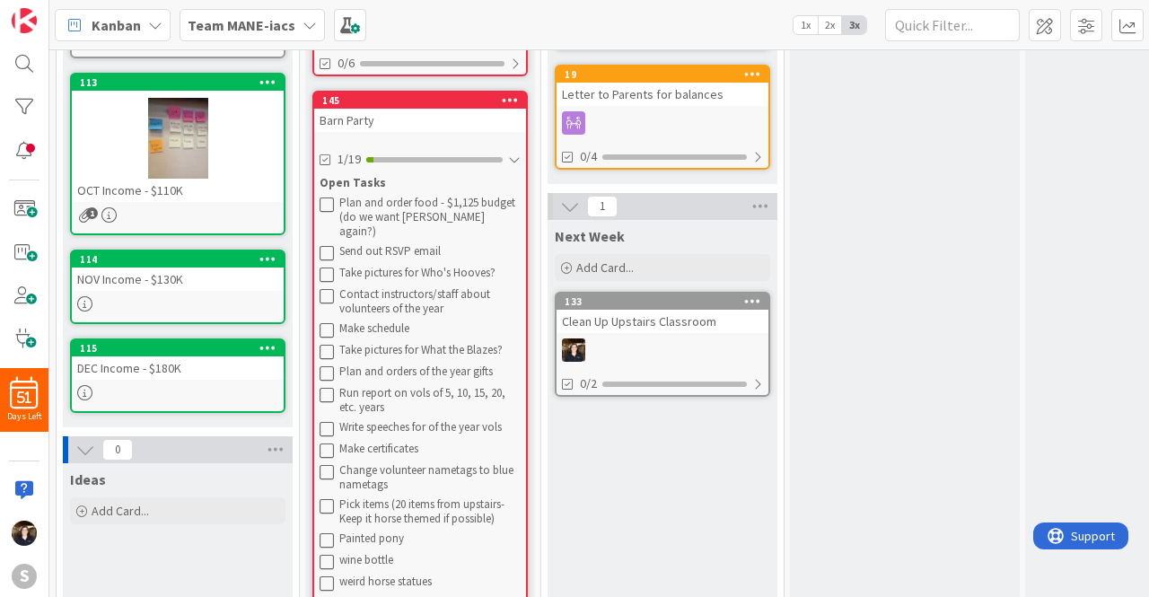
scroll to position [460, 0]
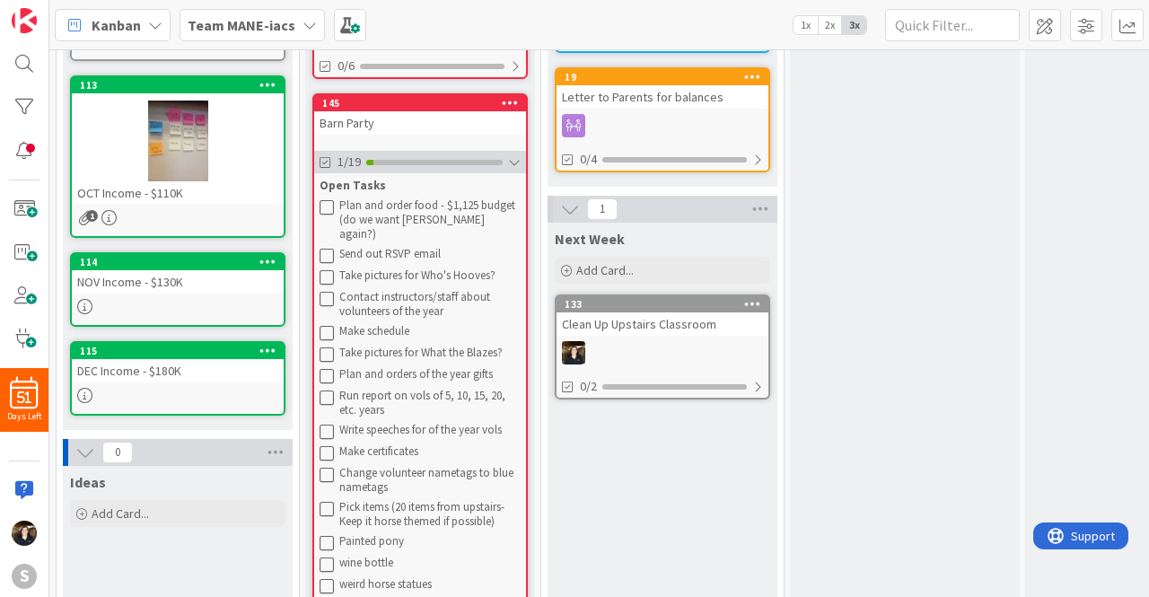
click at [516, 166] on div at bounding box center [514, 162] width 13 height 14
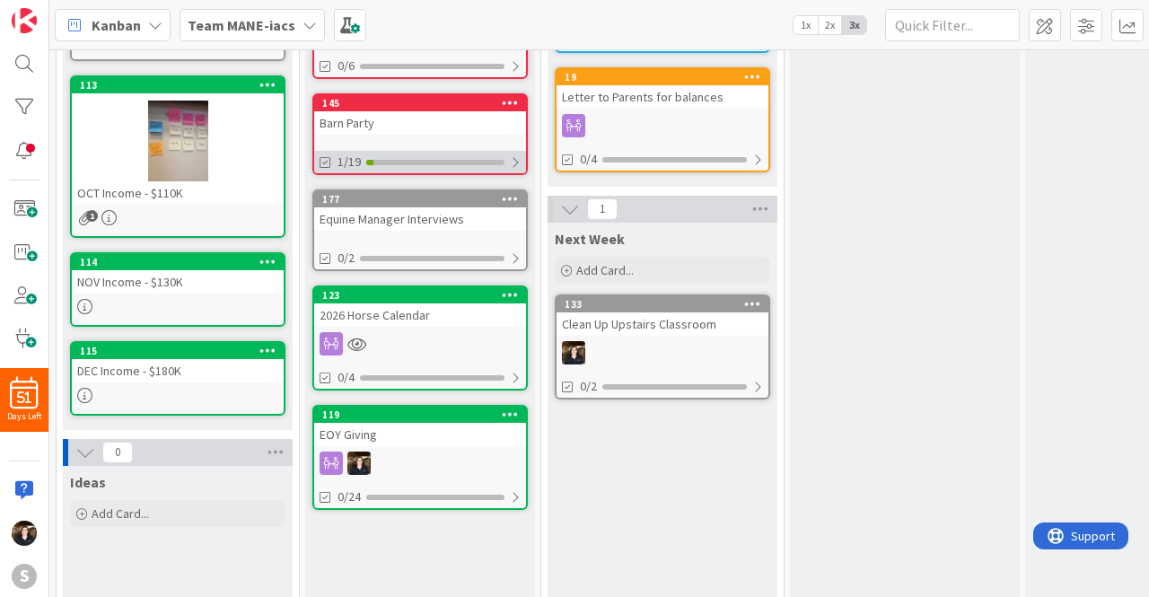
click at [516, 166] on div at bounding box center [515, 162] width 11 height 14
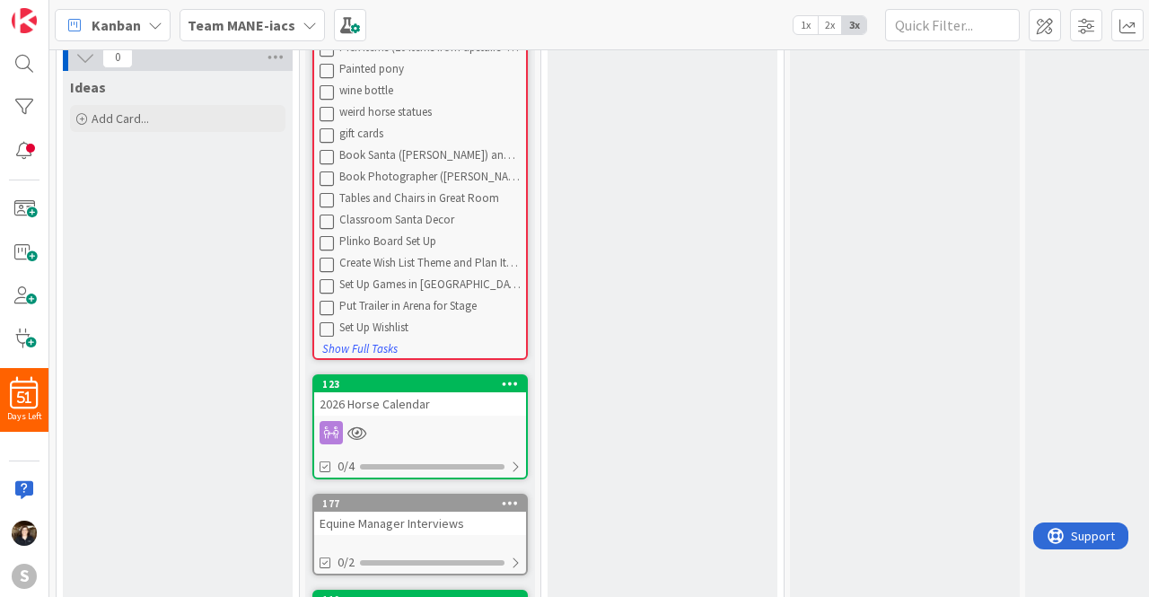
scroll to position [988, 0]
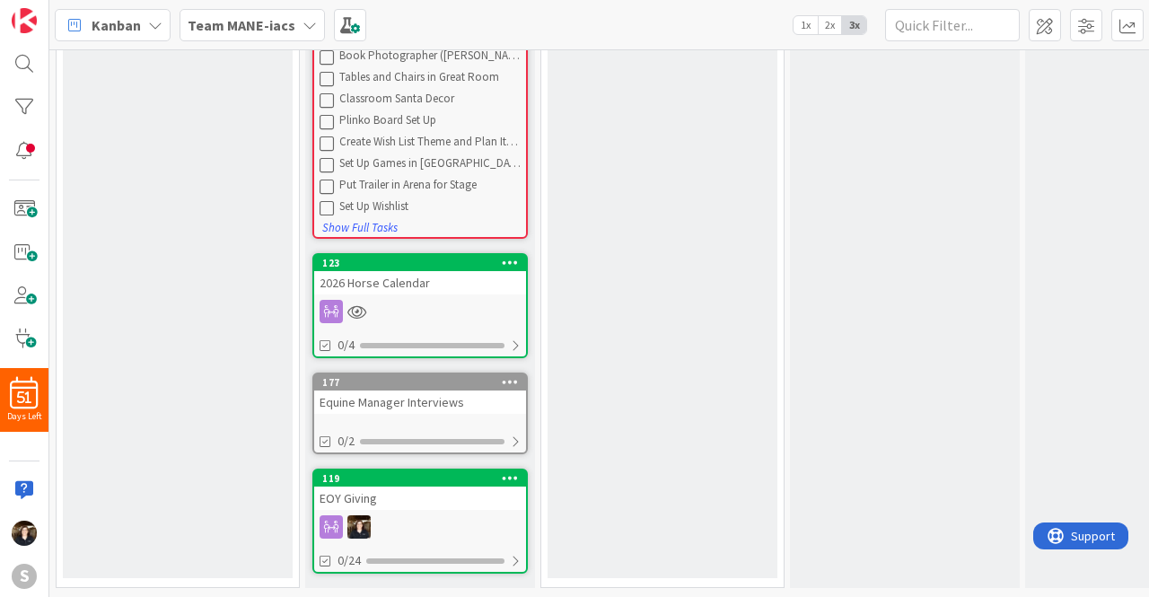
click at [467, 300] on div at bounding box center [420, 311] width 212 height 23
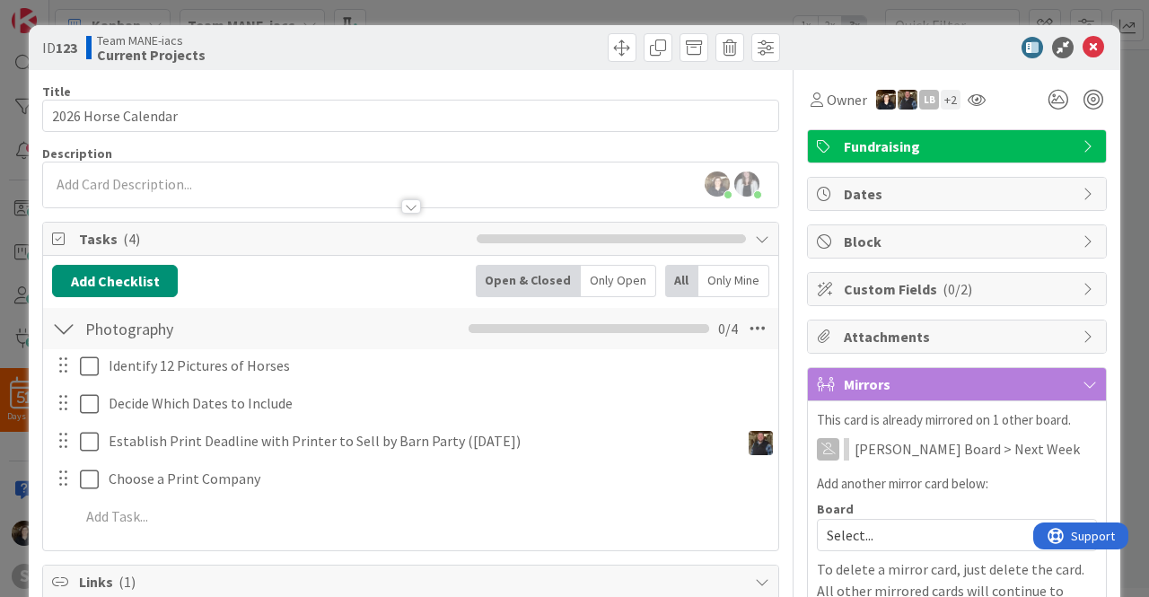
type input "2026 Horse Calendar - RYLEE"
click at [1090, 43] on icon at bounding box center [1094, 48] width 22 height 22
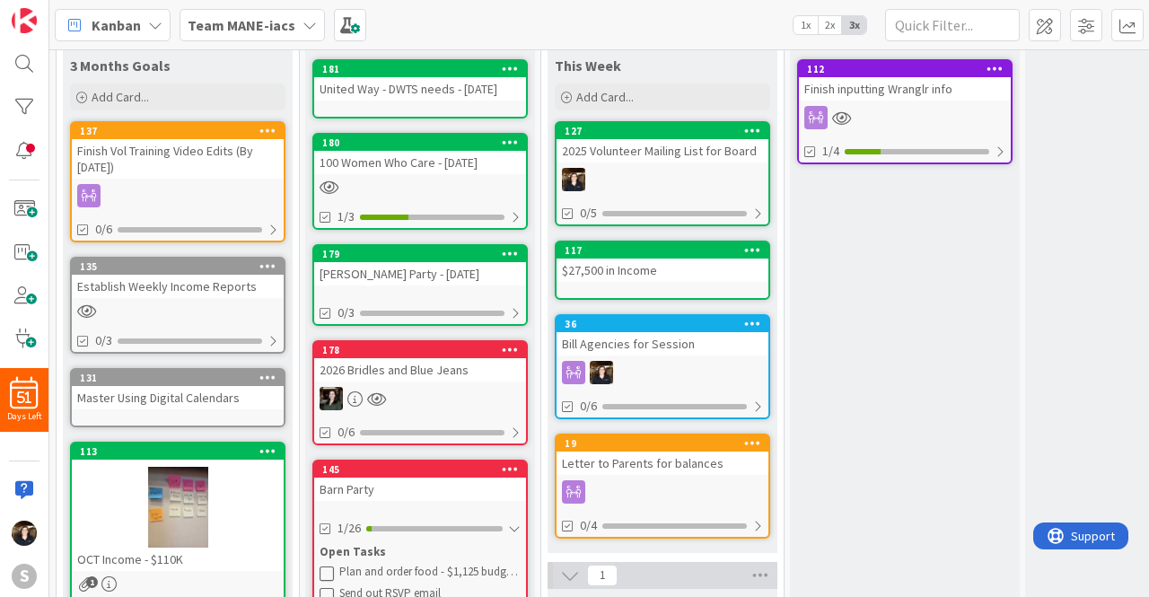
scroll to position [92, 0]
